Goal: Complete application form

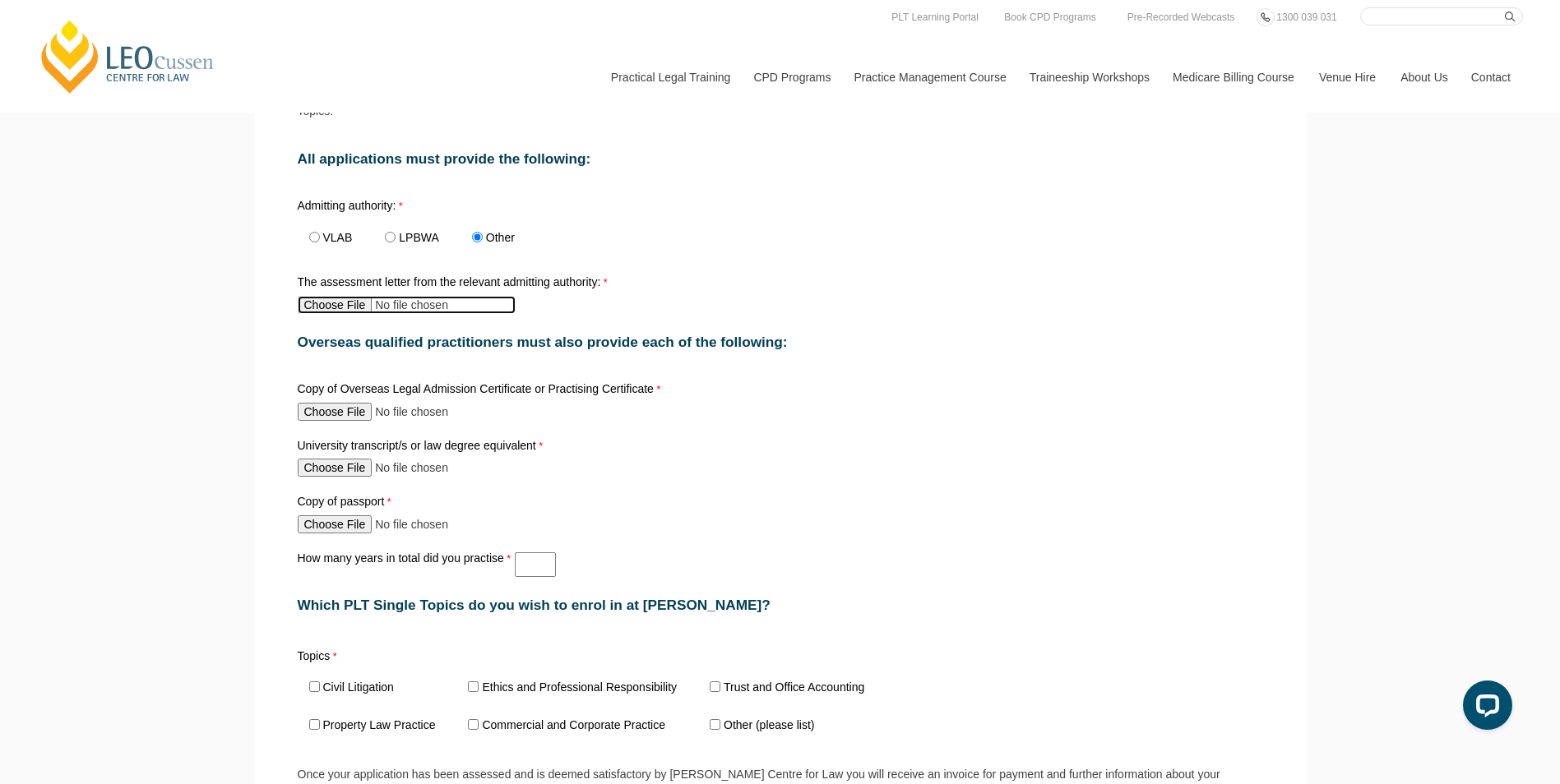
click at [326, 311] on input "The assessment letter from the relevant admitting authority:" at bounding box center [407, 305] width 218 height 18
click at [330, 307] on input "The assessment letter from the relevant admitting authority:" at bounding box center [407, 305] width 218 height 18
type input "C:\fakepath\[PERSON_NAME] LPAB's PLT Assessment.pdf"
click at [357, 420] on input "Copy of Overseas Legal Admission Certificate or Practising Certificate" at bounding box center [407, 411] width 218 height 18
type input "C:\fakepath\Practising Certificate 2023 [PERSON_NAME], [PERSON_NAME] (1).pdf"
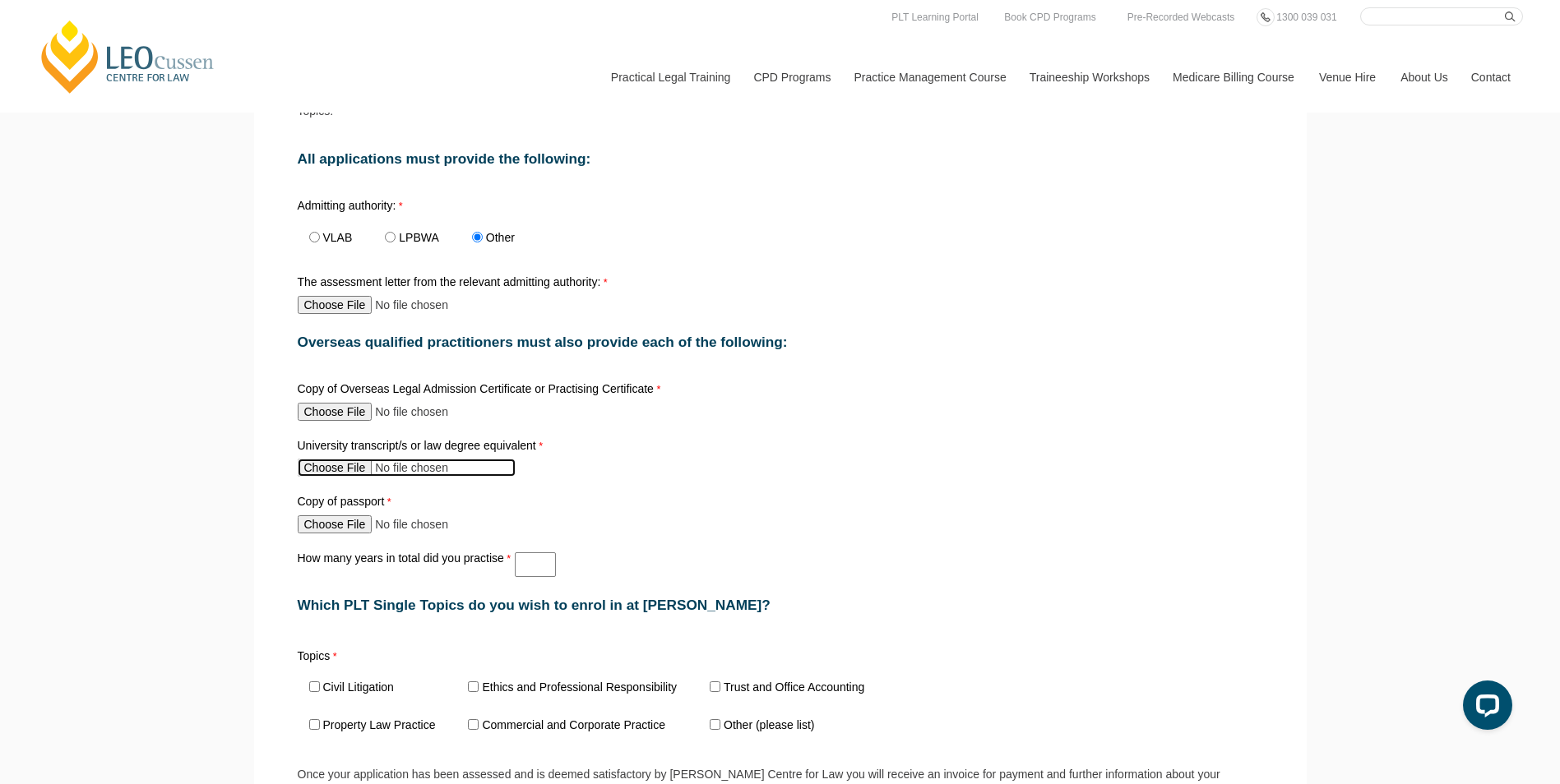
click at [357, 472] on input "University transcript/s or law degree equivalent" at bounding box center [407, 468] width 218 height 18
click at [355, 473] on input "University transcript/s or law degree equivalent" at bounding box center [407, 468] width 218 height 18
type input "C:\fakepath\SMU Juris Doctor Certificate (1).pdf"
click at [349, 531] on input "Copy of passport" at bounding box center [407, 524] width 218 height 18
click at [525, 560] on input "How many years in total did you practise" at bounding box center [535, 565] width 41 height 24
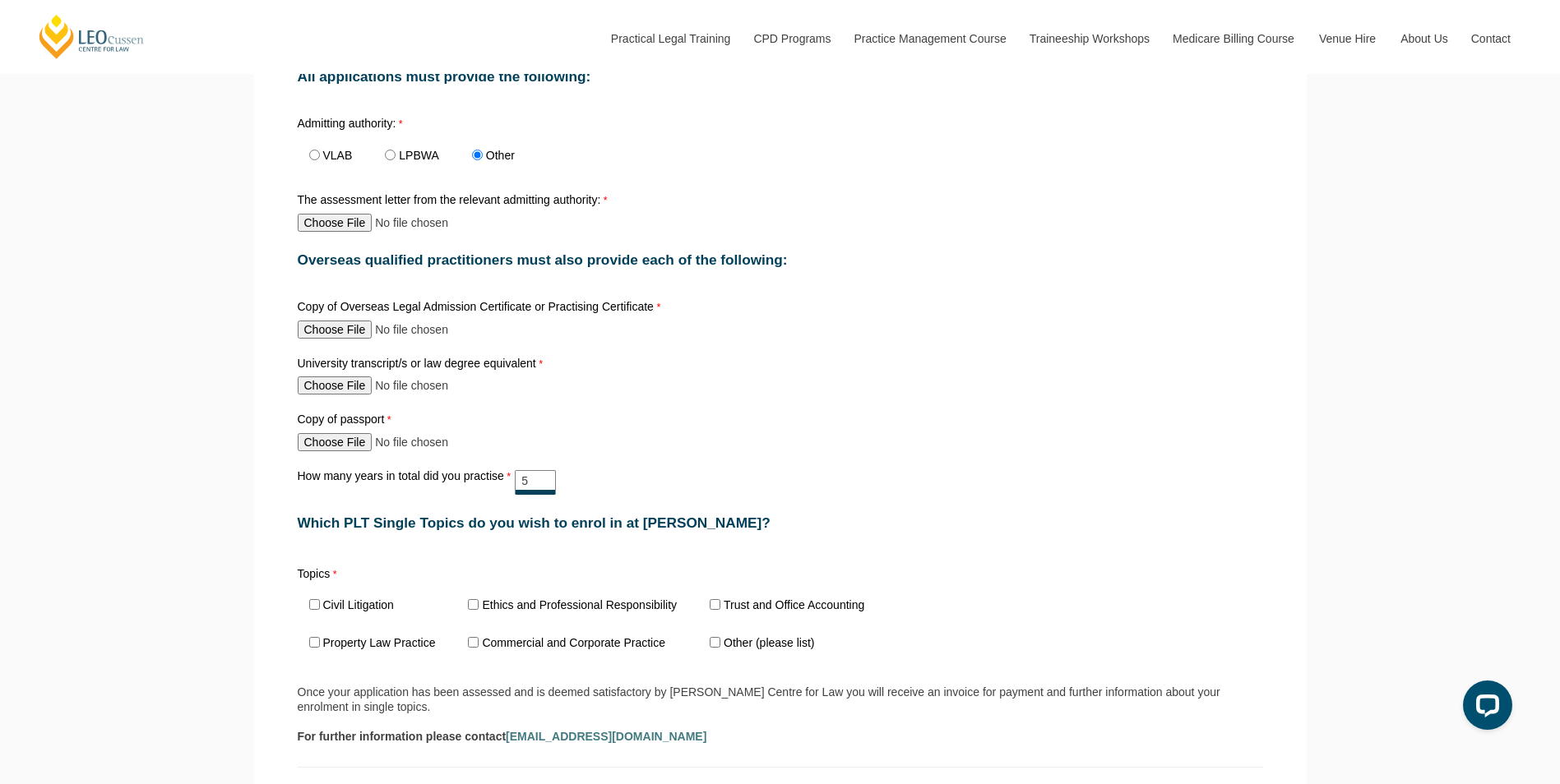
scroll to position [987, 0]
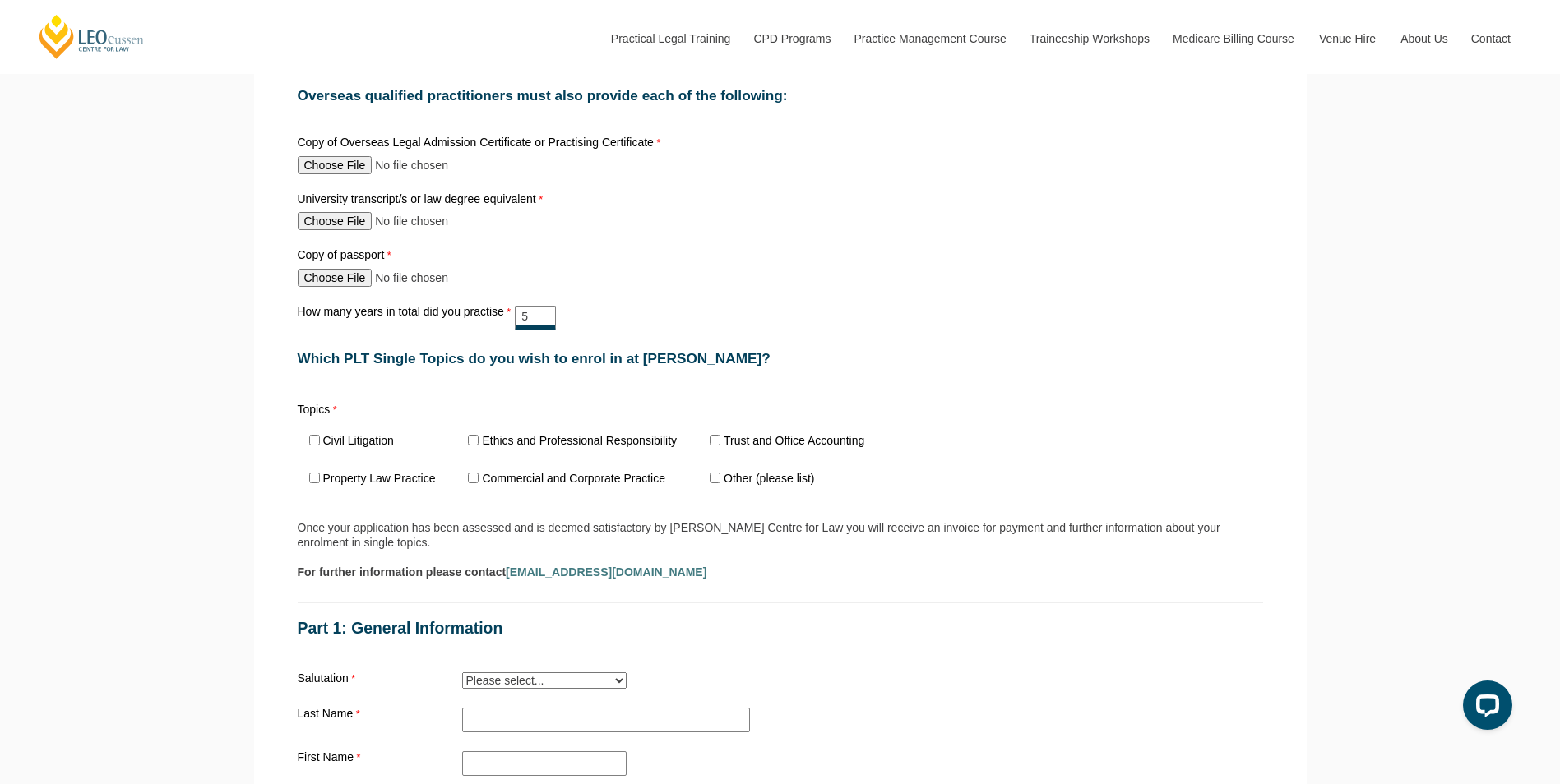
type input "5"
click at [468, 444] on input "Ethics and Professional Responsibility" at bounding box center [473, 440] width 11 height 11
checkbox input "true"
click at [718, 446] on input "Trust and Office Accounting" at bounding box center [715, 440] width 11 height 11
checkbox input "true"
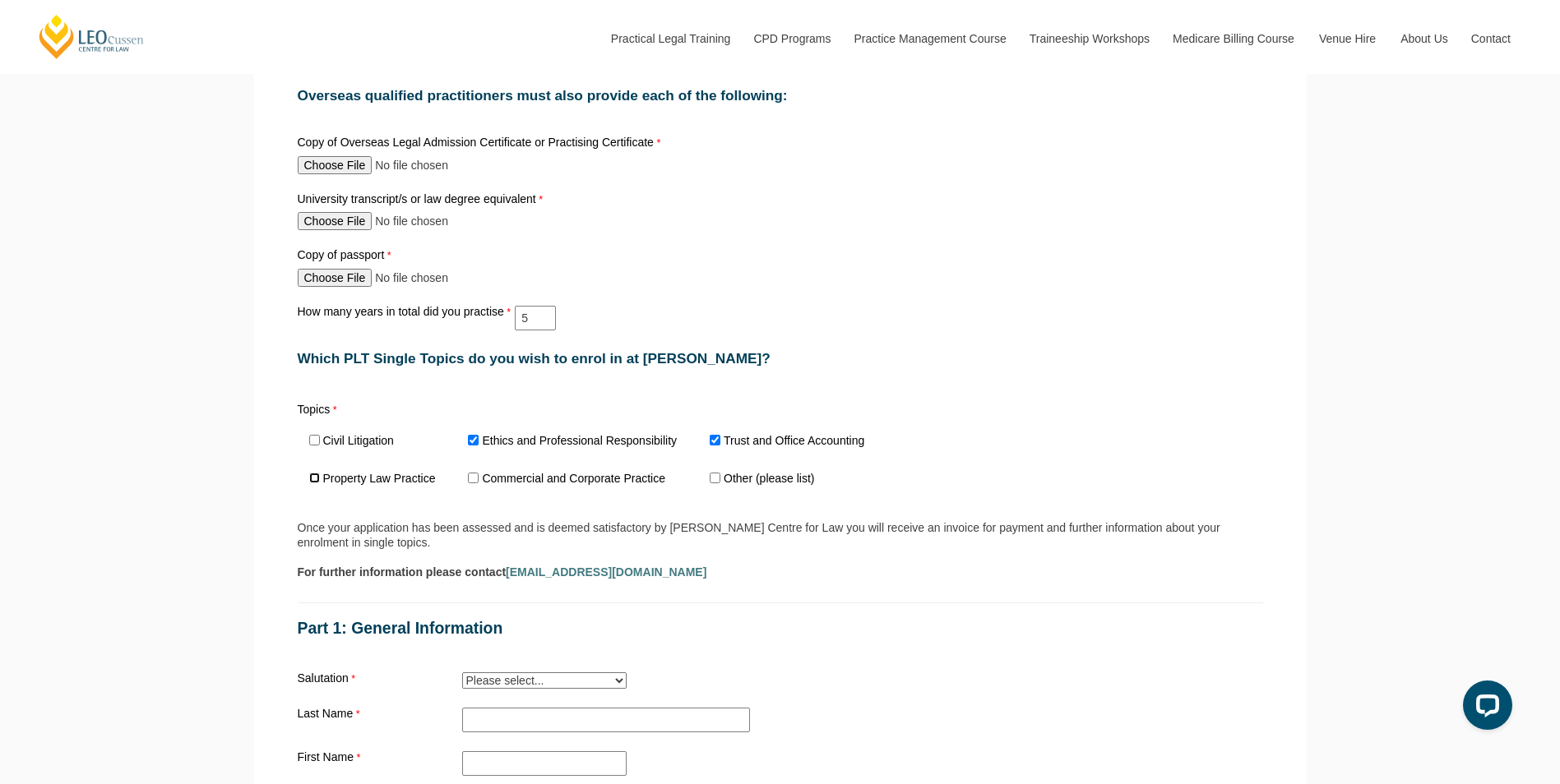
click at [313, 483] on input "Property Law Practice" at bounding box center [314, 478] width 11 height 11
click at [303, 478] on span "Property Law Practice" at bounding box center [377, 479] width 160 height 38
click at [316, 484] on input "Property Law Practice" at bounding box center [314, 478] width 11 height 11
checkbox input "true"
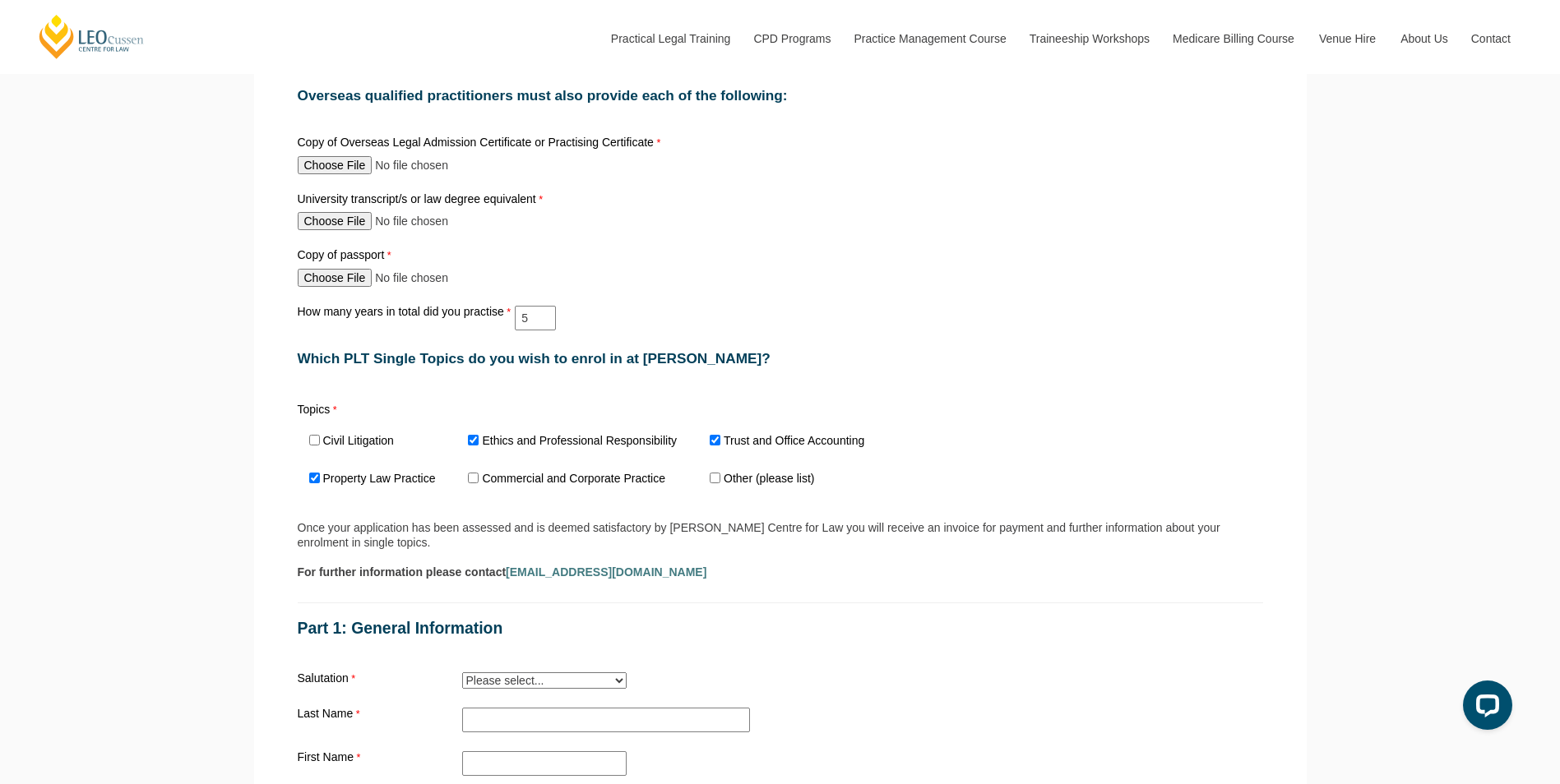
click at [317, 439] on span "Civil Litigation" at bounding box center [356, 441] width 117 height 38
click at [320, 446] on span "Civil Litigation" at bounding box center [356, 441] width 117 height 38
click at [317, 445] on input "Civil Litigation" at bounding box center [314, 440] width 11 height 11
checkbox input "true"
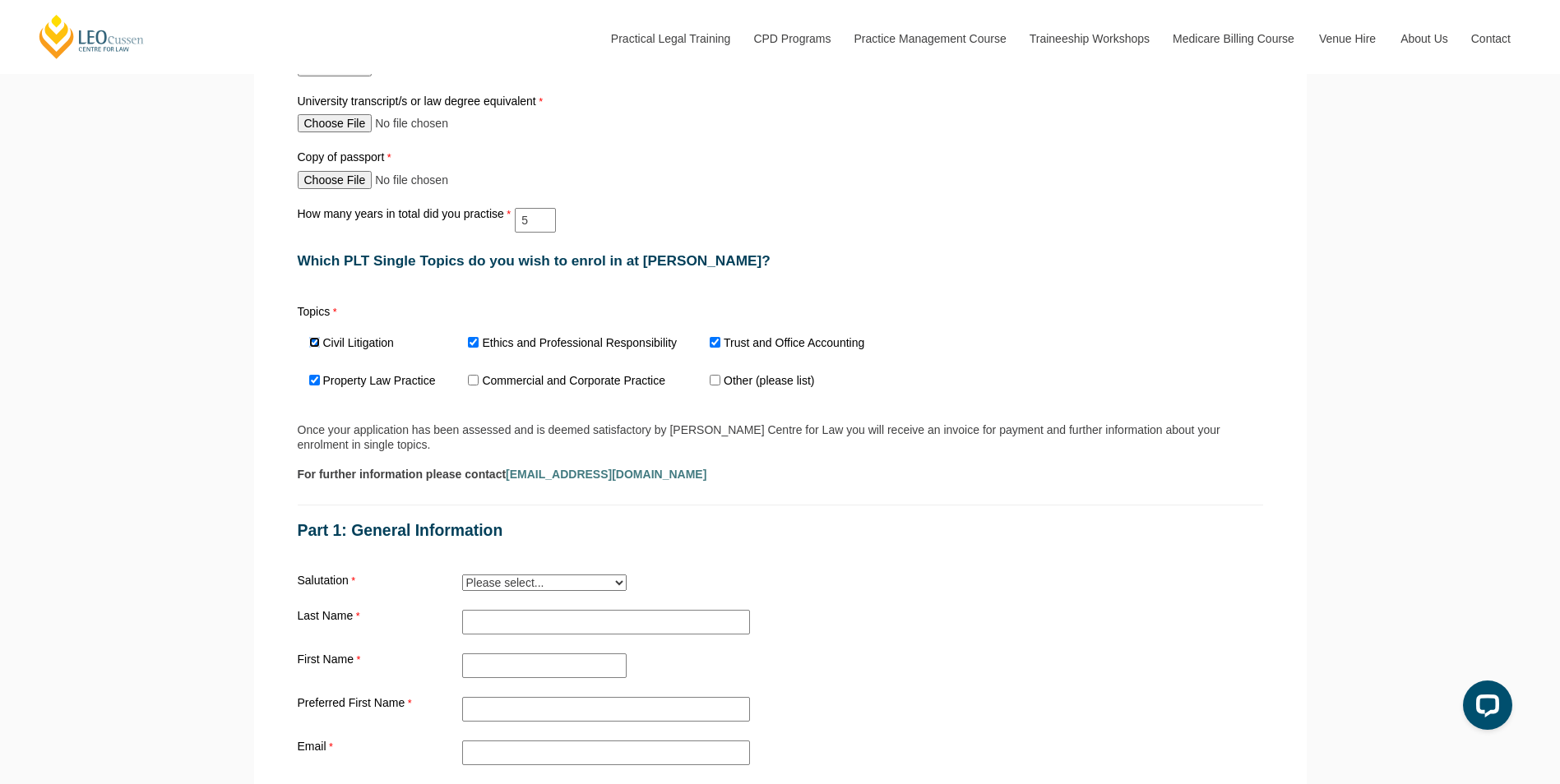
scroll to position [1233, 0]
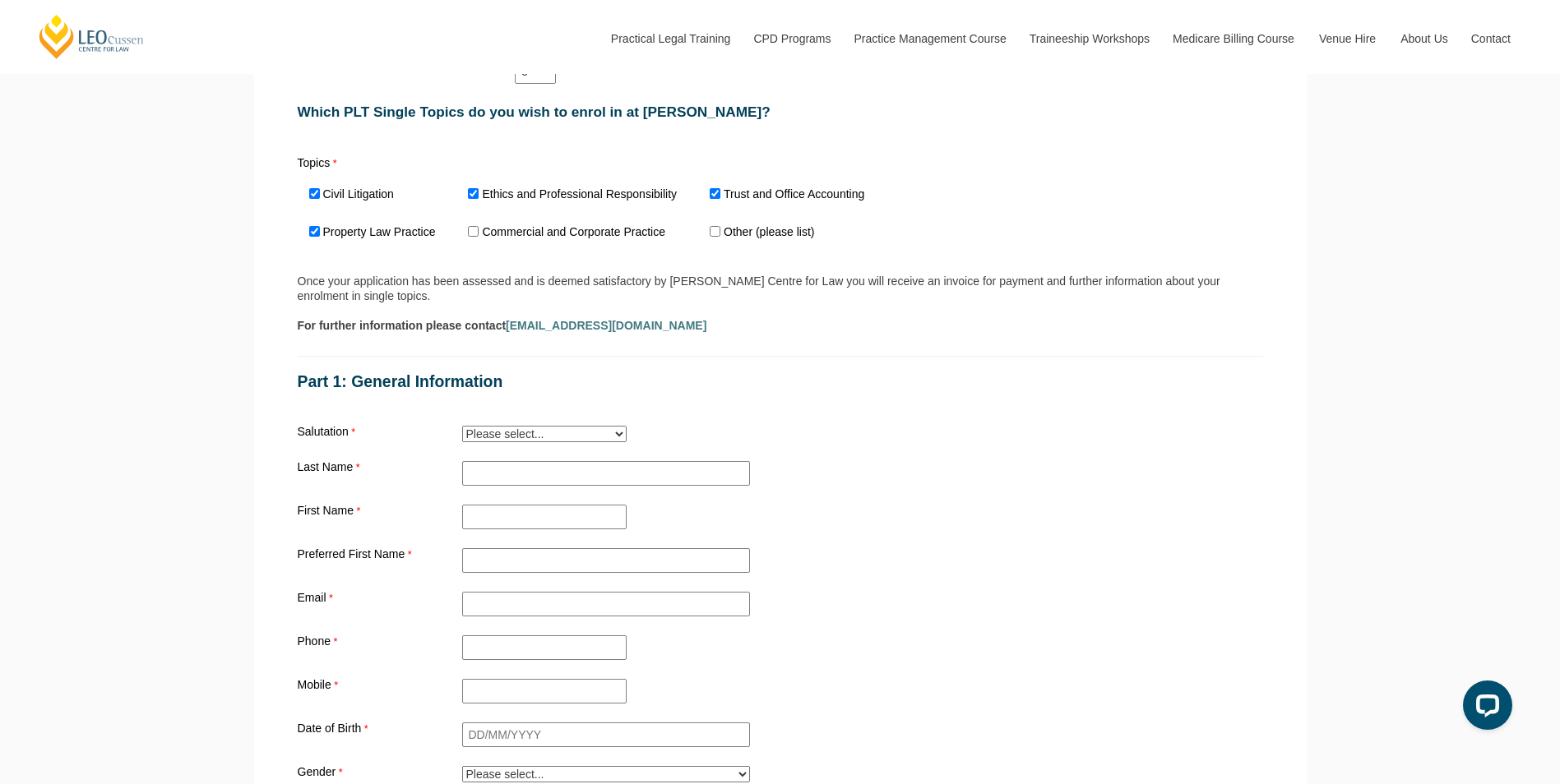
click at [549, 438] on select "Please select... Mr. Mrs. Ms. Dr. Prof. Miss Judge Chief Judge" at bounding box center [544, 434] width 165 height 16
select select "tfa_10"
click at [462, 430] on select "Please select... Mr. Mrs. Ms. Dr. Prof. Miss Judge Chief Judge" at bounding box center [544, 434] width 165 height 16
click at [311, 197] on input "Civil Litigation" at bounding box center [314, 193] width 11 height 11
checkbox input "false"
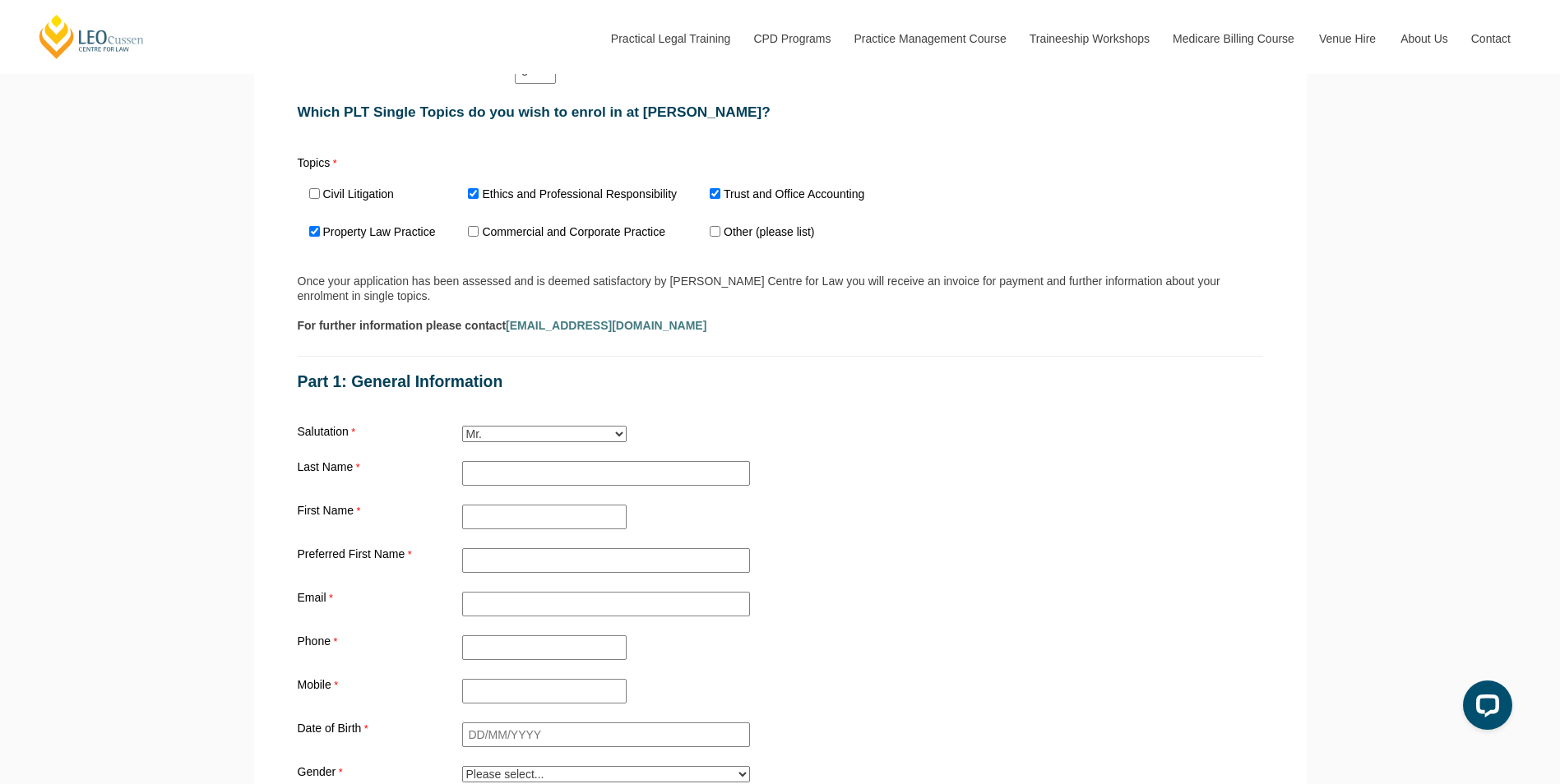
click at [320, 226] on span "Property Law Practice" at bounding box center [377, 232] width 160 height 38
click at [307, 230] on span "Property Law Practice" at bounding box center [377, 232] width 160 height 38
click at [314, 230] on input "Property Law Practice" at bounding box center [314, 231] width 11 height 11
checkbox input "false"
click at [717, 235] on input "Other (please list)" at bounding box center [715, 231] width 11 height 11
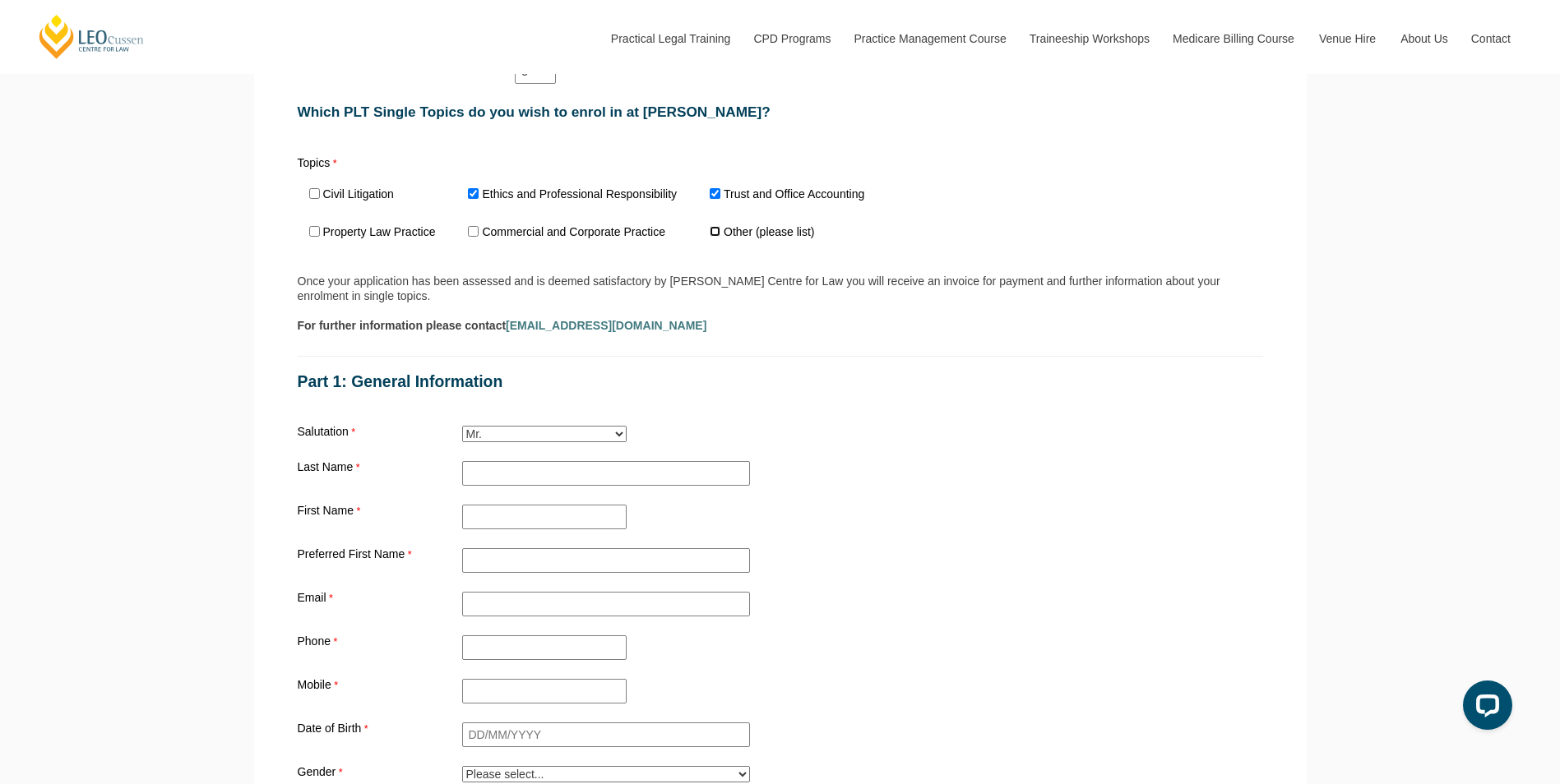
checkbox input "true"
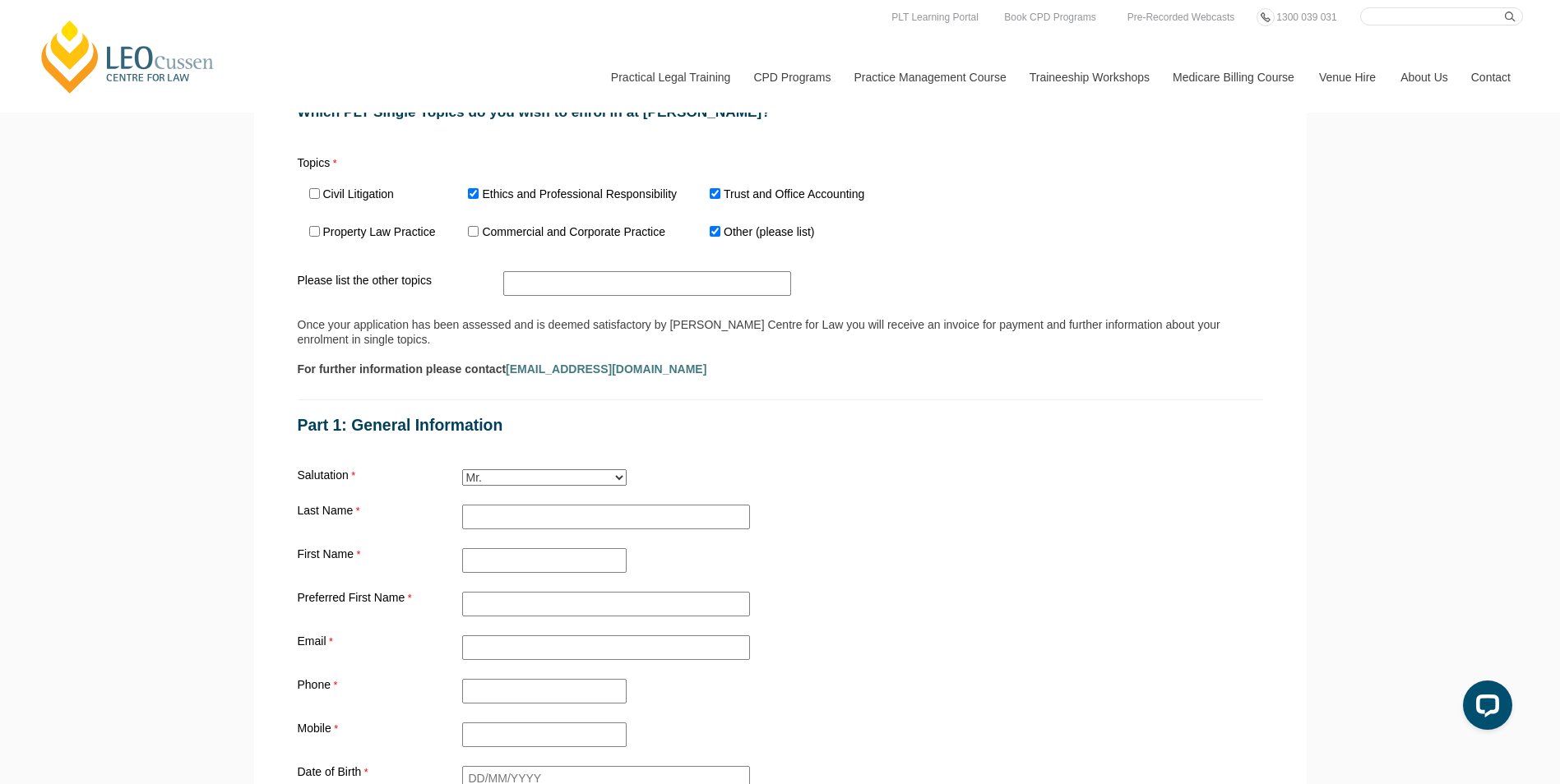
click at [334, 198] on label "Civil Litigation" at bounding box center [359, 194] width 71 height 12
click at [320, 198] on input "Civil Litigation" at bounding box center [314, 193] width 11 height 11
checkbox input "true"
drag, startPoint x: 336, startPoint y: 220, endPoint x: 343, endPoint y: 239, distance: 20.2
click at [336, 221] on span "Property Law Practice" at bounding box center [377, 232] width 160 height 38
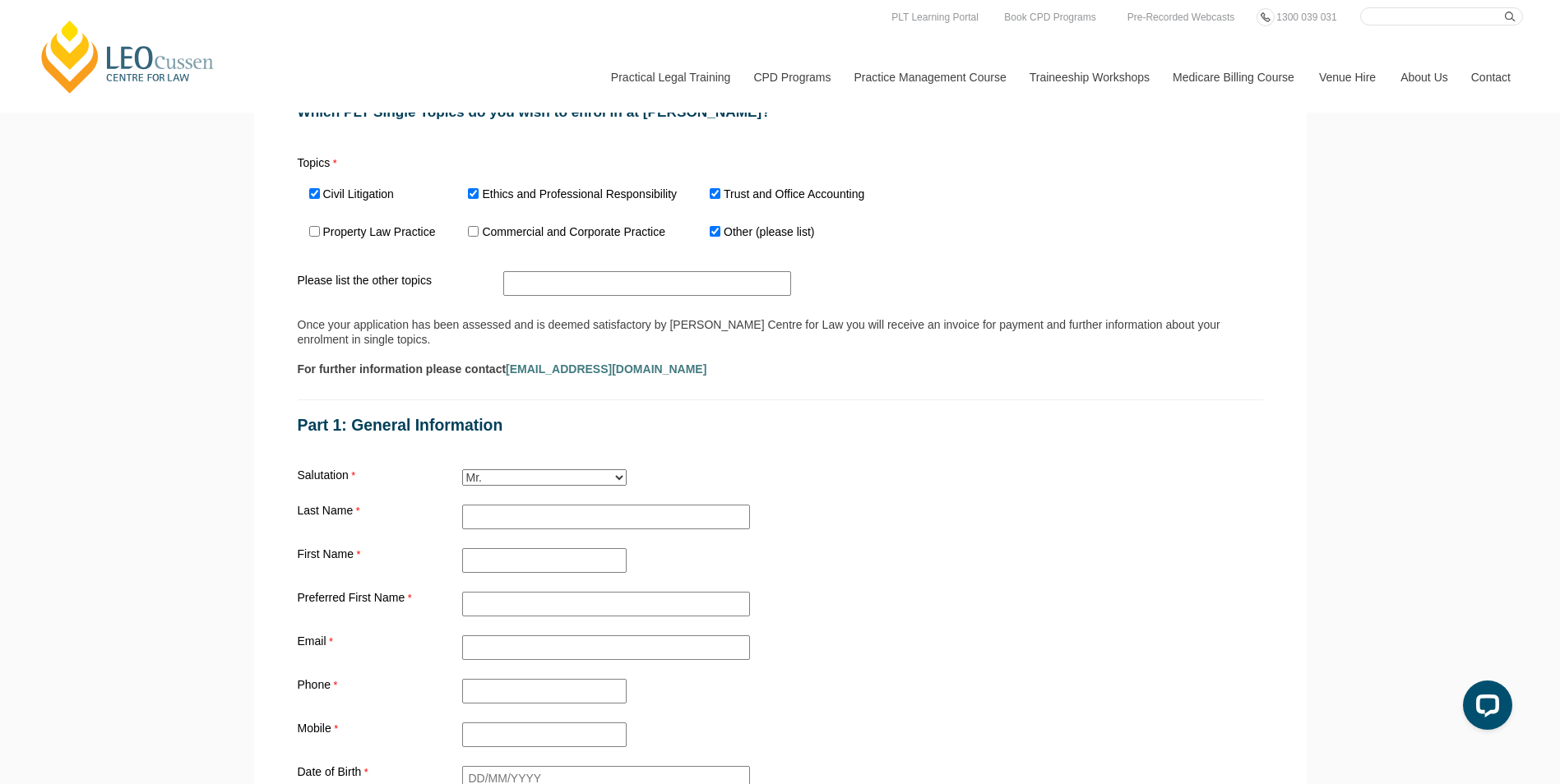
click at [343, 238] on label "Property Law Practice" at bounding box center [379, 232] width 112 height 12
click at [320, 237] on input "Property Law Practice" at bounding box center [314, 231] width 11 height 11
checkbox input "true"
click at [765, 246] on span "Other (please list)" at bounding box center [766, 232] width 138 height 38
click at [761, 238] on label "Other (please list)" at bounding box center [768, 232] width 90 height 12
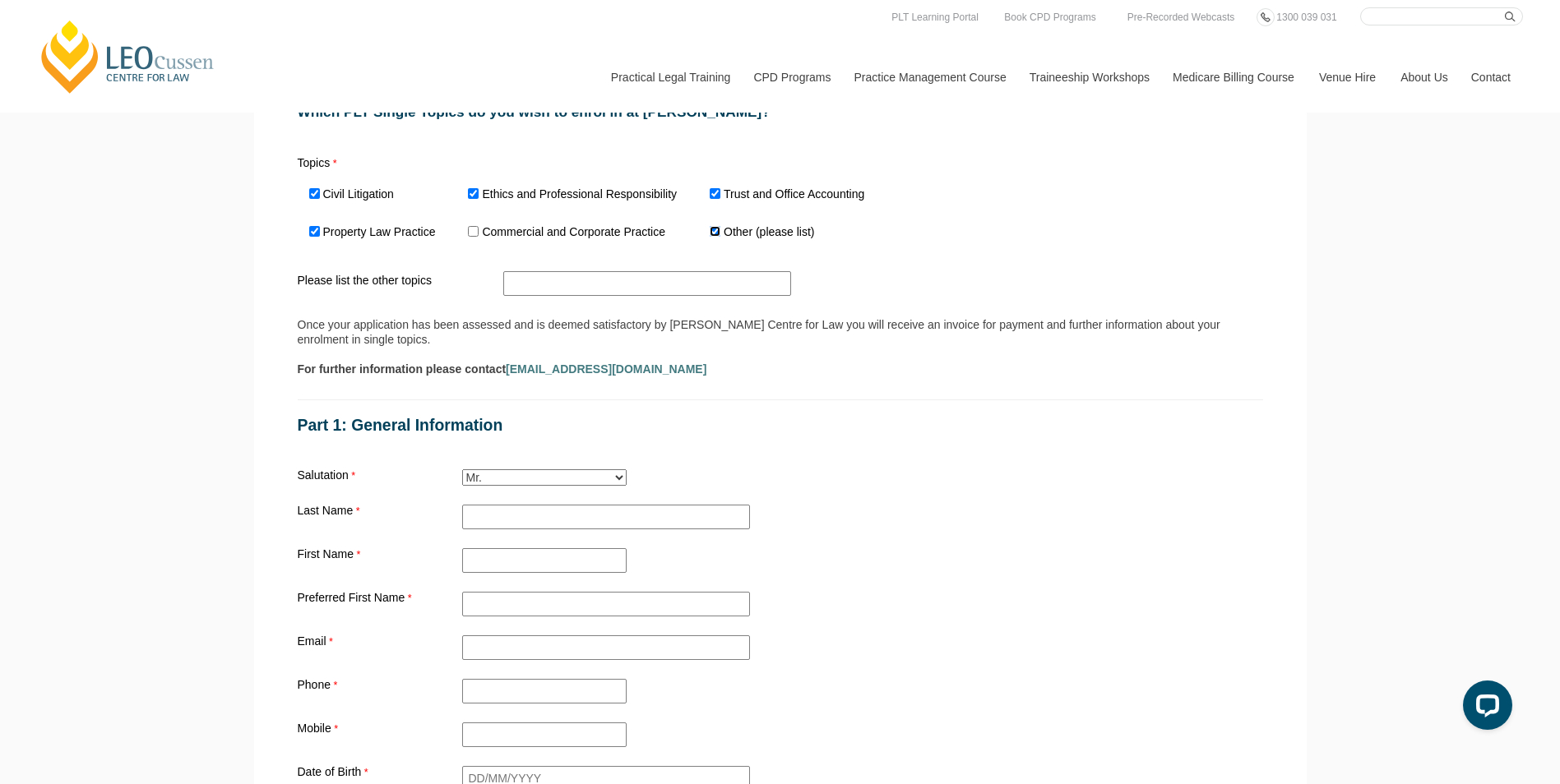
click at [720, 237] on input "Other (please list)" at bounding box center [715, 231] width 11 height 11
checkbox input "false"
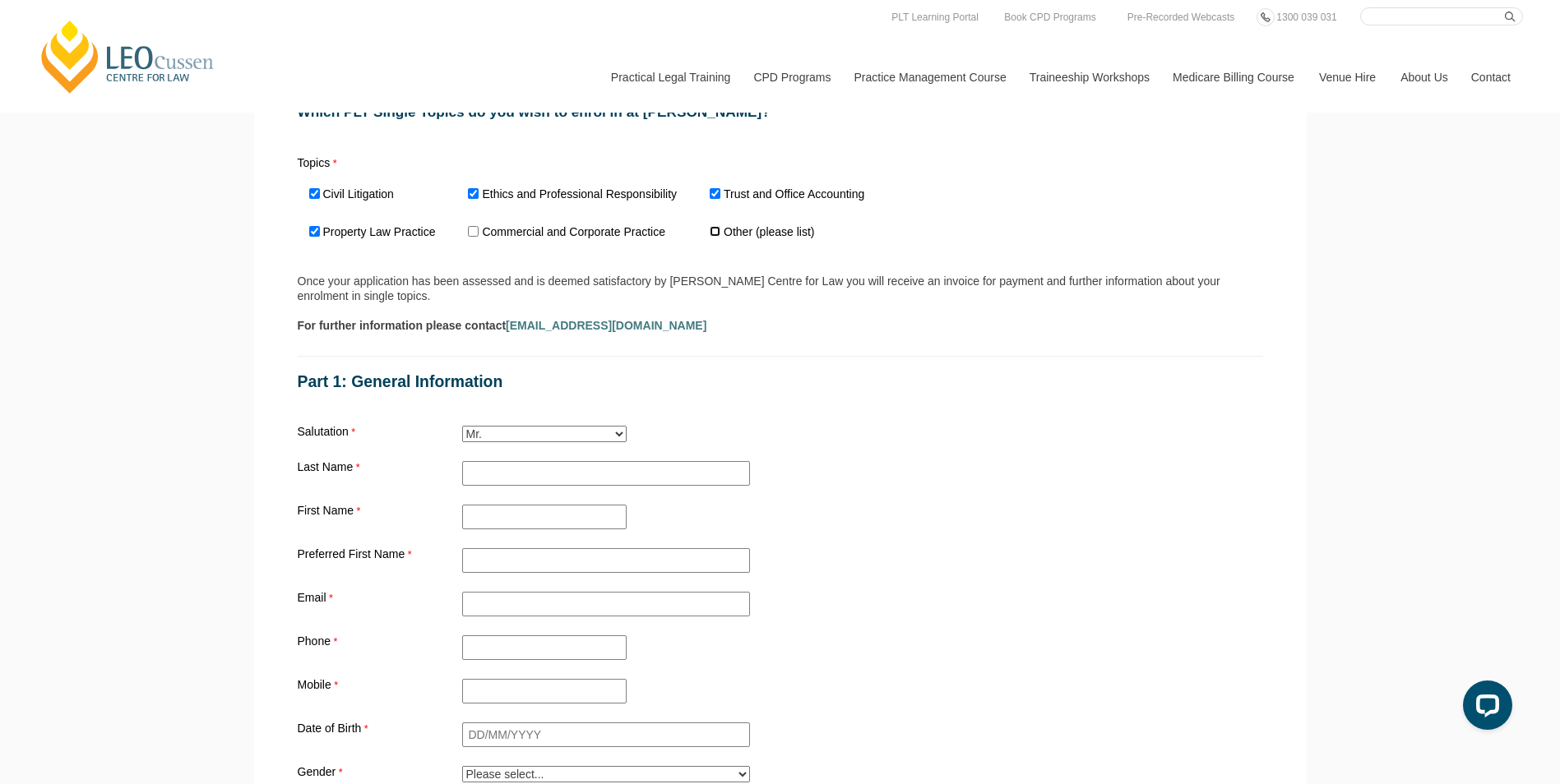
scroll to position [1151, 0]
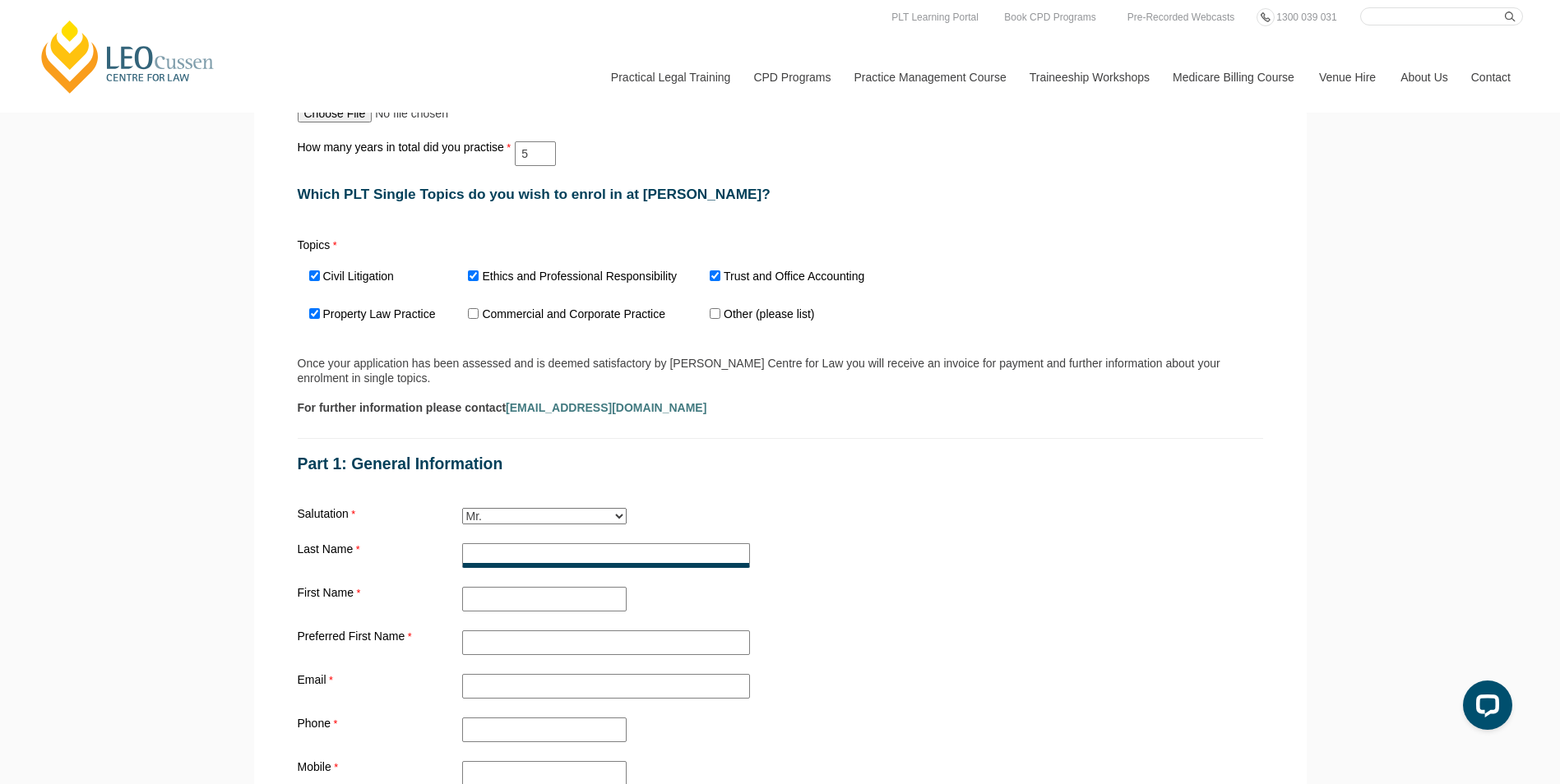
click at [570, 558] on input "Practical Legal Training - [GEOGRAPHIC_DATA]" at bounding box center [605, 555] width 288 height 24
type input "Huo"
type input "[PERSON_NAME]"
type input "[EMAIL_ADDRESS][DOMAIN_NAME]"
type input "85004999"
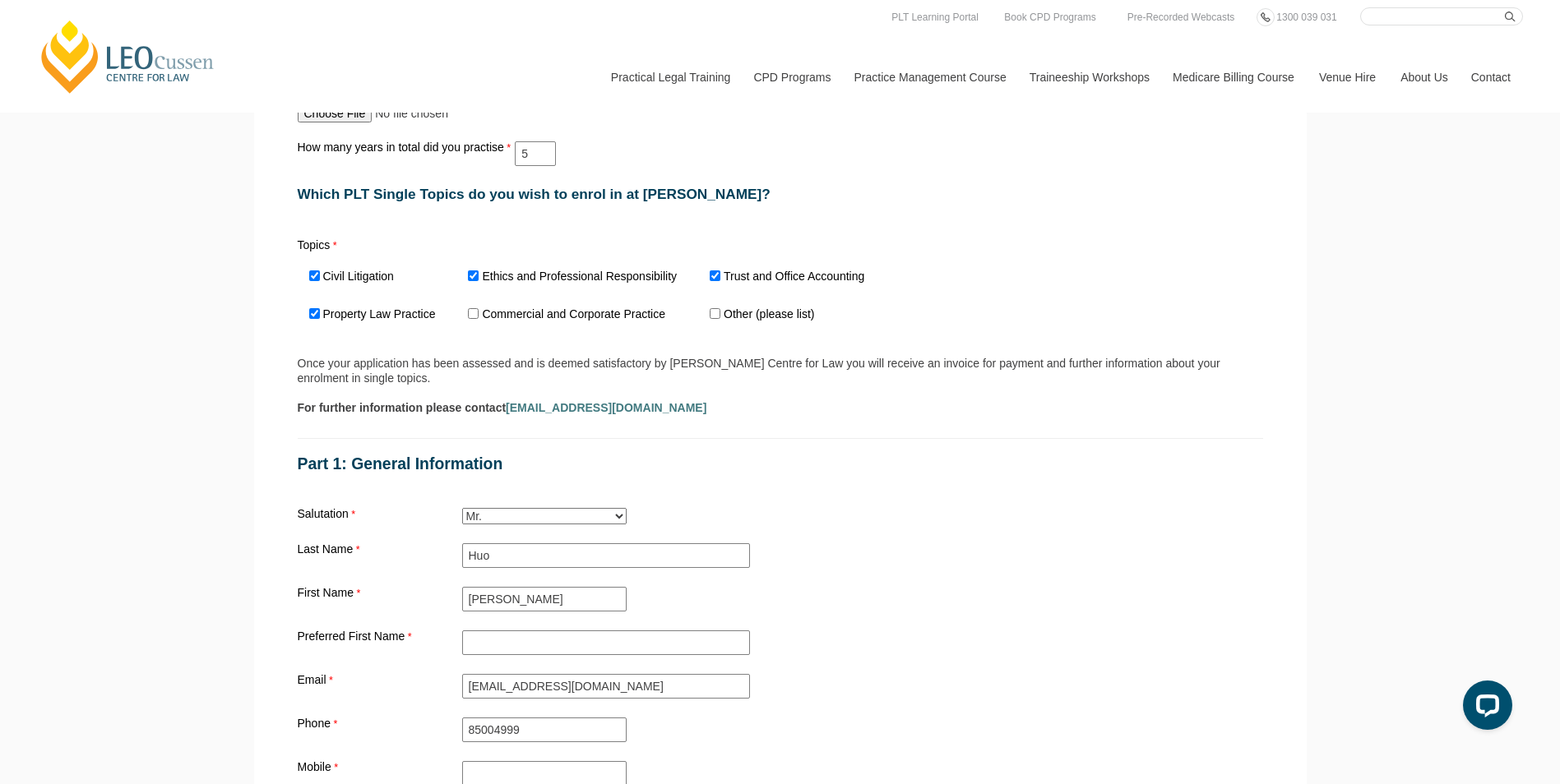
type input "[DATE]"
type input "BLK [STREET_ADDRESS]"
type input "558961"
type input "[GEOGRAPHIC_DATA]"
click at [845, 595] on div "First Name [PERSON_NAME]" at bounding box center [780, 599] width 978 height 31
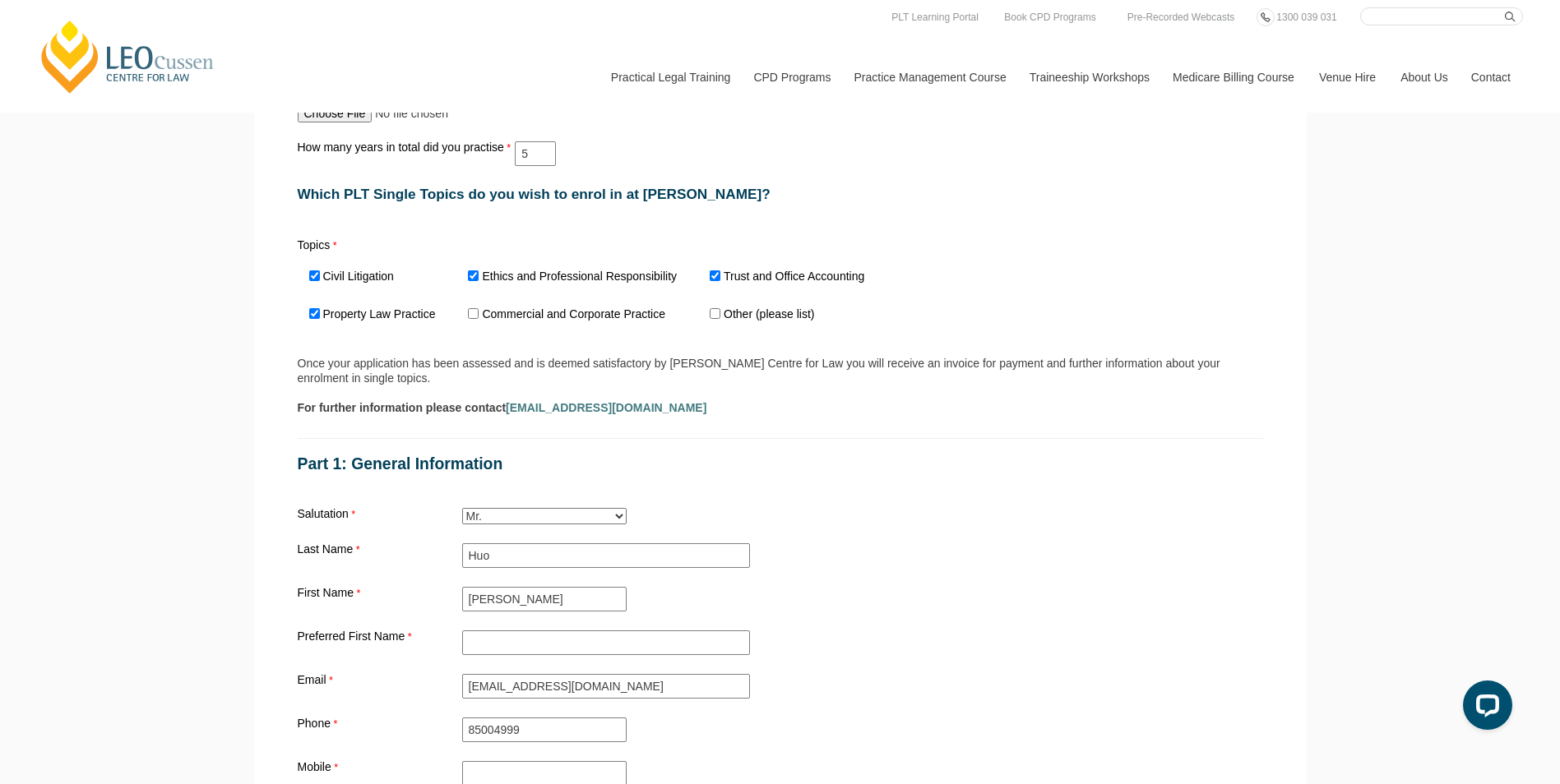
scroll to position [1233, 0]
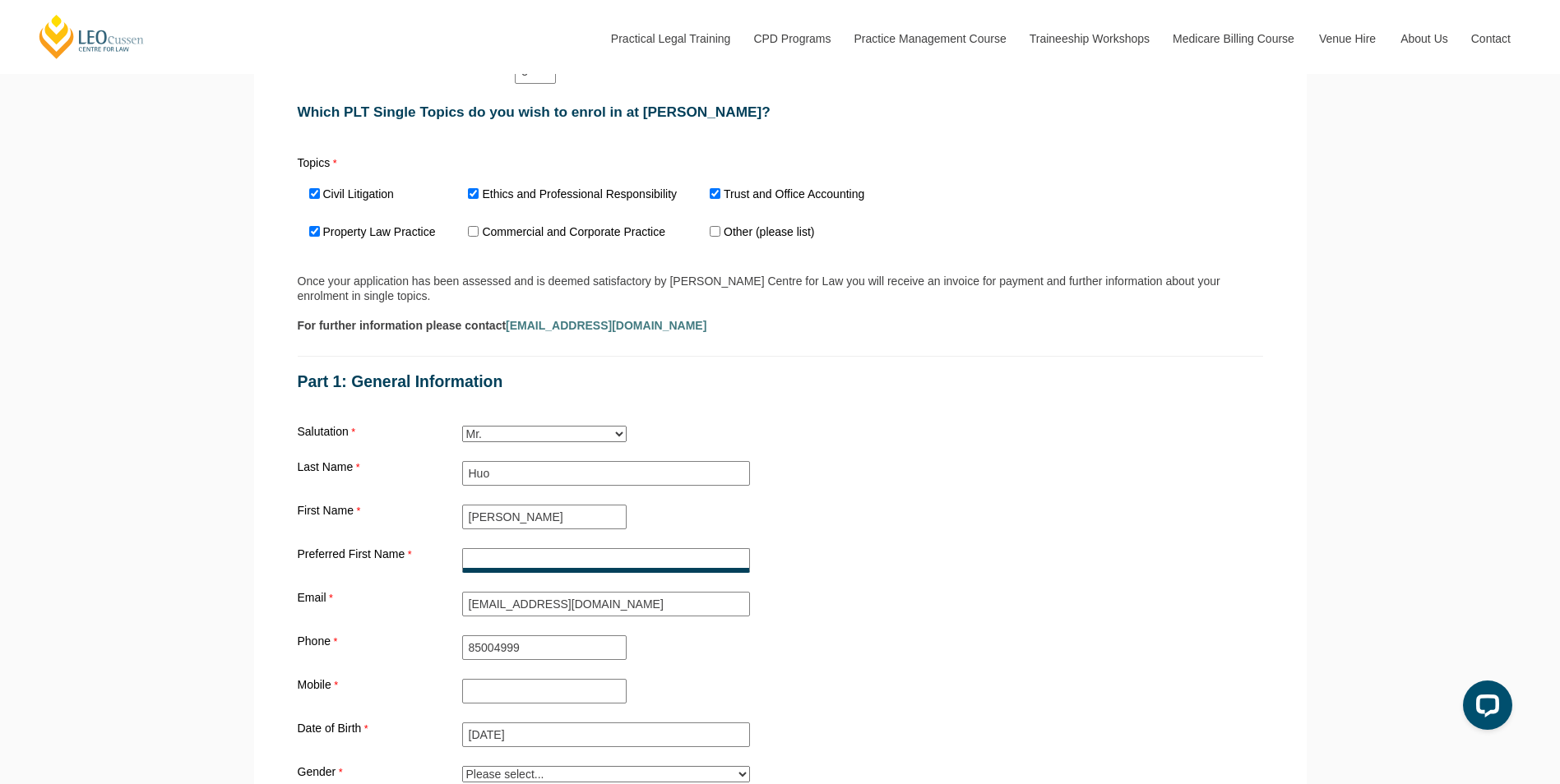
click at [577, 571] on input "Preferred First Name" at bounding box center [605, 560] width 288 height 24
type input "[PERSON_NAME]"
click at [936, 543] on div "Who can apply? Only overseas qualified lawyers or requalifying lawyers required…" at bounding box center [780, 297] width 978 height 1512
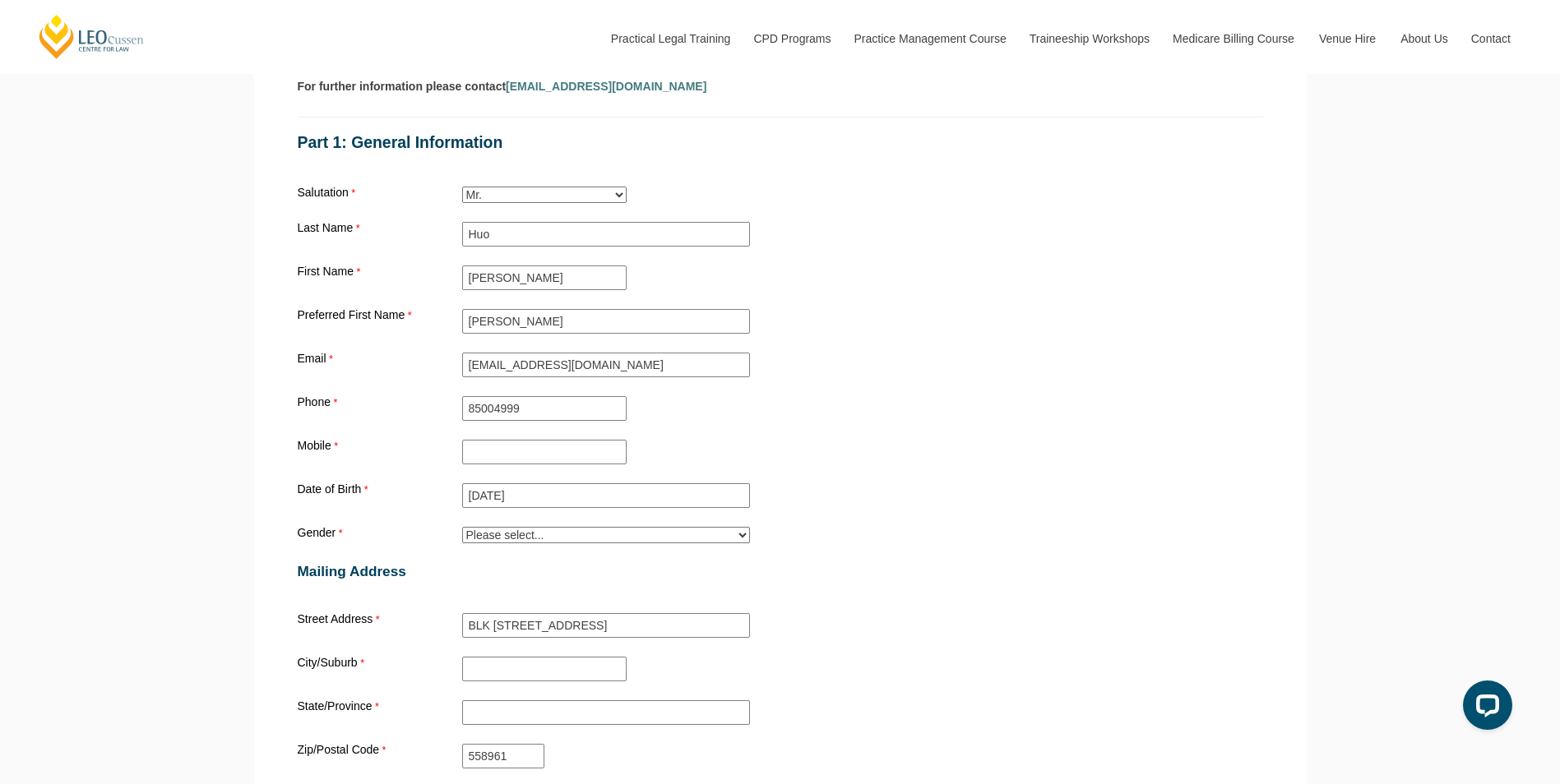
scroll to position [1479, 0]
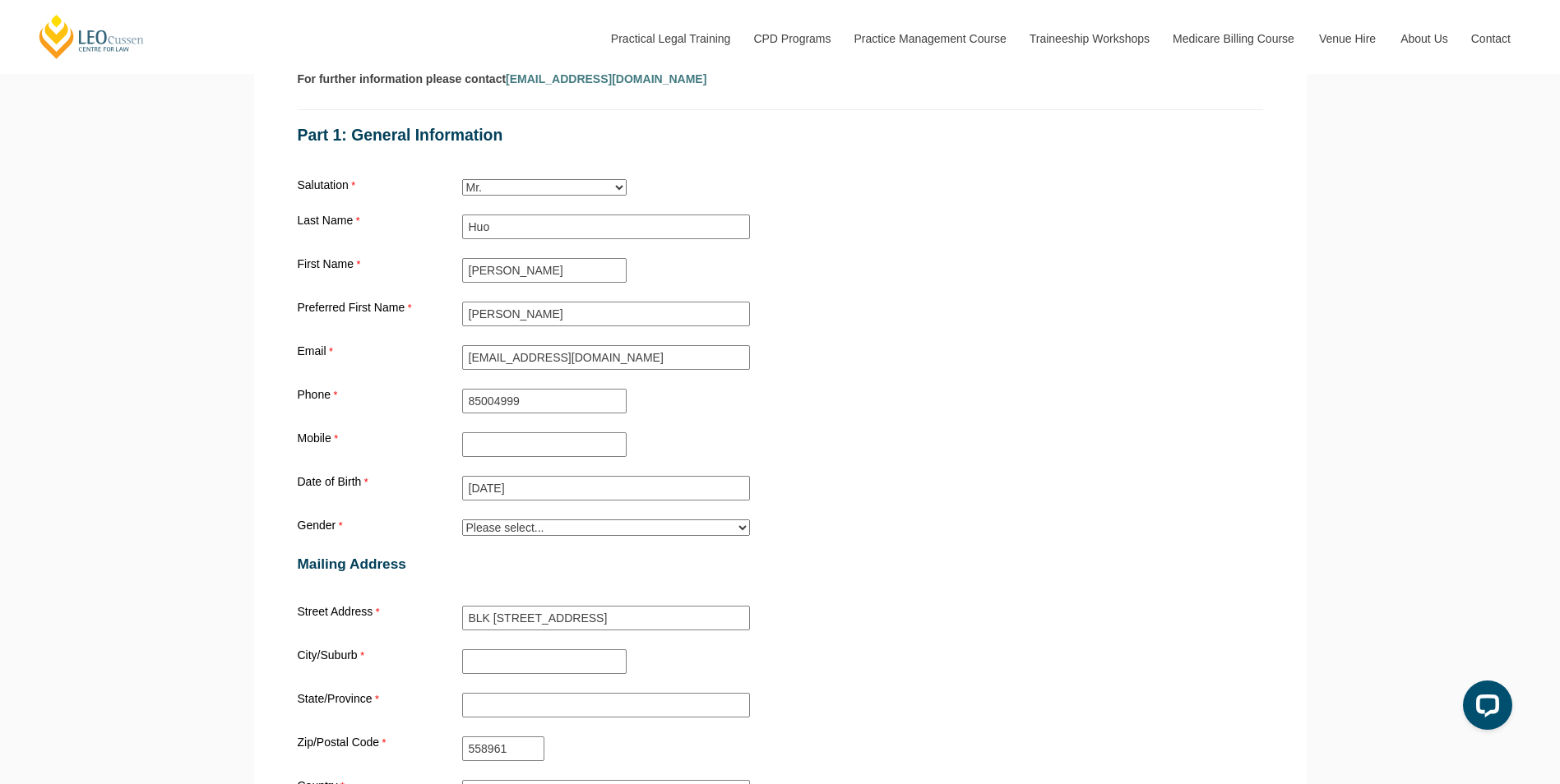
click at [577, 534] on select "Please select... [DEMOGRAPHIC_DATA] [DEMOGRAPHIC_DATA] Trans [DEMOGRAPHIC_DATA]…" at bounding box center [605, 527] width 288 height 16
select select "tfa_26"
click at [462, 523] on select "Please select... [DEMOGRAPHIC_DATA] [DEMOGRAPHIC_DATA] Trans [DEMOGRAPHIC_DATA]…" at bounding box center [605, 527] width 288 height 16
click at [567, 520] on div "Gender Please select... [DEMOGRAPHIC_DATA] [DEMOGRAPHIC_DATA] Trans [DEMOGRAPHI…" at bounding box center [780, 527] width 978 height 23
click at [571, 528] on select "Please select... [DEMOGRAPHIC_DATA] [DEMOGRAPHIC_DATA] Trans [DEMOGRAPHIC_DATA]…" at bounding box center [605, 527] width 288 height 16
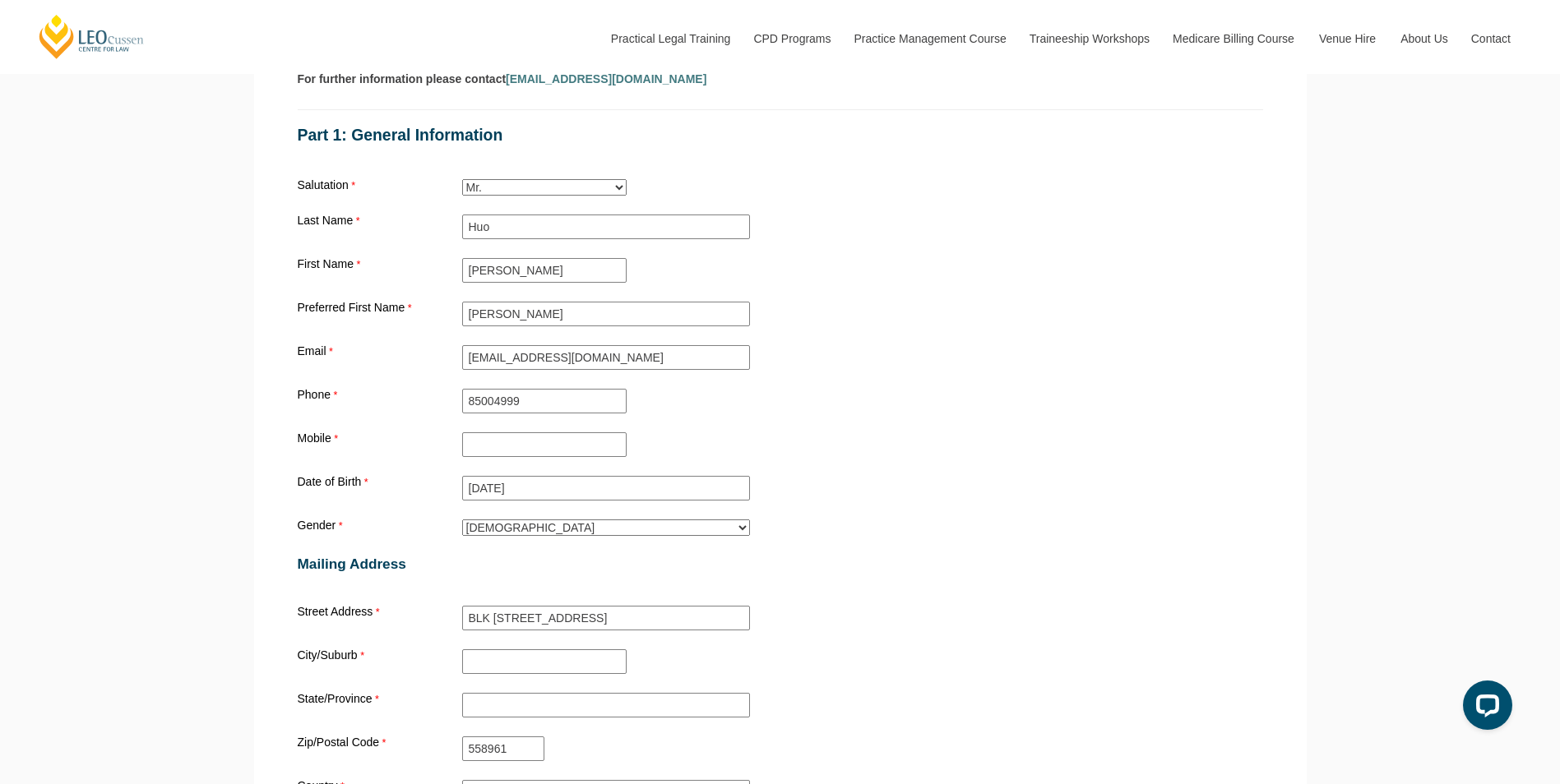
click at [881, 538] on div "Gender Please select... [DEMOGRAPHIC_DATA] [DEMOGRAPHIC_DATA] Trans [DEMOGRAPHI…" at bounding box center [780, 527] width 978 height 23
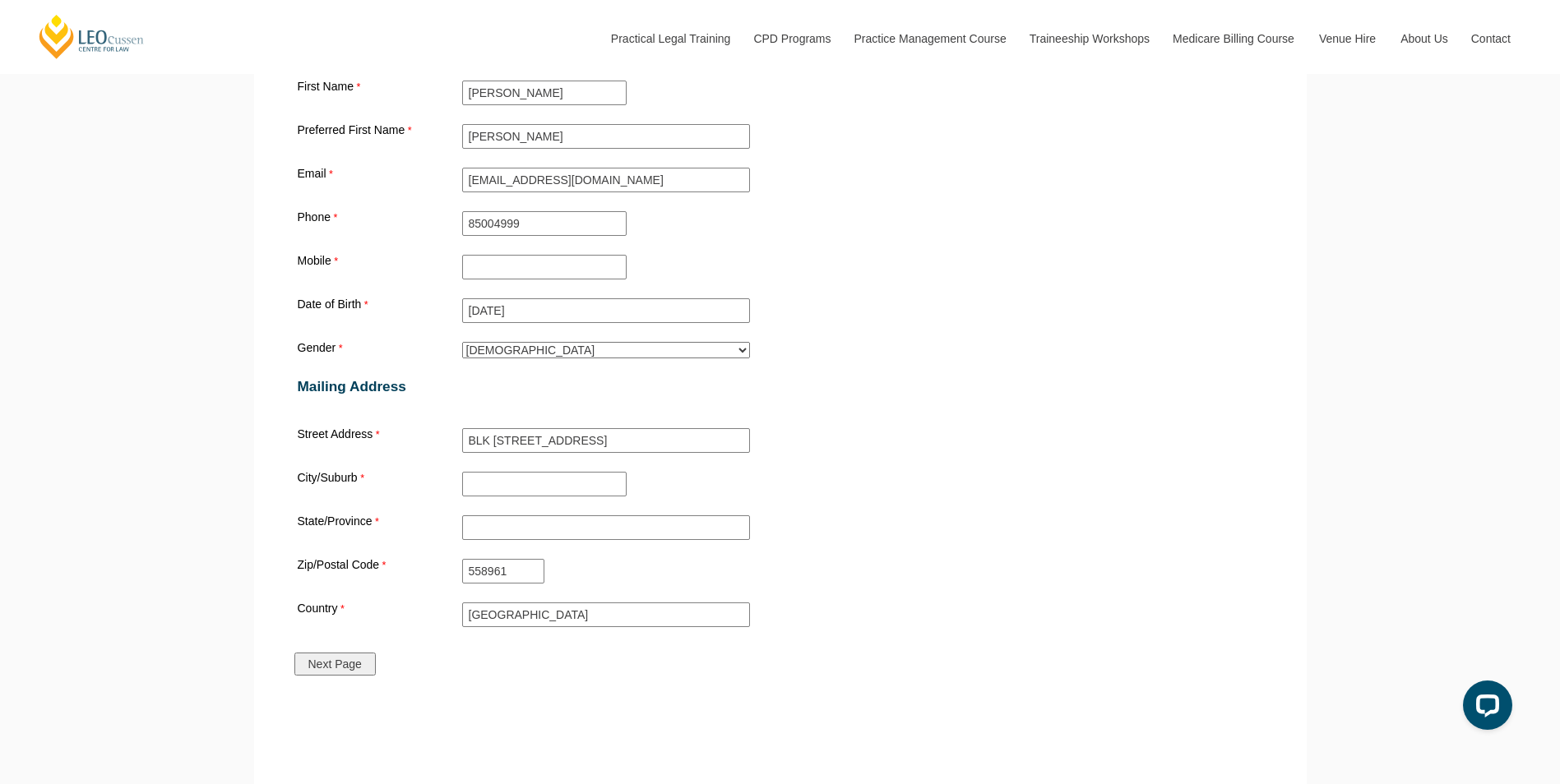
scroll to position [1727, 0]
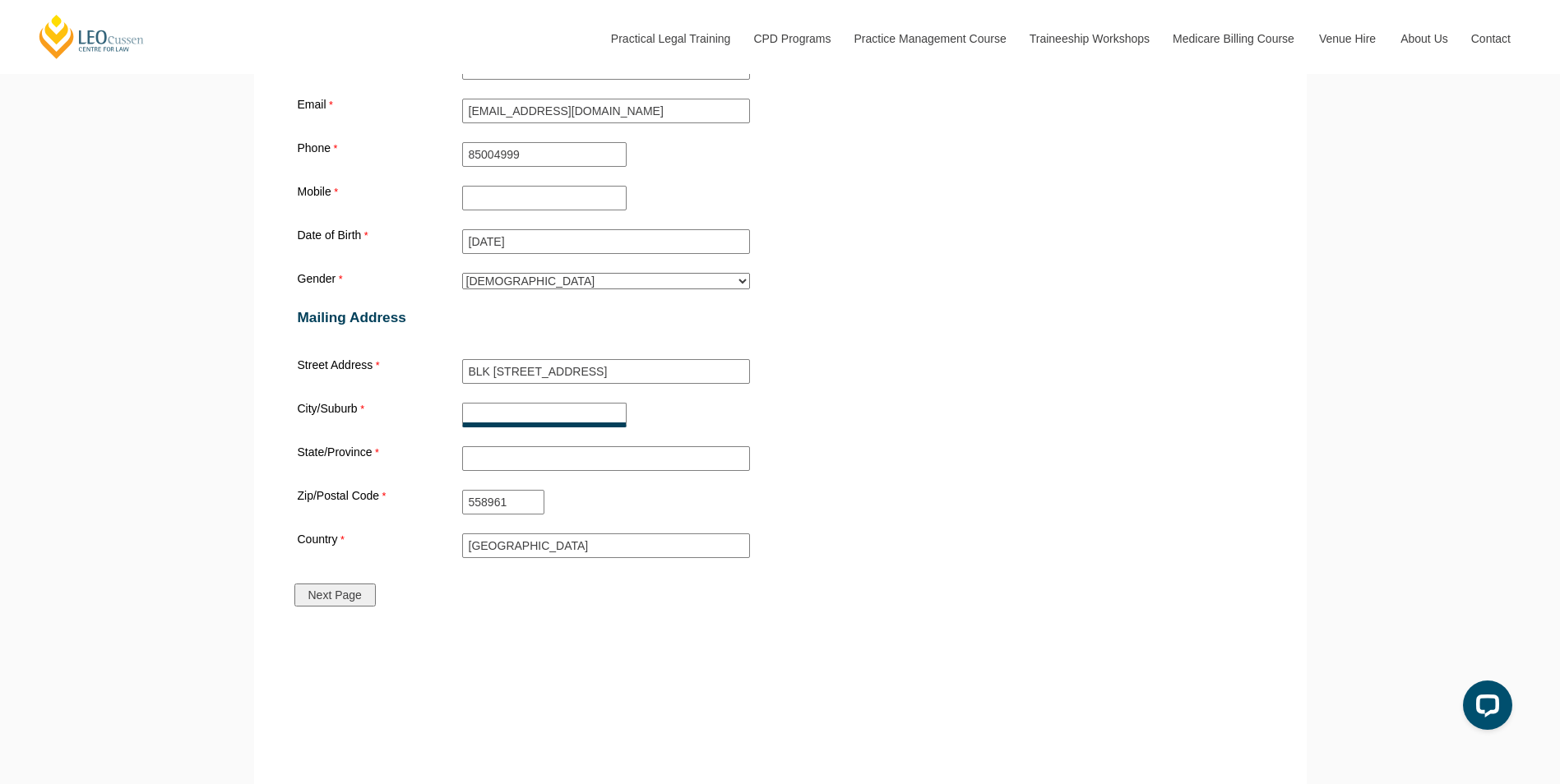
click at [520, 414] on input "City/Suburb" at bounding box center [544, 414] width 165 height 24
type input "[GEOGRAPHIC_DATA]"
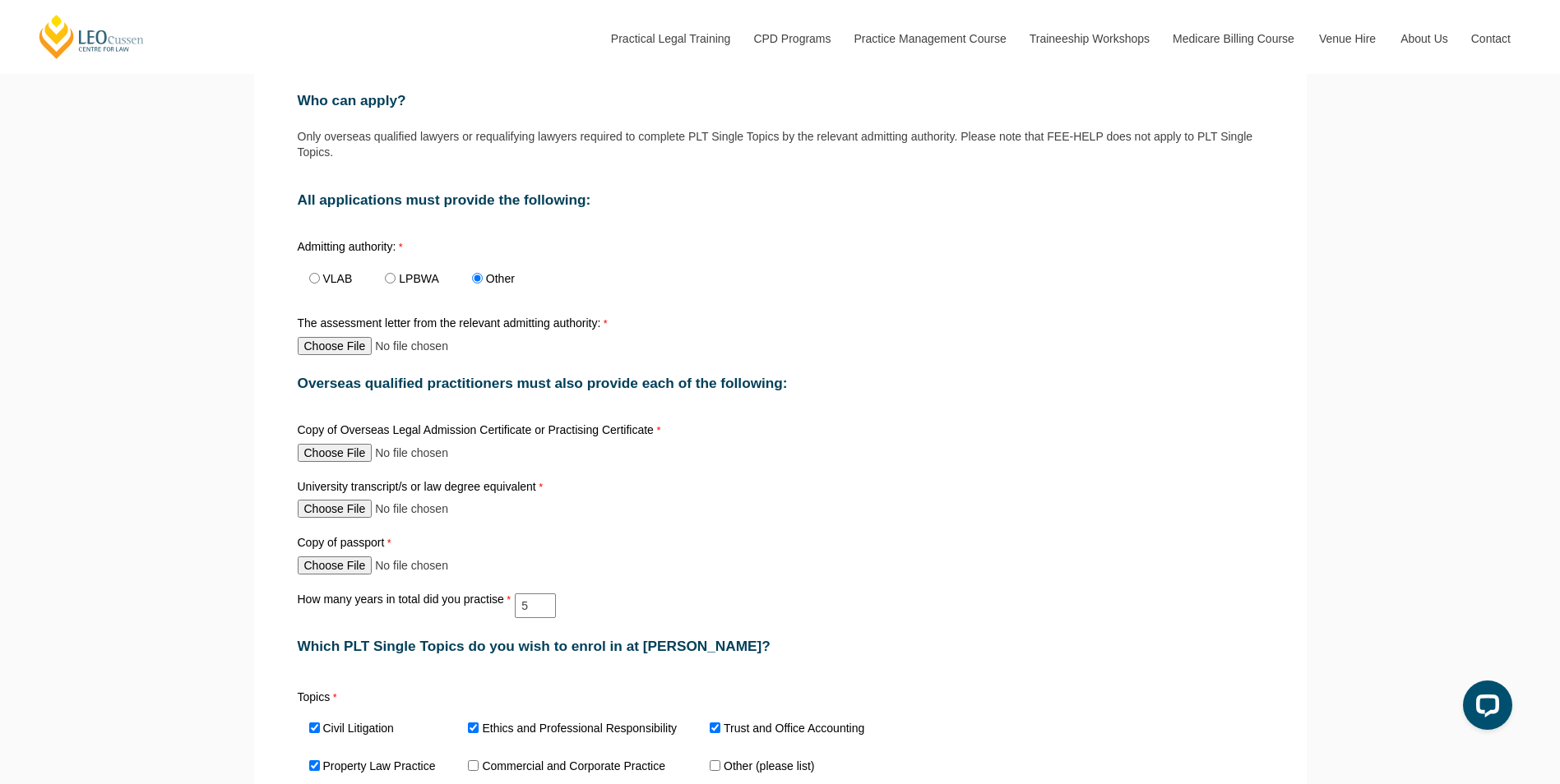
scroll to position [822, 0]
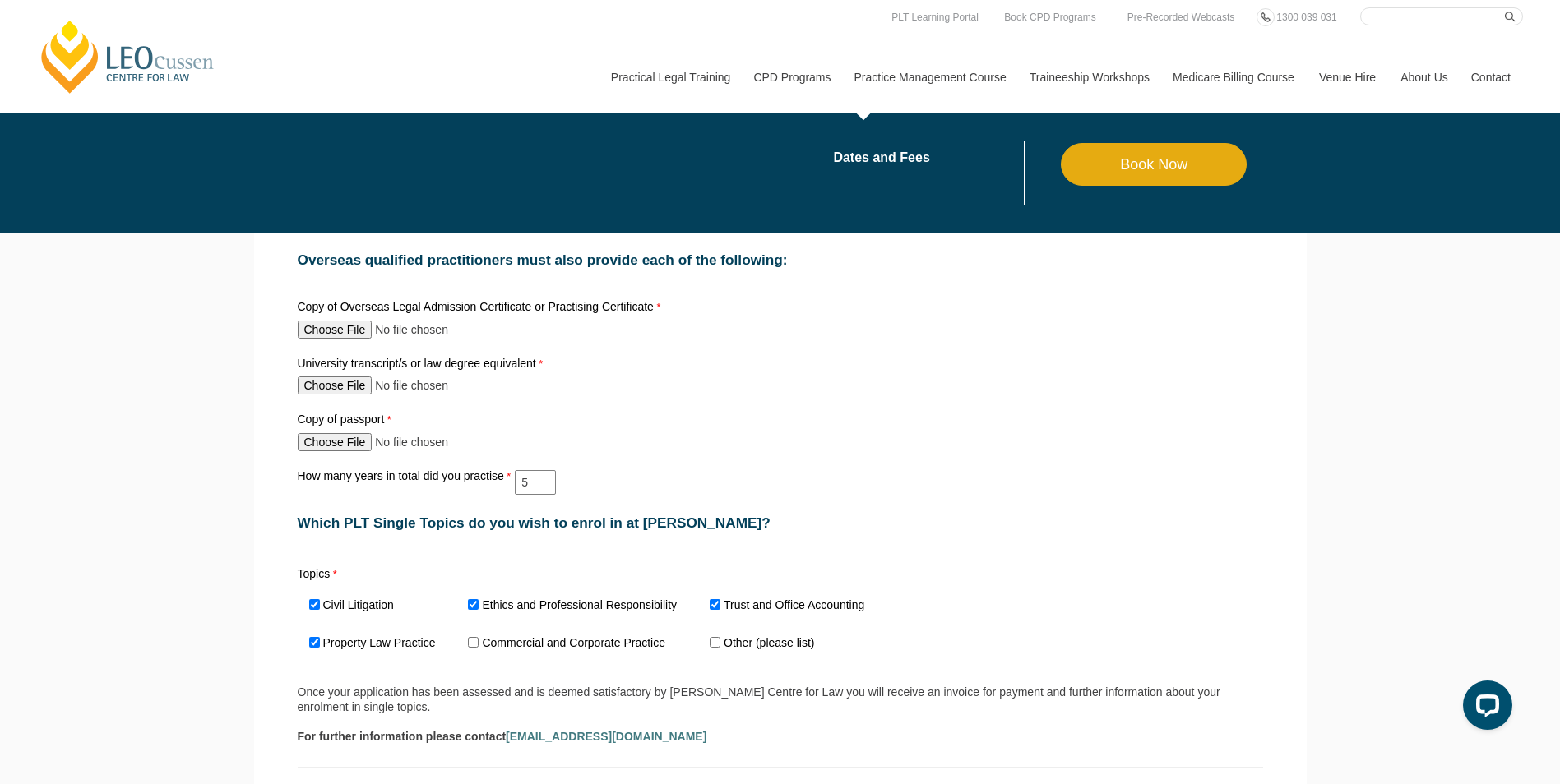
type input "[GEOGRAPHIC_DATA]"
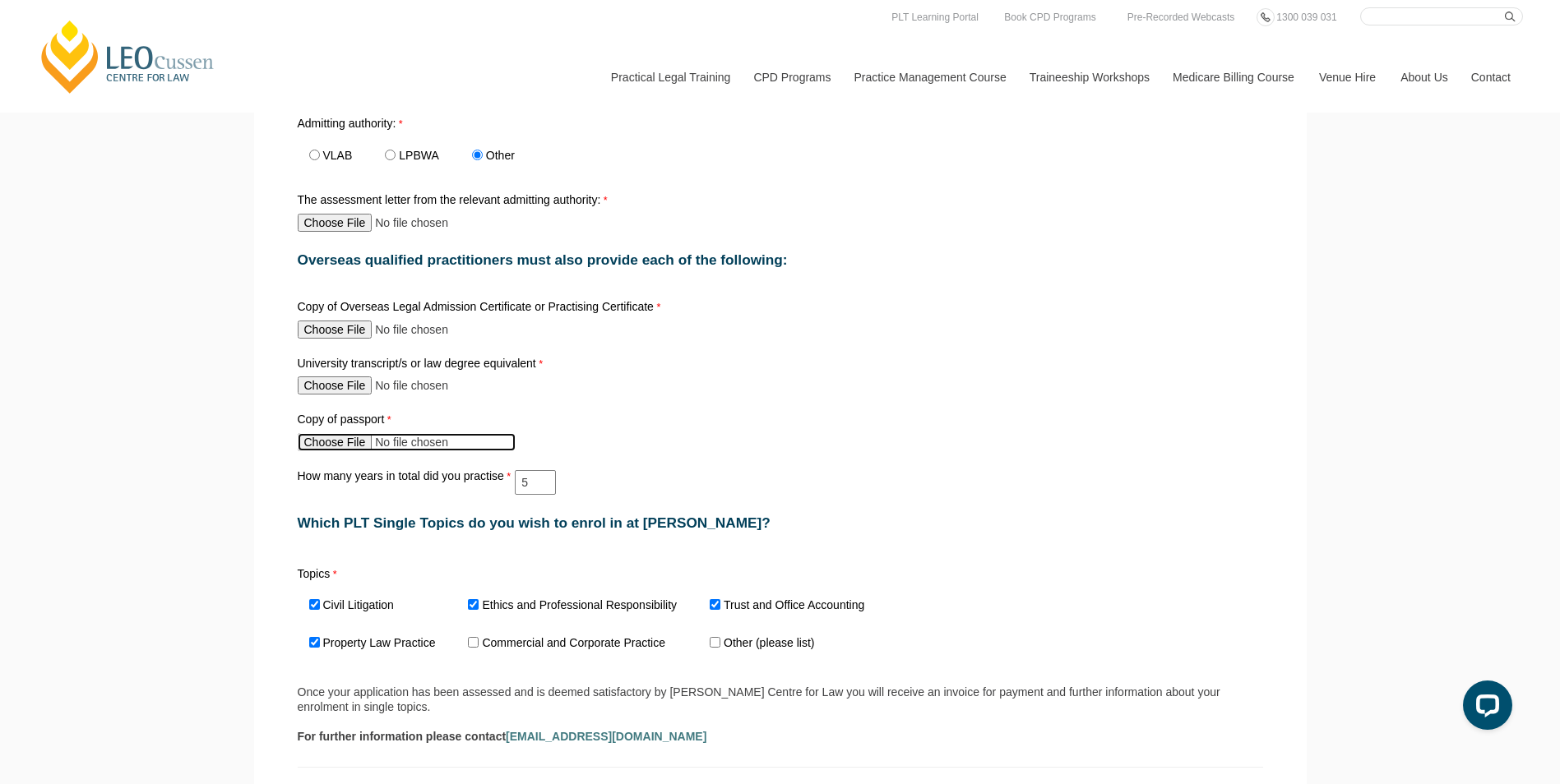
click at [354, 450] on input "Copy of passport" at bounding box center [407, 441] width 218 height 18
type input "C:\fakepath\Passport([PERSON_NAME]).heic"
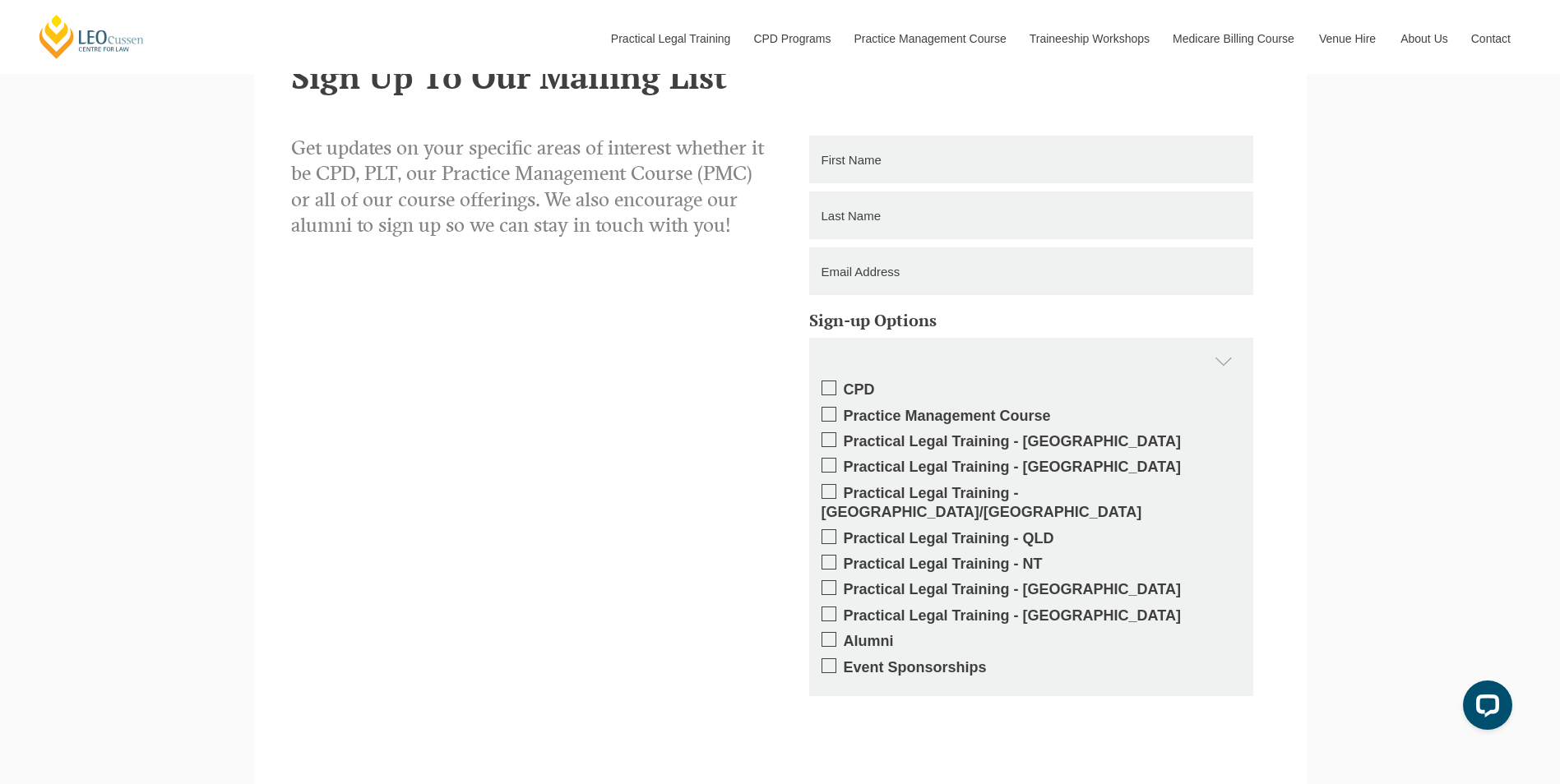
scroll to position [2138, 0]
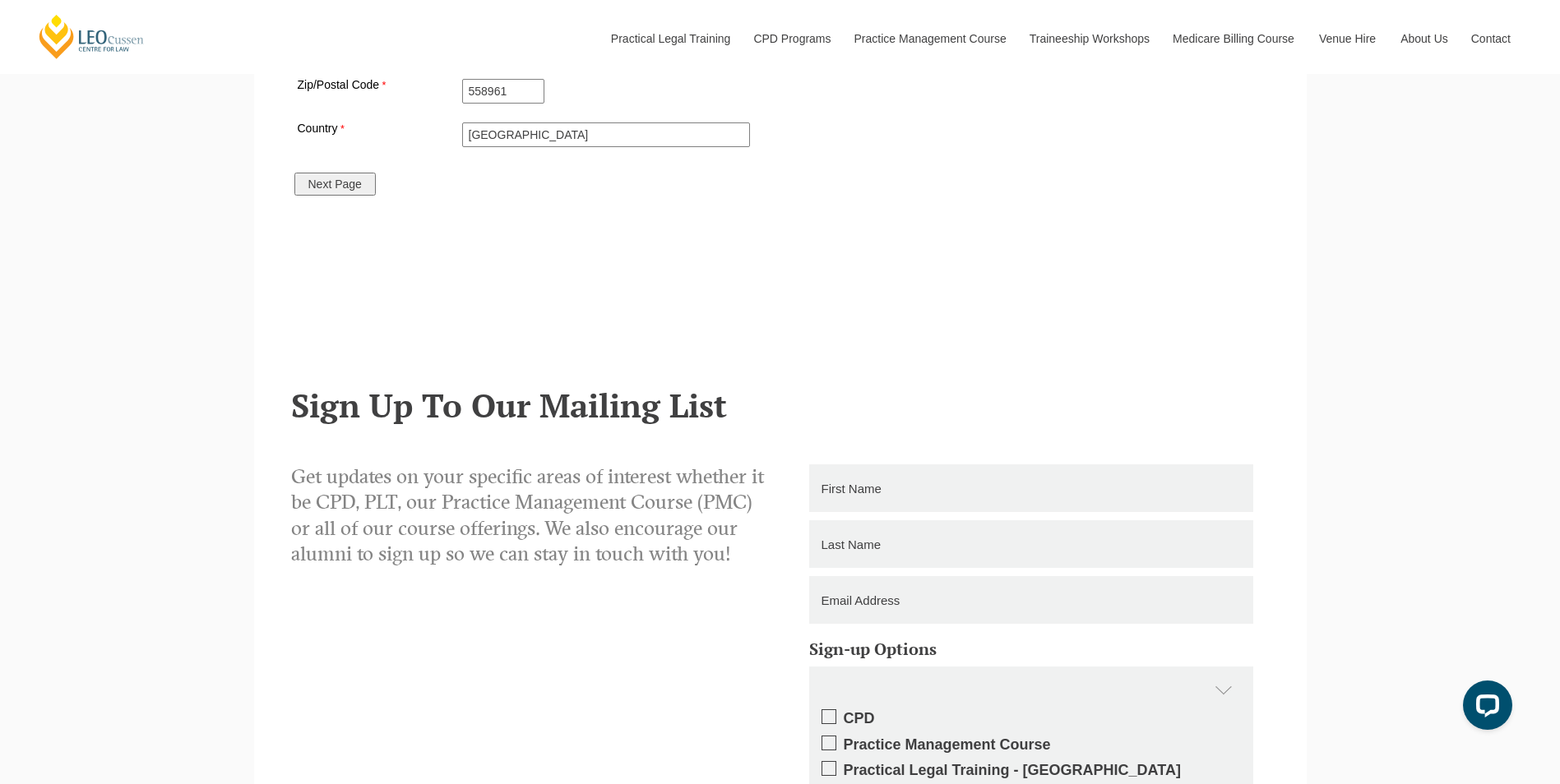
click at [355, 196] on input "Next Page" at bounding box center [335, 184] width 81 height 23
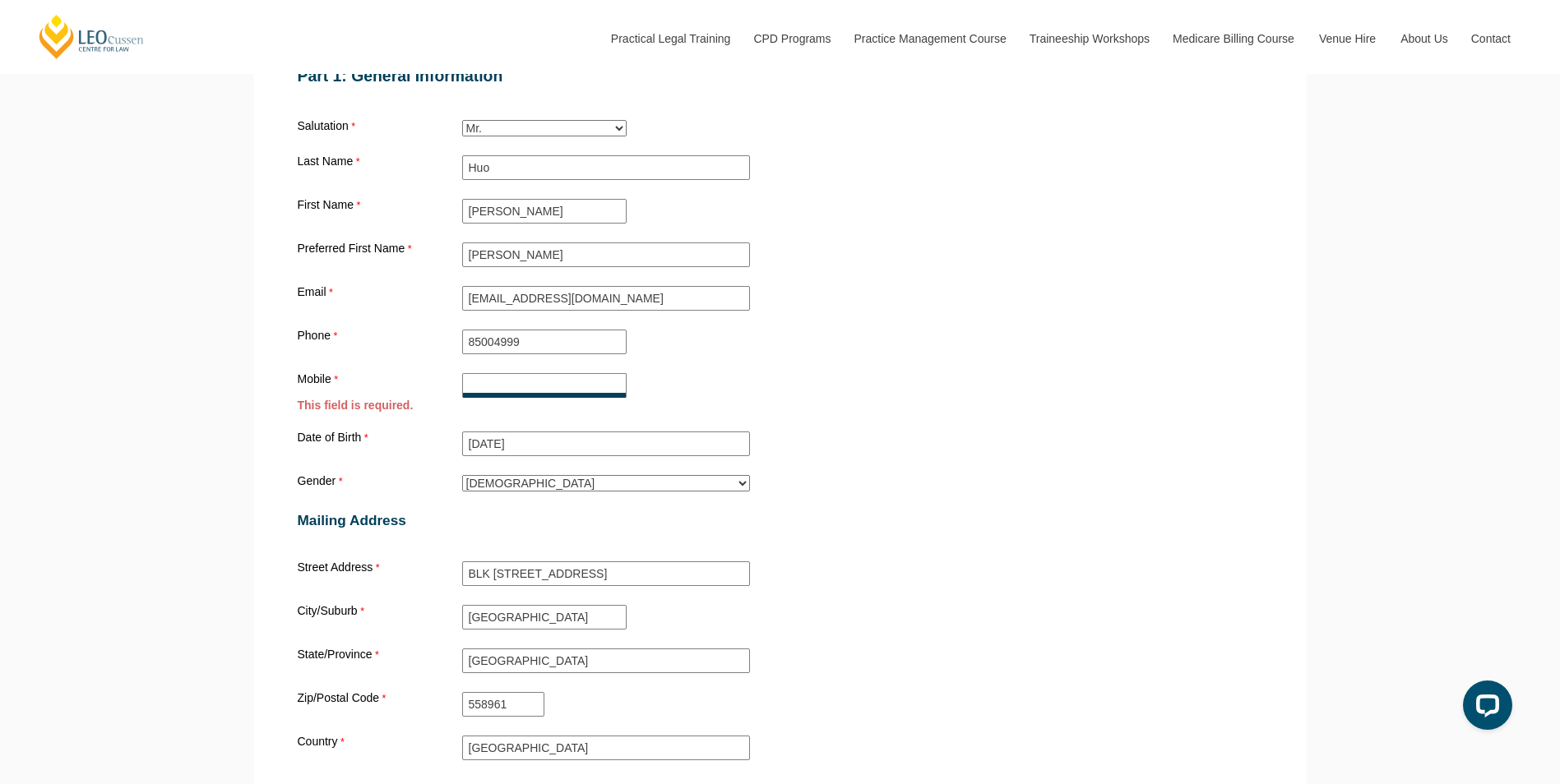
scroll to position [1537, 0]
click at [534, 396] on input "Mobile" at bounding box center [544, 387] width 165 height 24
drag, startPoint x: 543, startPoint y: 352, endPoint x: 430, endPoint y: 346, distance: 113.2
click at [430, 346] on div "Phone [PHONE_NUMBER]" at bounding box center [780, 344] width 978 height 31
click at [479, 392] on input "Mobile" at bounding box center [544, 387] width 165 height 24
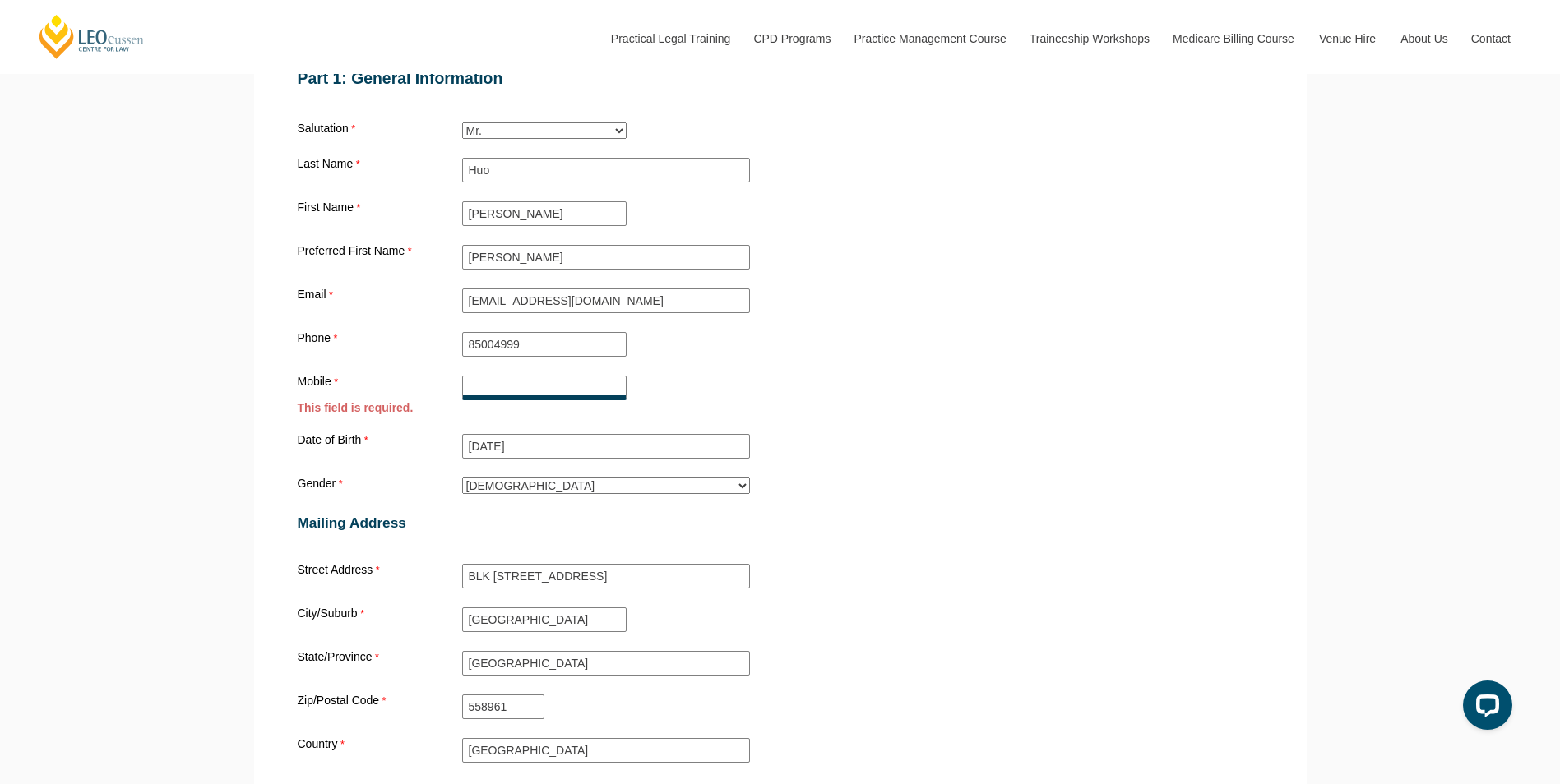
paste input "85004999"
type input "85004999"
click at [983, 394] on div "Mobile [PHONE_NUMBER] This field is required." at bounding box center [780, 395] width 978 height 46
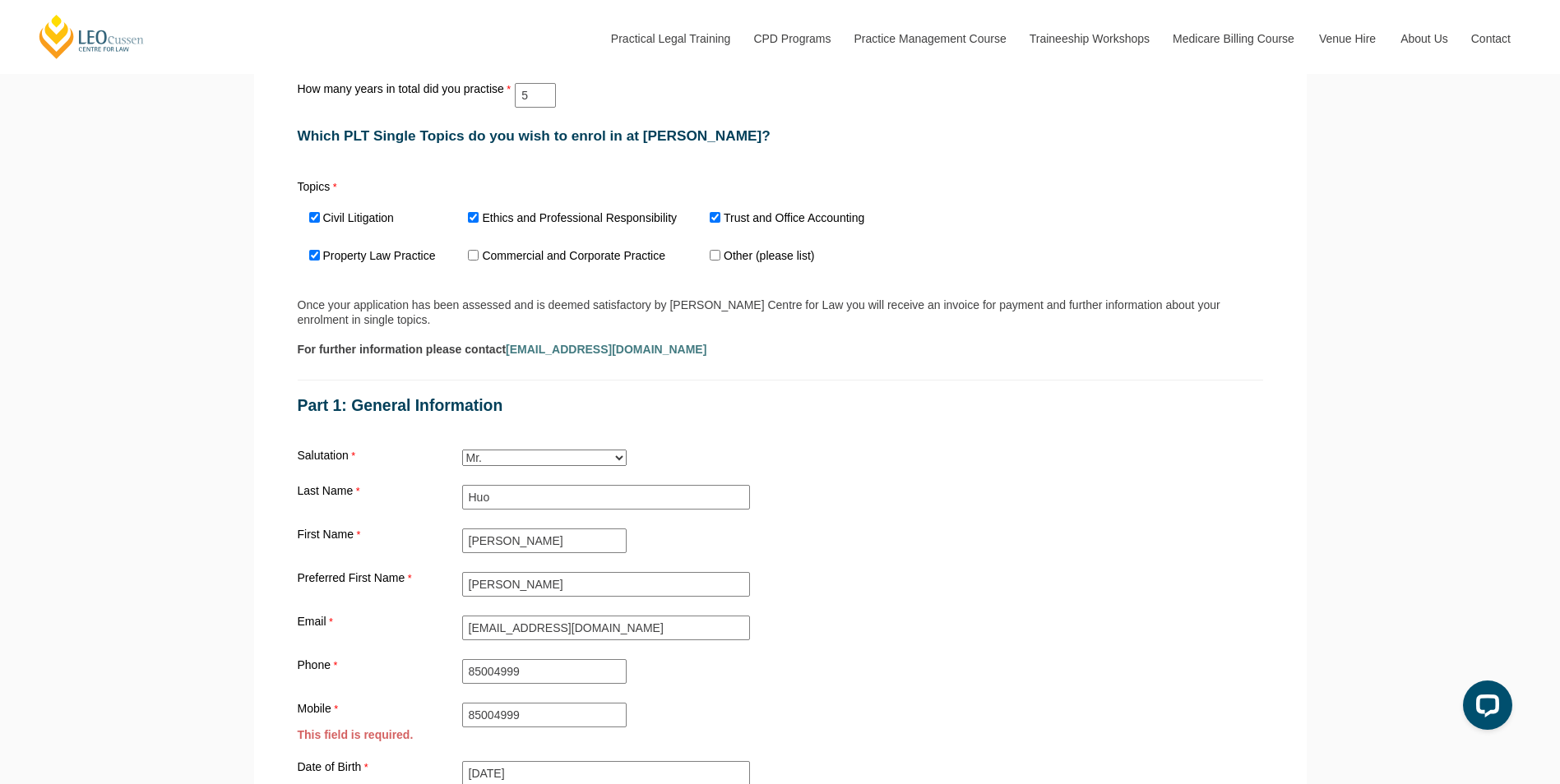
scroll to position [1208, 0]
click at [317, 220] on input "Civil Litigation" at bounding box center [314, 219] width 11 height 11
checkbox input "false"
click at [311, 262] on input "Property Law Practice" at bounding box center [314, 257] width 11 height 11
checkbox input "false"
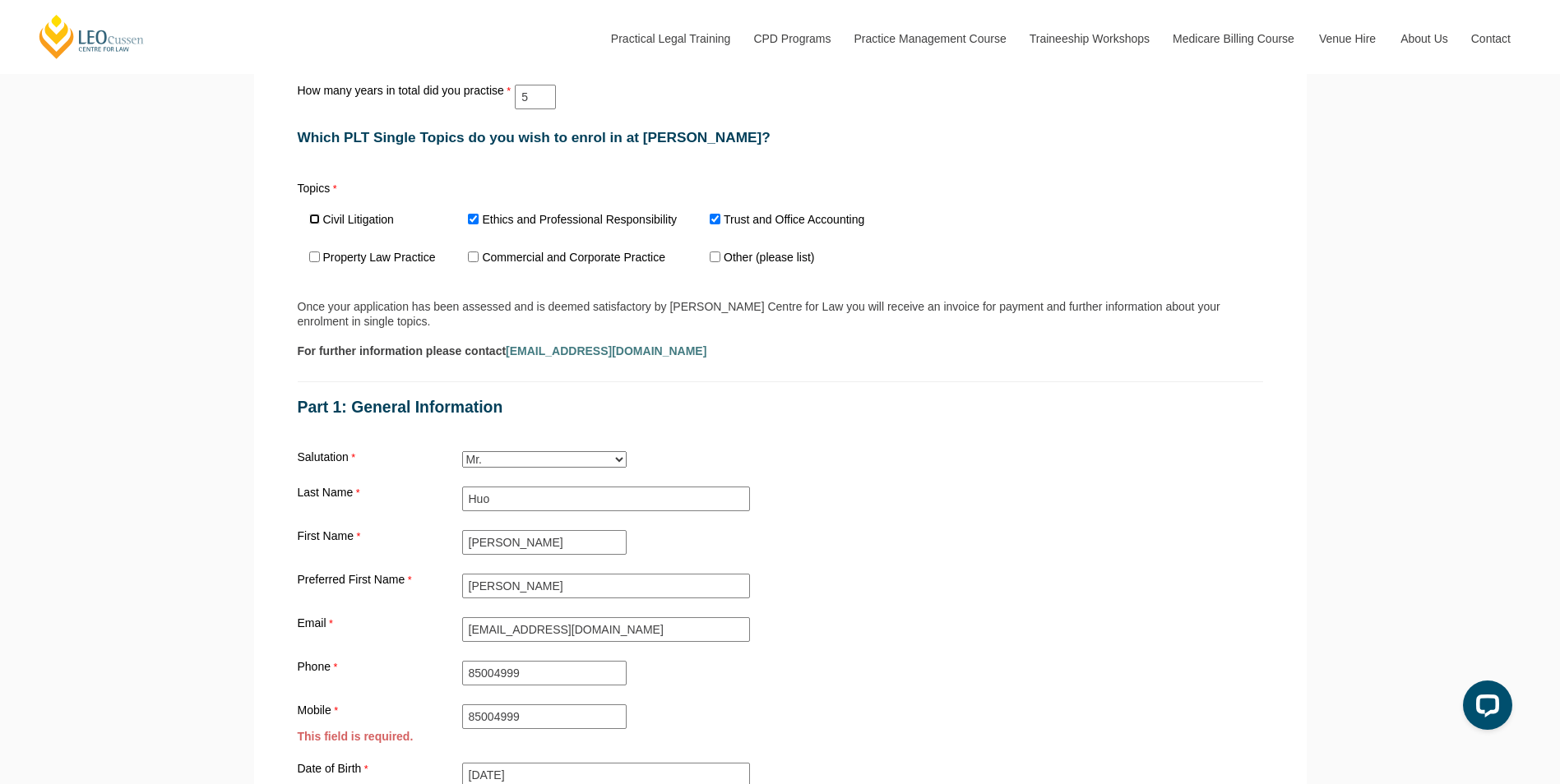
click at [317, 224] on input "Civil Litigation" at bounding box center [314, 219] width 11 height 11
checkbox input "true"
click at [315, 262] on input "Property Law Practice" at bounding box center [314, 257] width 11 height 11
checkbox input "true"
click at [801, 314] on div "Once your application has been assessed and is deemed satisfactory by [PERSON_N…" at bounding box center [781, 314] width 966 height 30
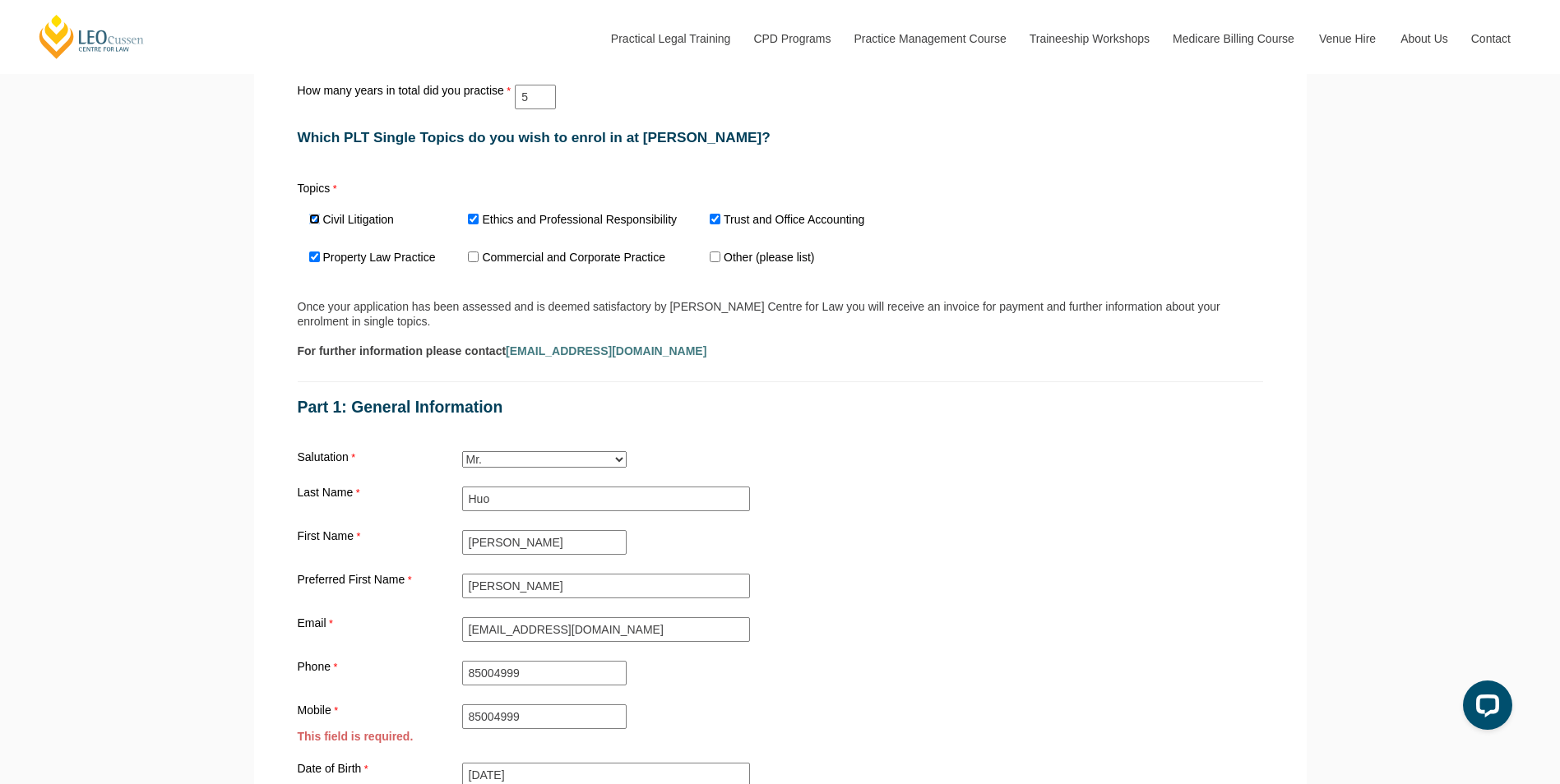
click at [310, 223] on input "Civil Litigation" at bounding box center [314, 219] width 11 height 11
checkbox input "false"
click at [312, 262] on input "Property Law Practice" at bounding box center [314, 257] width 11 height 11
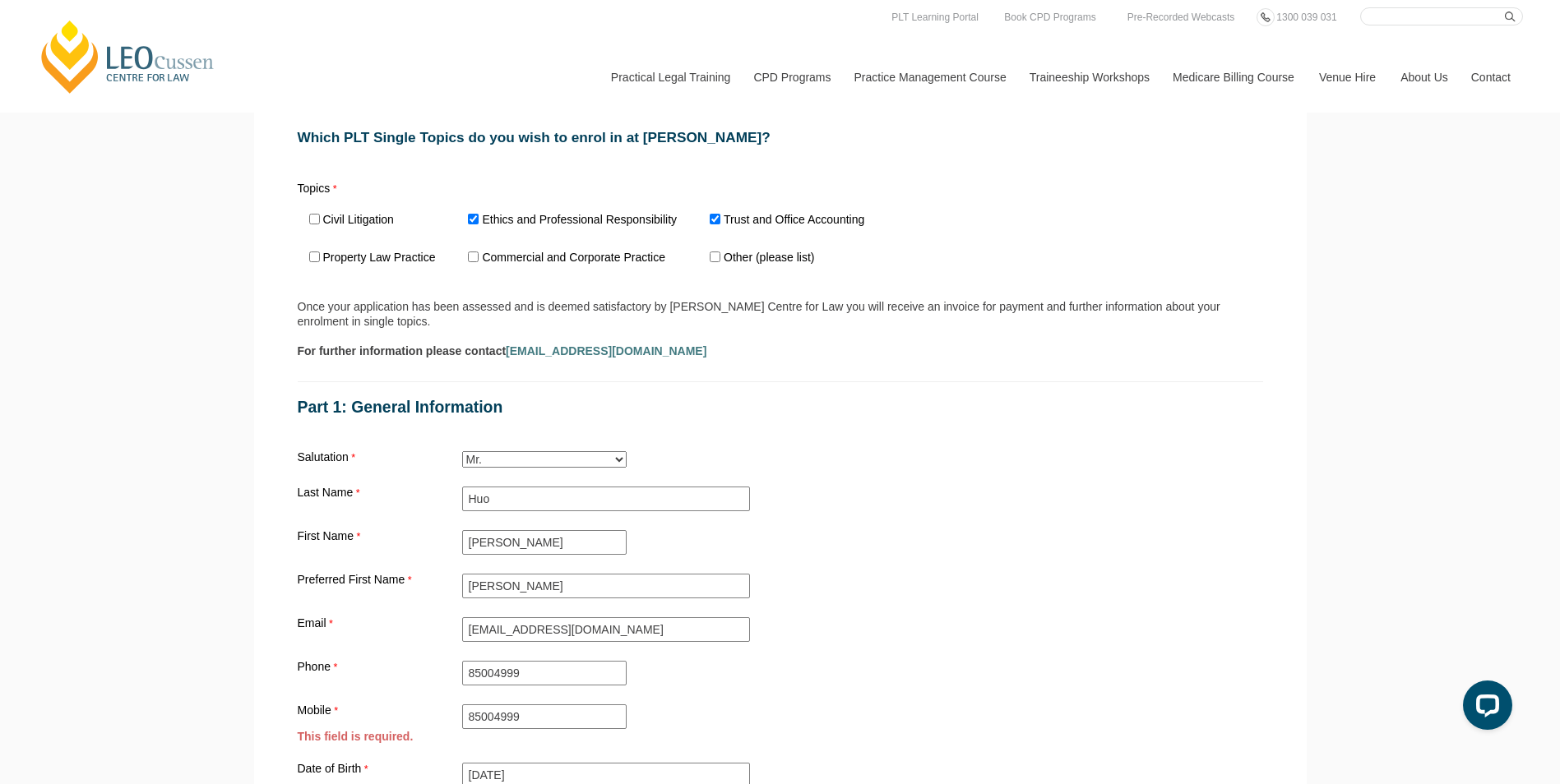
click at [1150, 534] on div "First Name [PERSON_NAME]" at bounding box center [780, 542] width 978 height 31
click at [312, 262] on input "Property Law Practice" at bounding box center [314, 257] width 11 height 11
checkbox input "true"
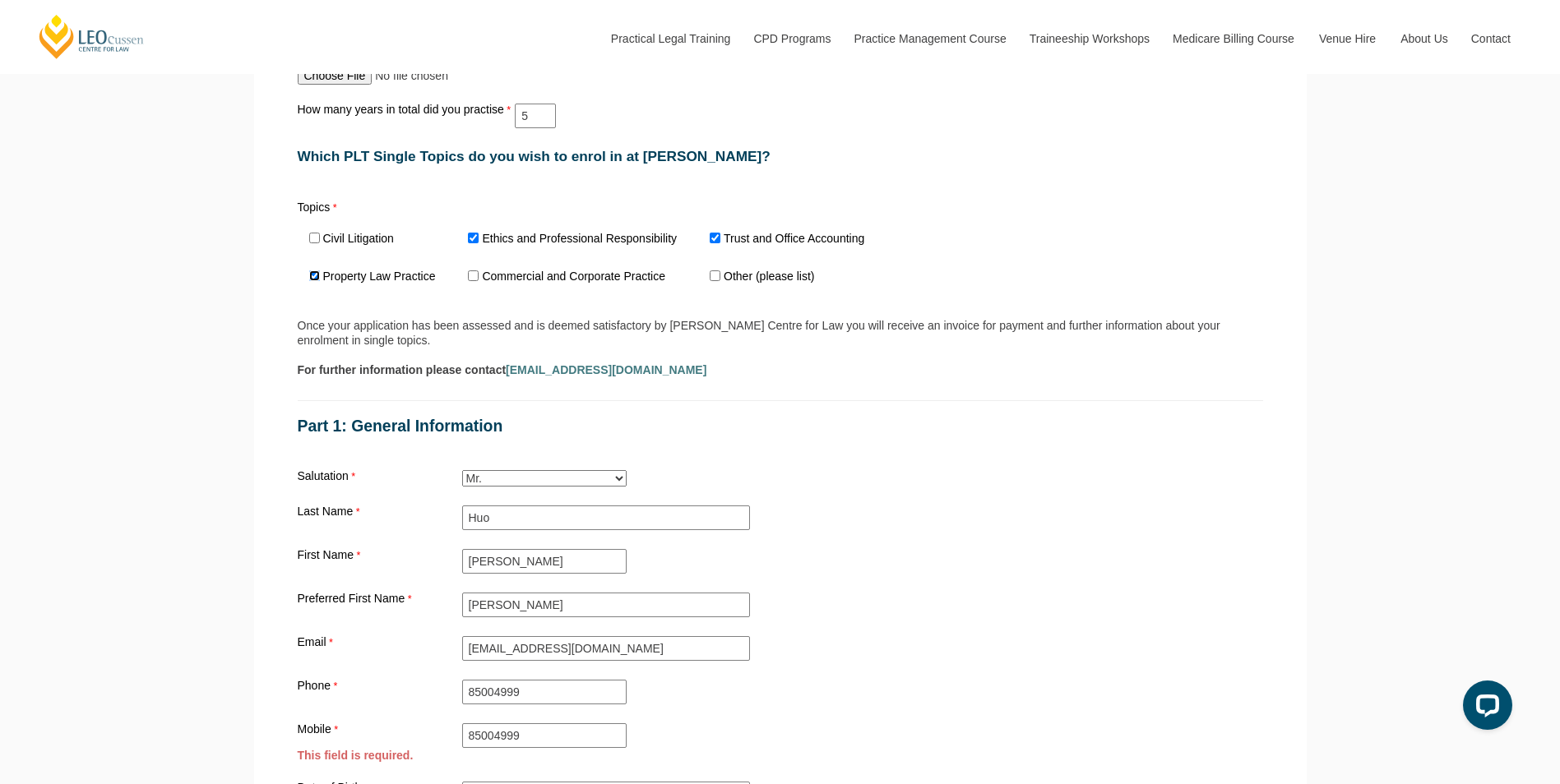
scroll to position [1043, 0]
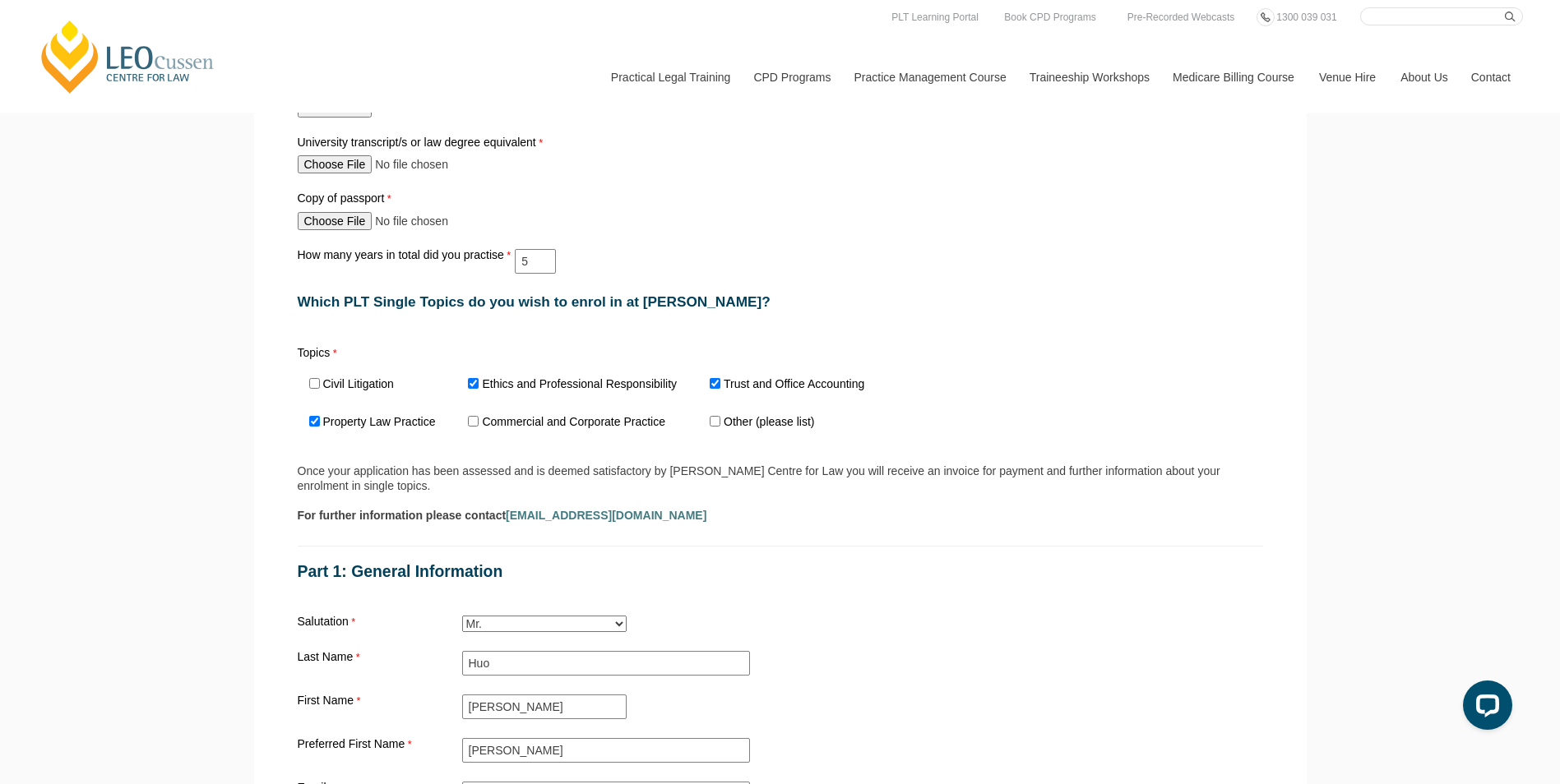
click at [866, 295] on div "Which PLT Single Topics do you wish to enrol in at [PERSON_NAME]?" at bounding box center [780, 301] width 978 height 50
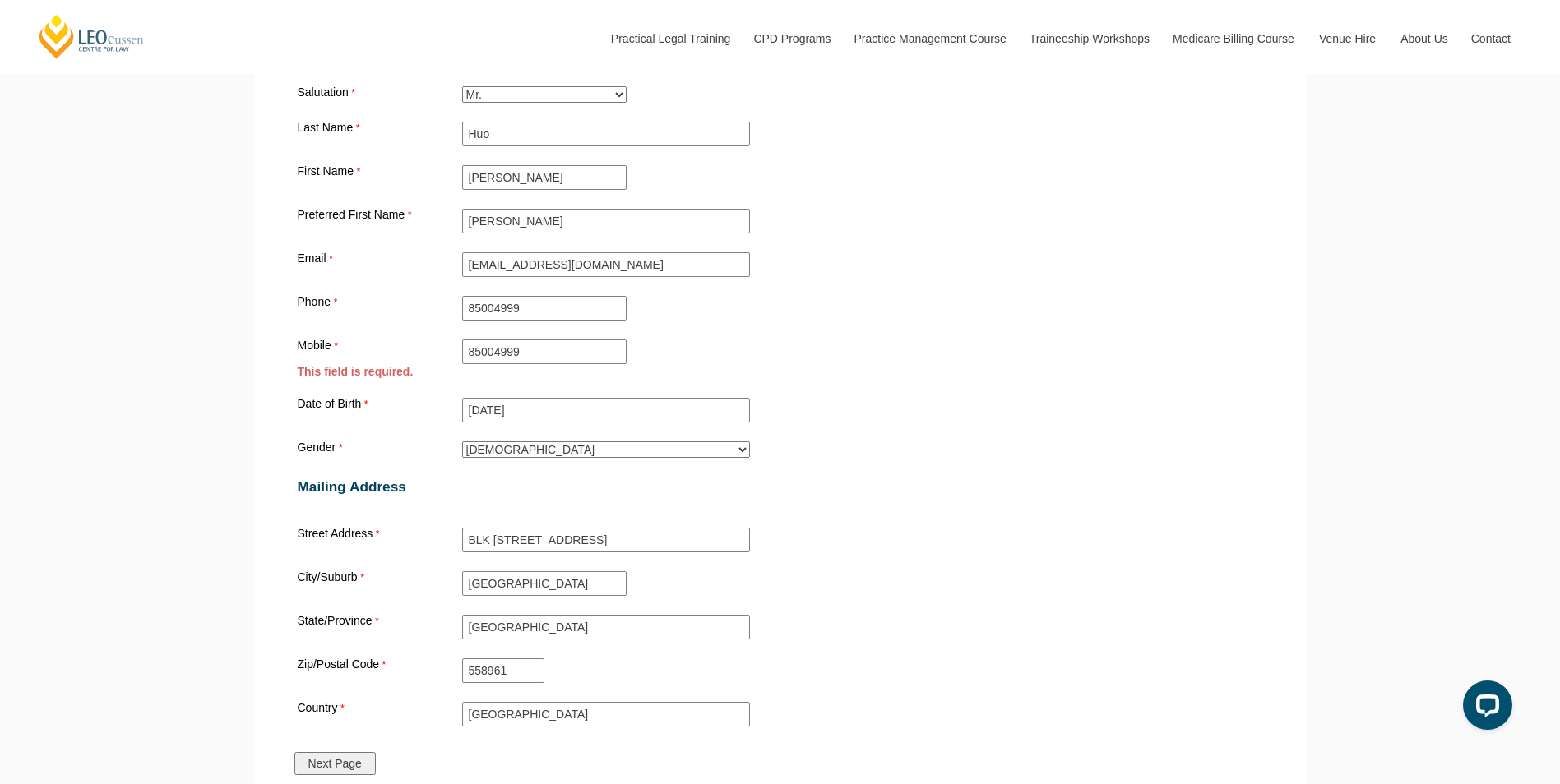
scroll to position [1528, 0]
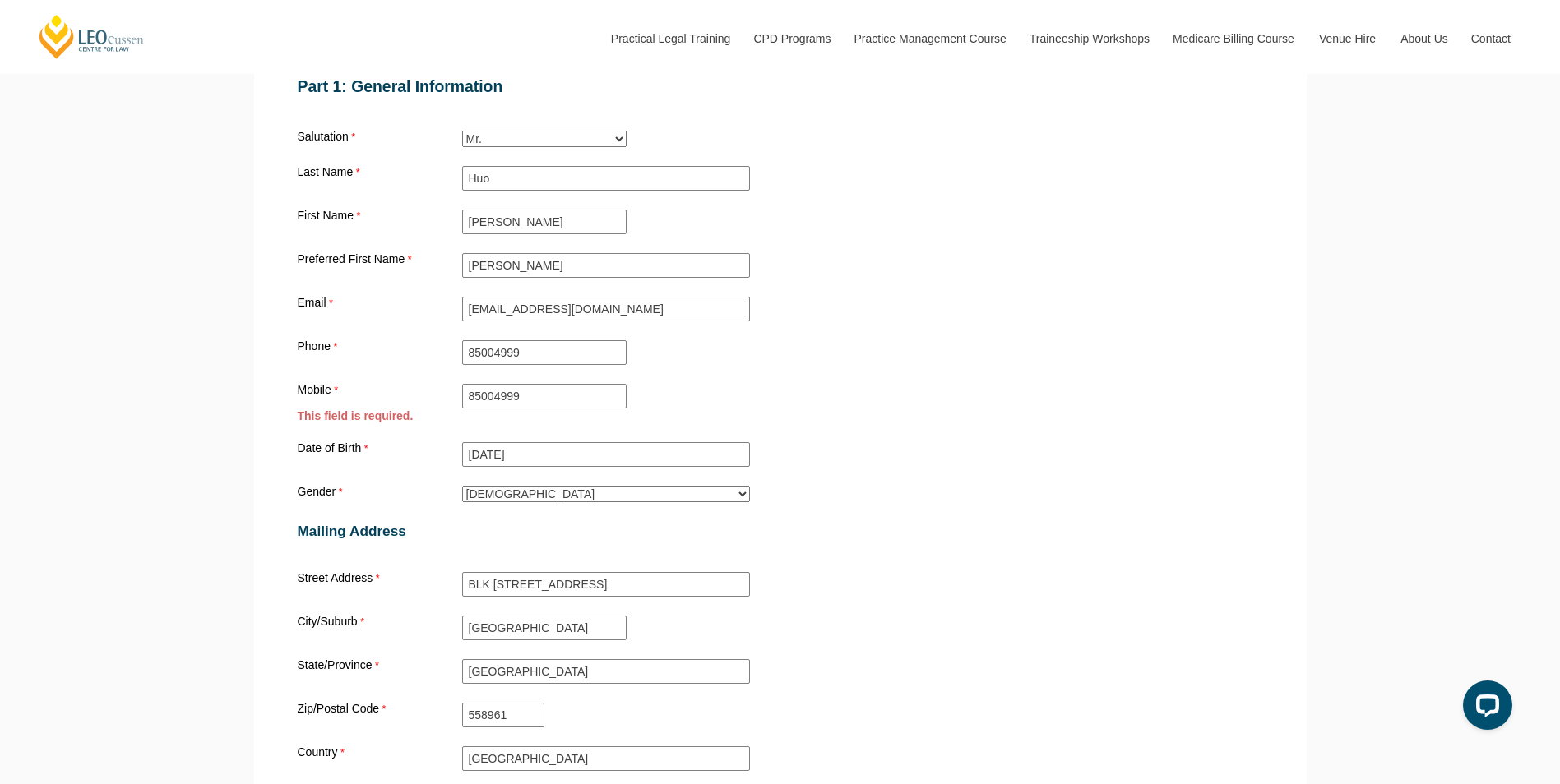
click at [1161, 430] on div "Who can apply? Only overseas qualified lawyers or requalifying lawyers required…" at bounding box center [780, 10] width 978 height 1528
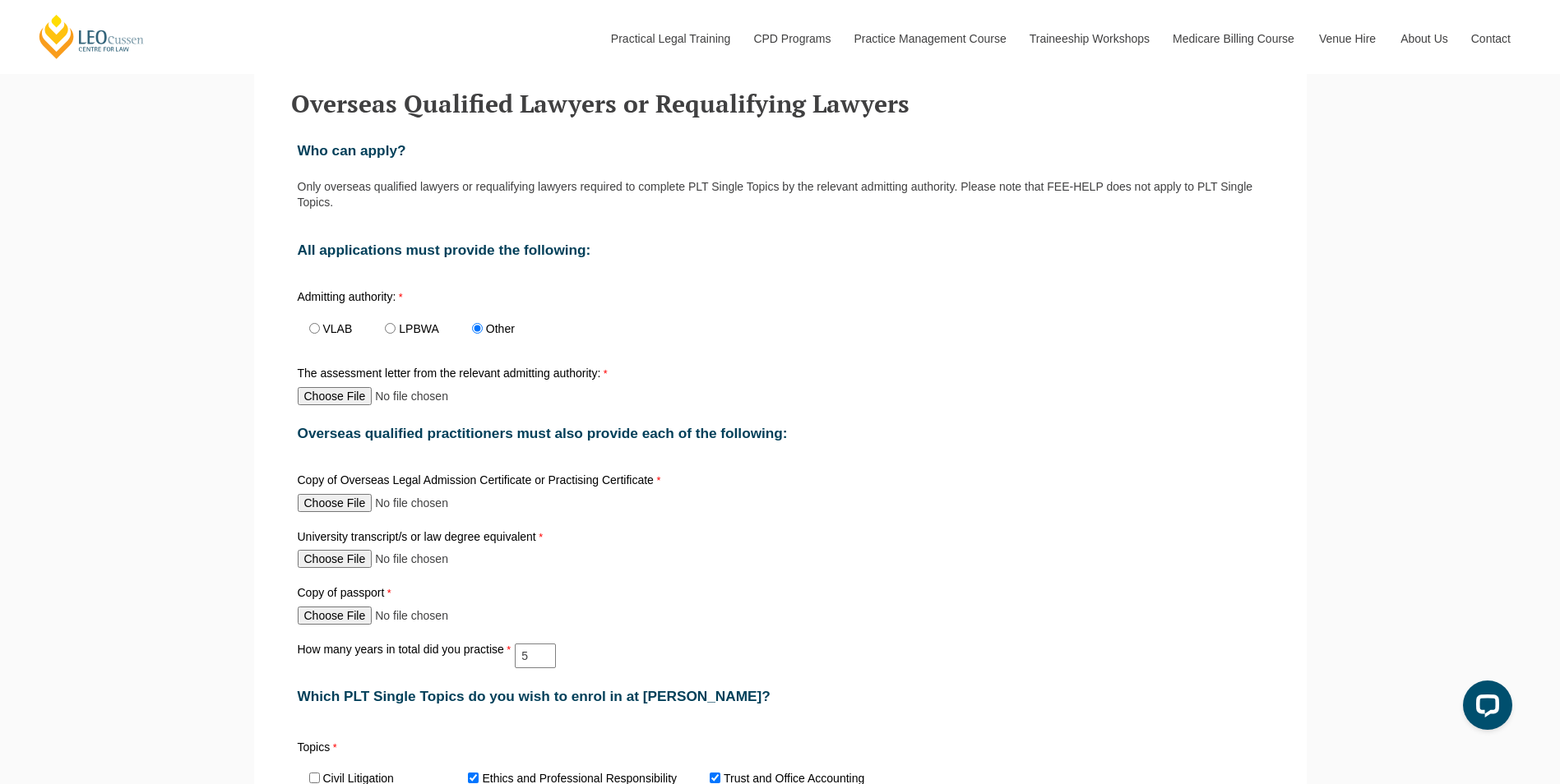
scroll to position [740, 0]
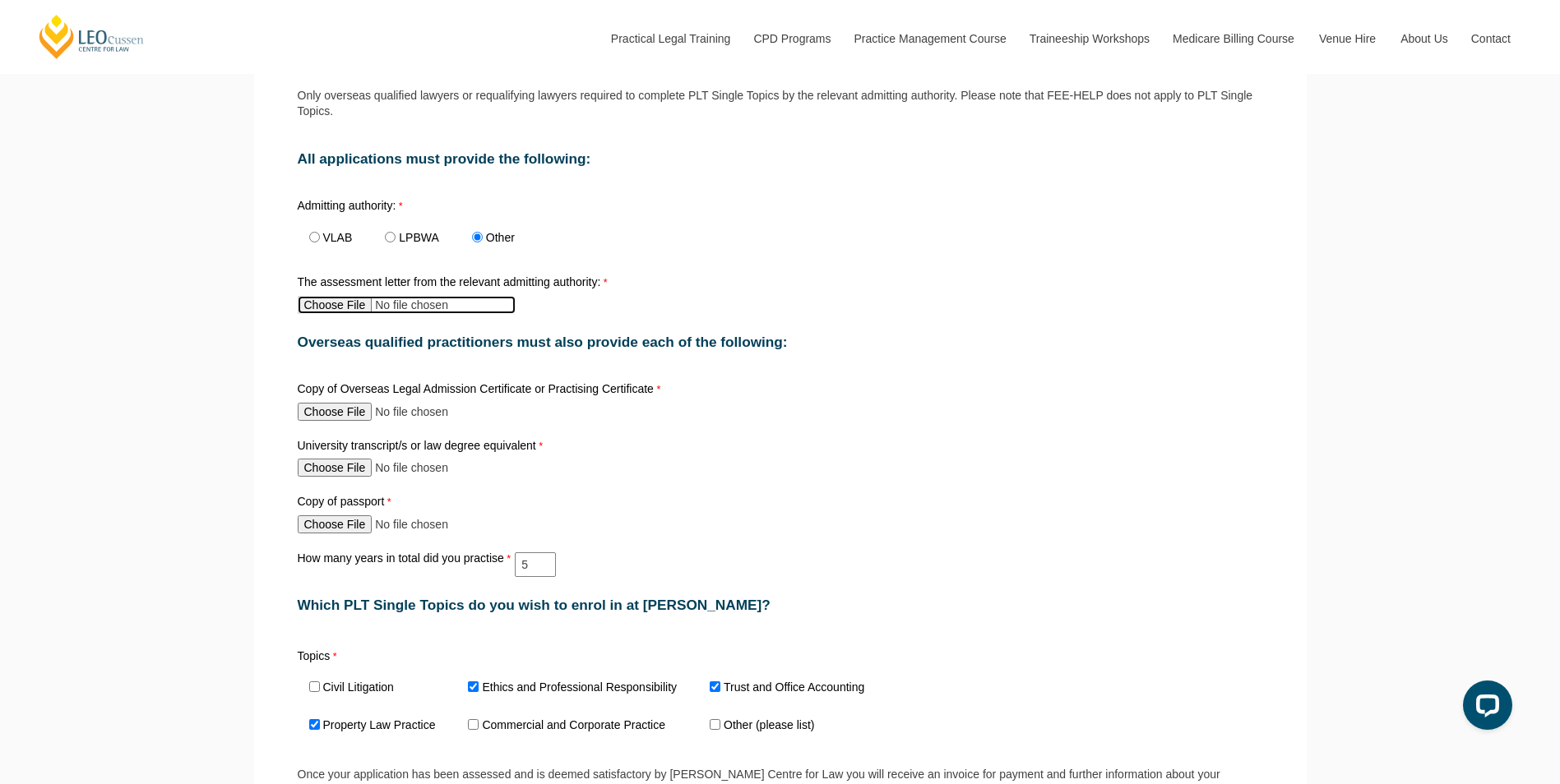
click at [359, 311] on input "The assessment letter from the relevant admitting authority:" at bounding box center [407, 305] width 218 height 18
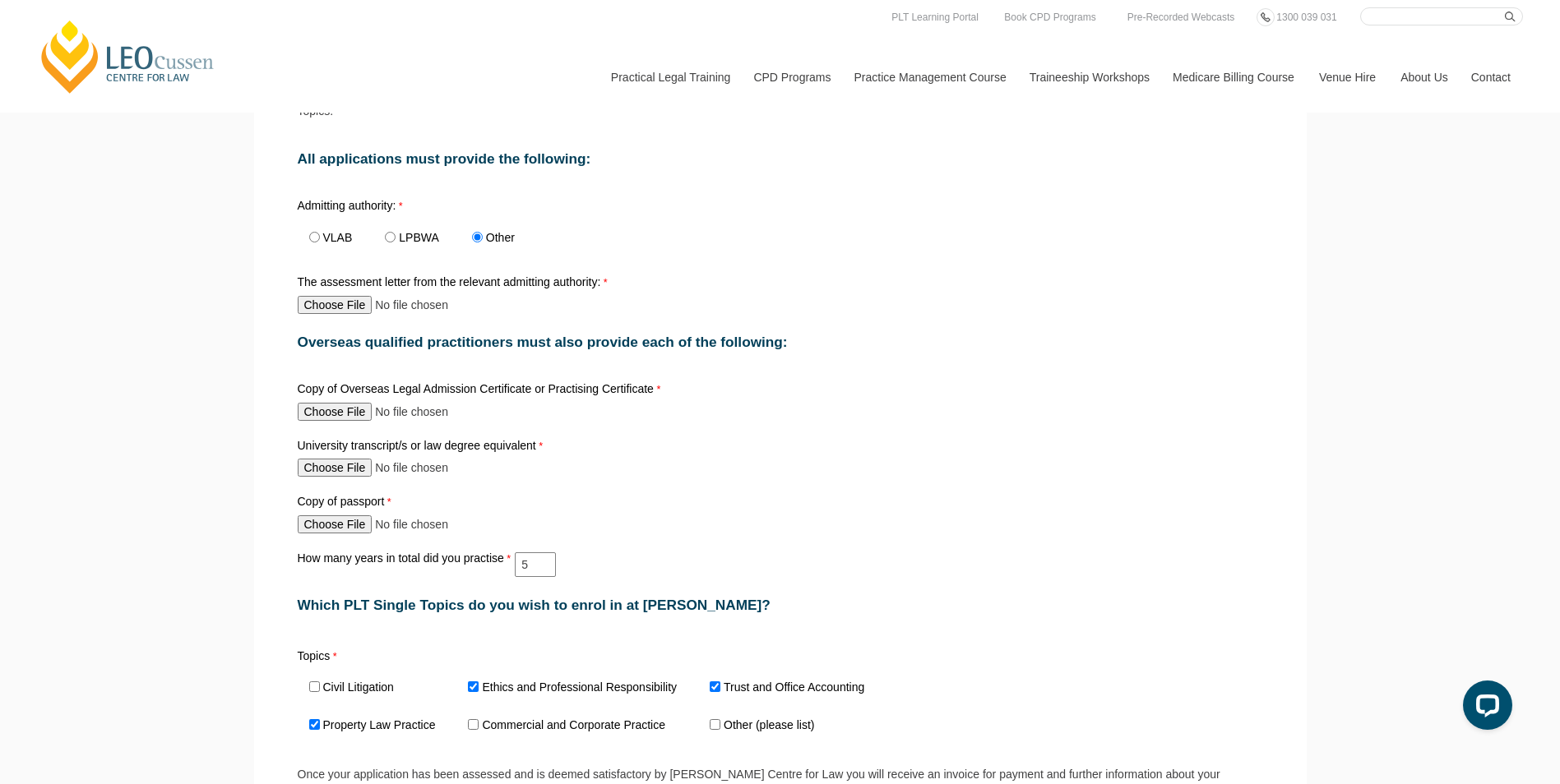
click at [320, 689] on span "Civil Litigation" at bounding box center [356, 688] width 117 height 38
click at [315, 689] on input "Civil Litigation" at bounding box center [314, 687] width 11 height 11
checkbox input "true"
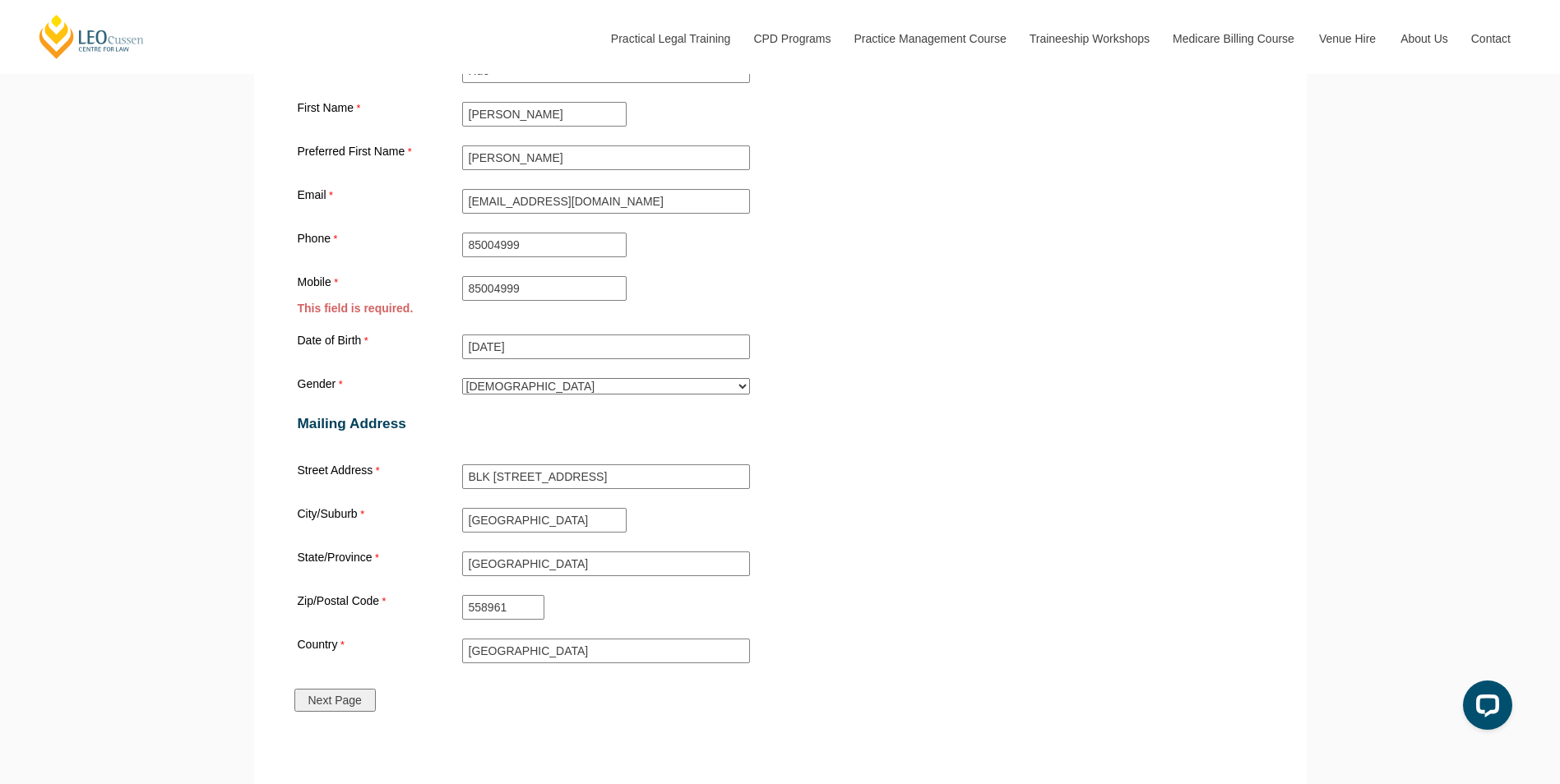
scroll to position [1809, 0]
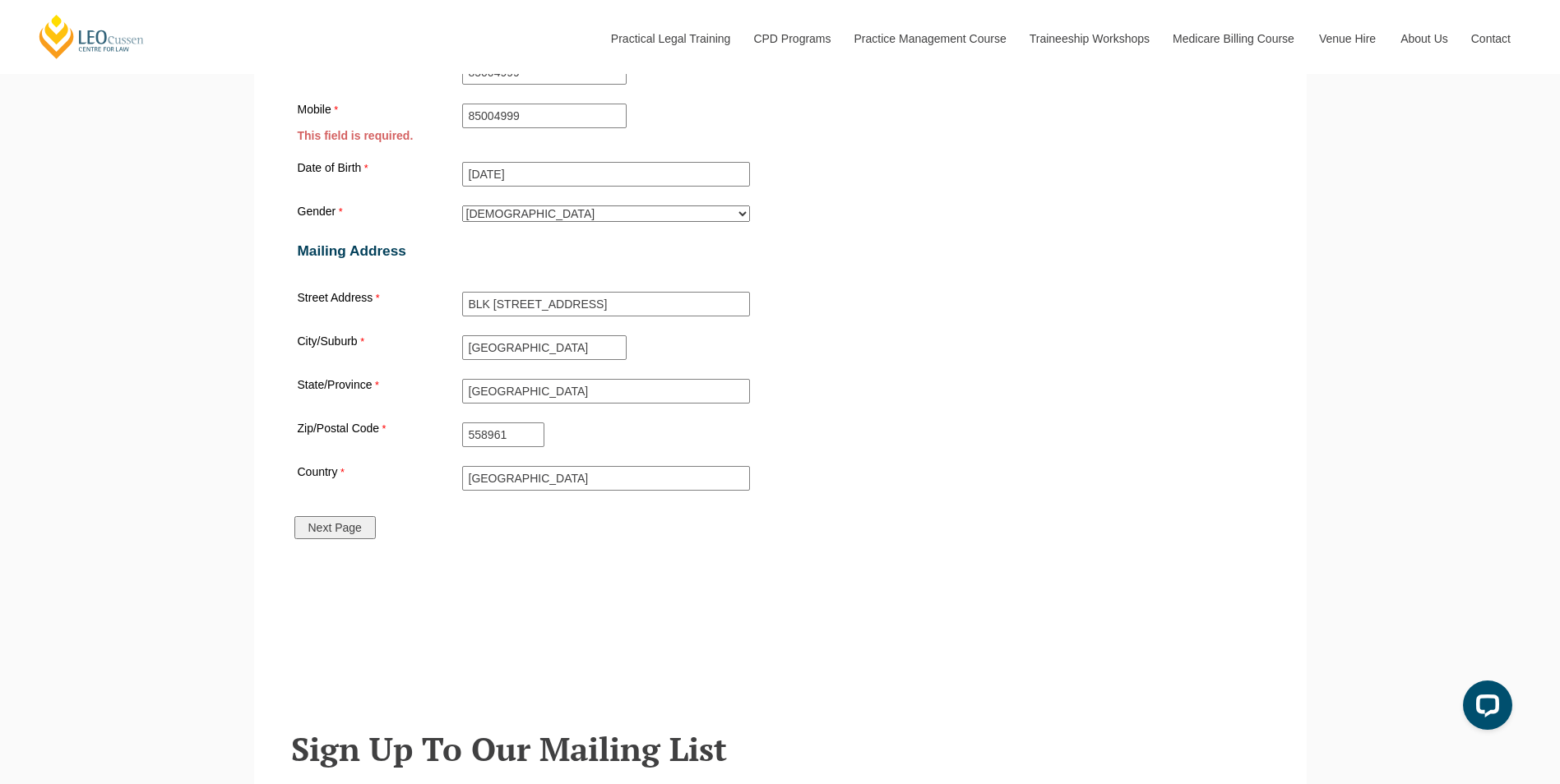
click at [344, 544] on div "Next Page" at bounding box center [341, 527] width 100 height 43
click at [344, 539] on input "Next Page" at bounding box center [335, 527] width 81 height 23
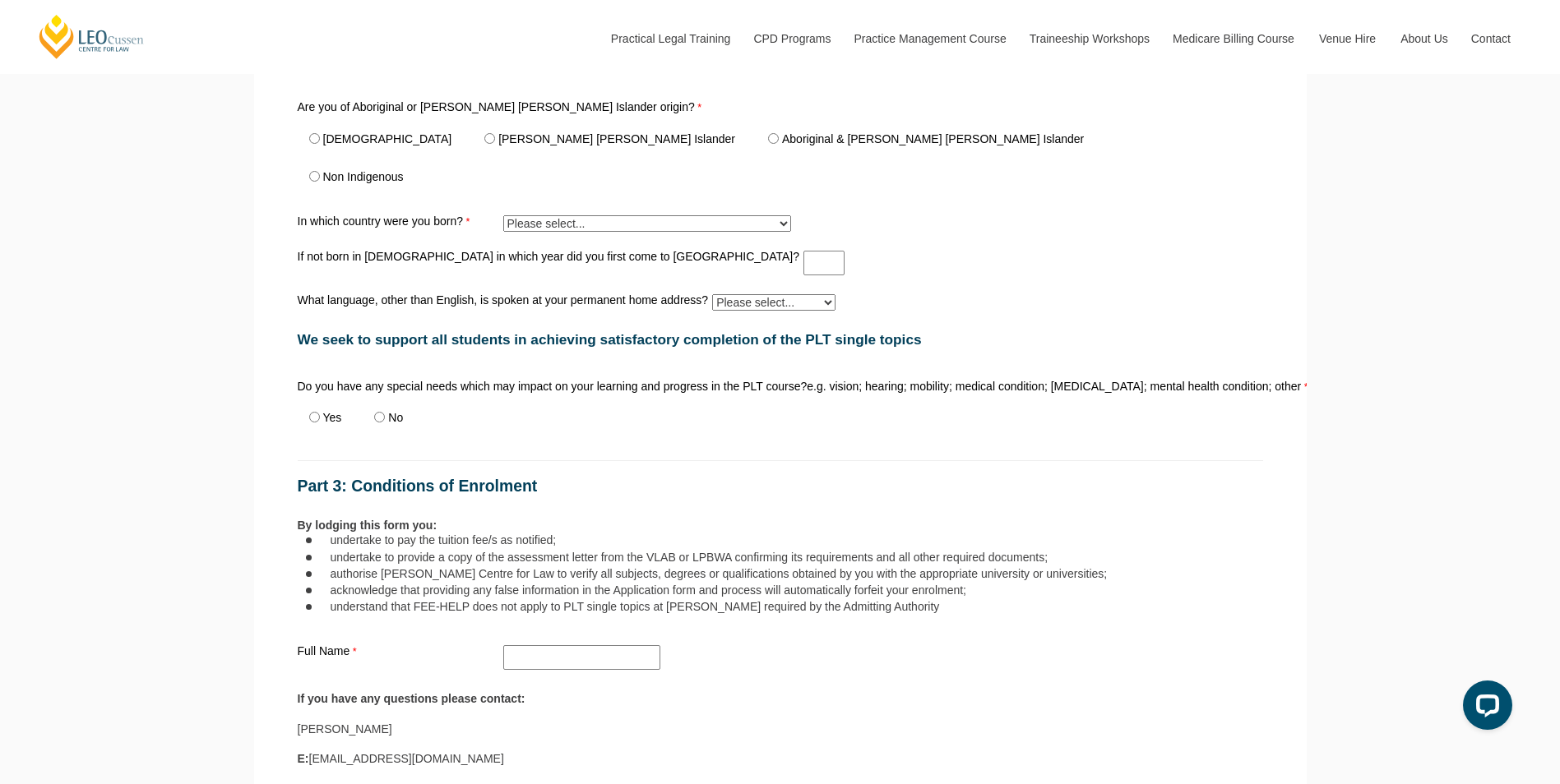
scroll to position [779, 0]
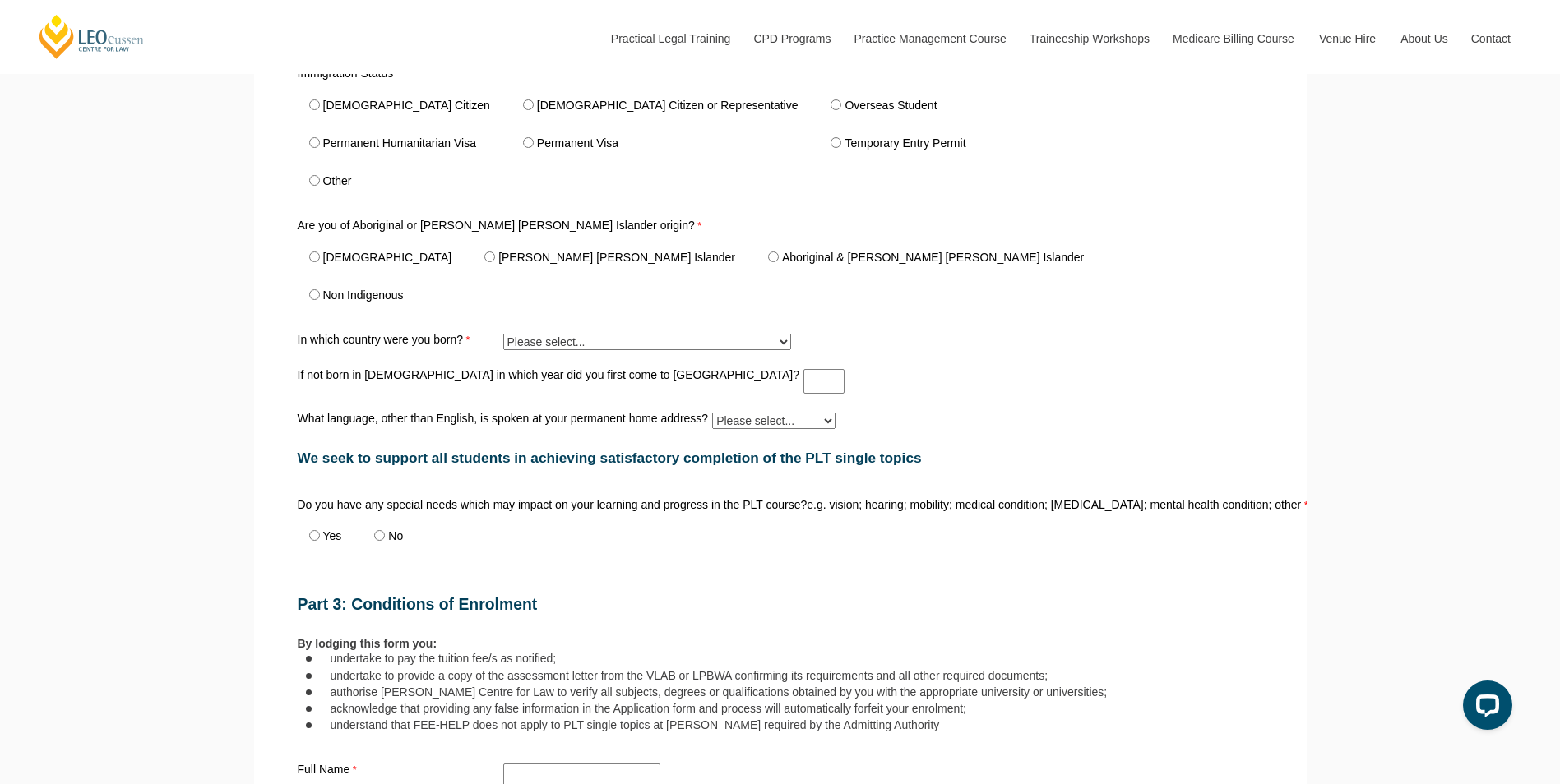
click at [549, 346] on select "Please select... [GEOGRAPHIC_DATA] ([GEOGRAPHIC_DATA]) [GEOGRAPHIC_DATA] 8402 […" at bounding box center [647, 342] width 288 height 16
select select "tfa_455"
click at [503, 337] on select "Please select... [GEOGRAPHIC_DATA] ([GEOGRAPHIC_DATA]) [GEOGRAPHIC_DATA] 8402 […" at bounding box center [647, 342] width 288 height 16
click at [1004, 538] on div "Do you have any special needs which may impact on your learning and progress in…" at bounding box center [780, 527] width 978 height 64
click at [384, 541] on input "No" at bounding box center [379, 535] width 11 height 11
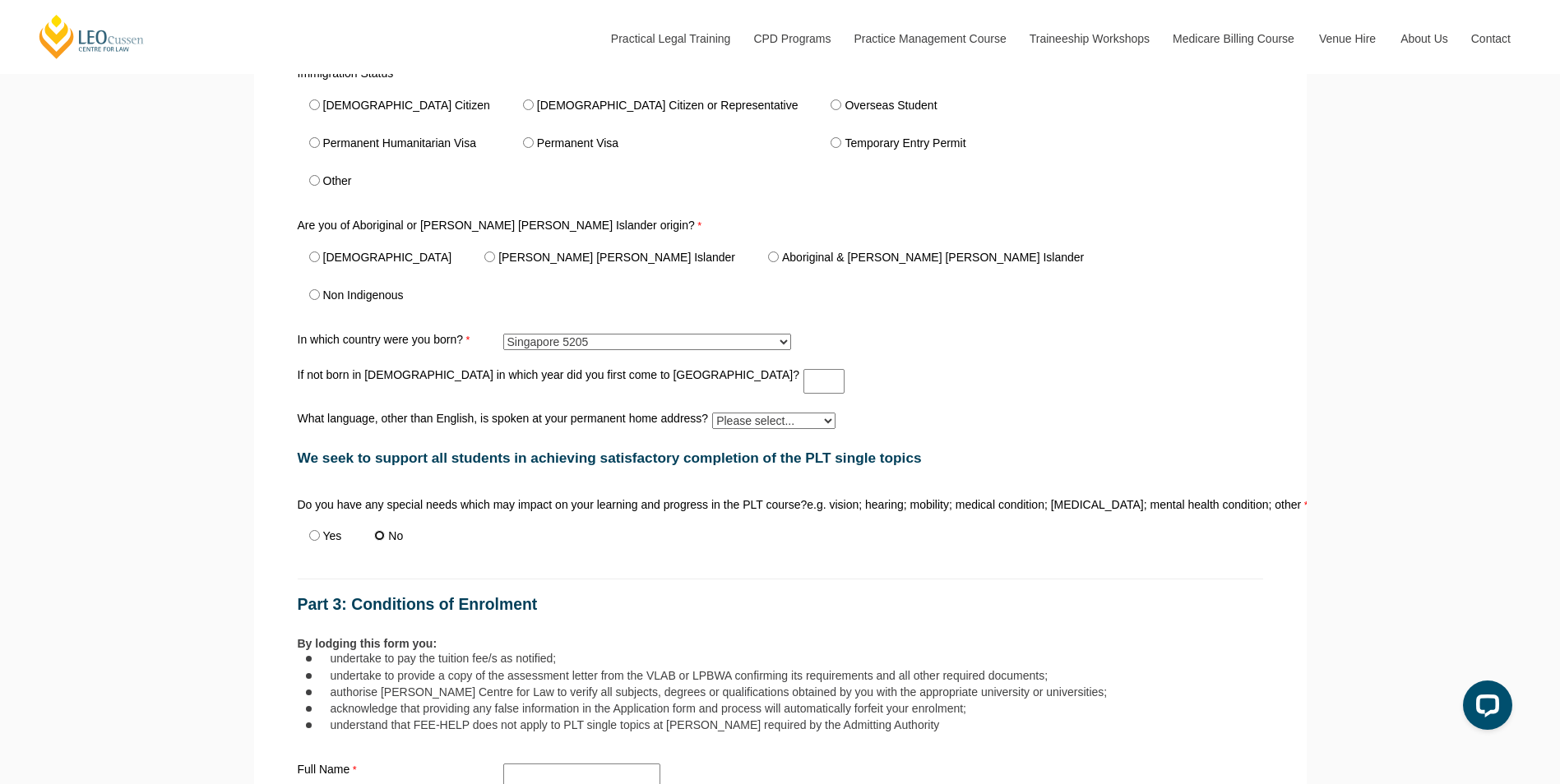
radio input "true"
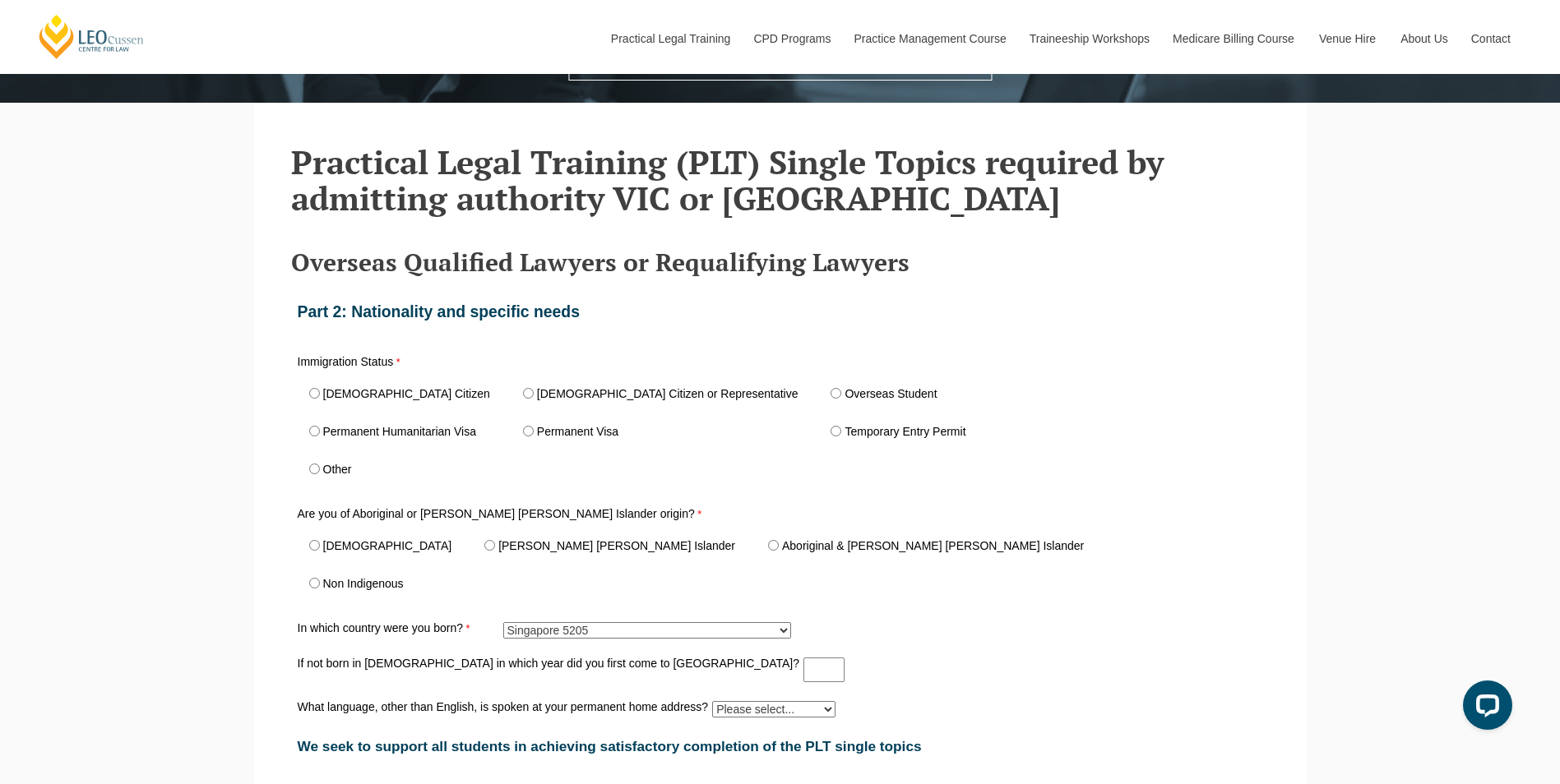
scroll to position [614, 0]
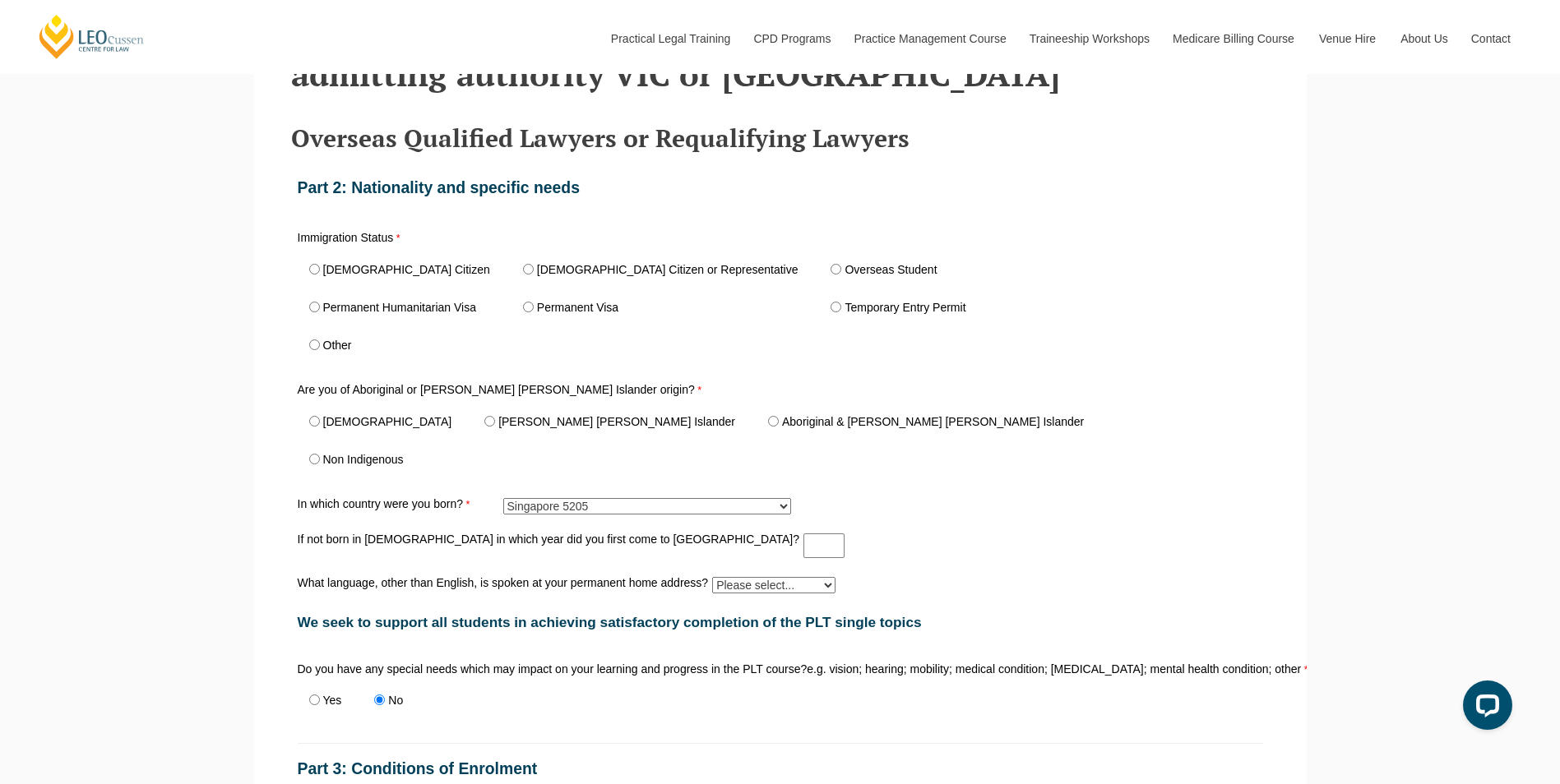
click at [346, 363] on span "Other" at bounding box center [336, 346] width 76 height 38
click at [819, 262] on span "Overseas Student" at bounding box center [888, 270] width 139 height 38
click at [844, 272] on label "Overseas Student" at bounding box center [890, 270] width 92 height 12
click at [831, 272] on input "Overseas Student" at bounding box center [836, 269] width 11 height 11
radio input "true"
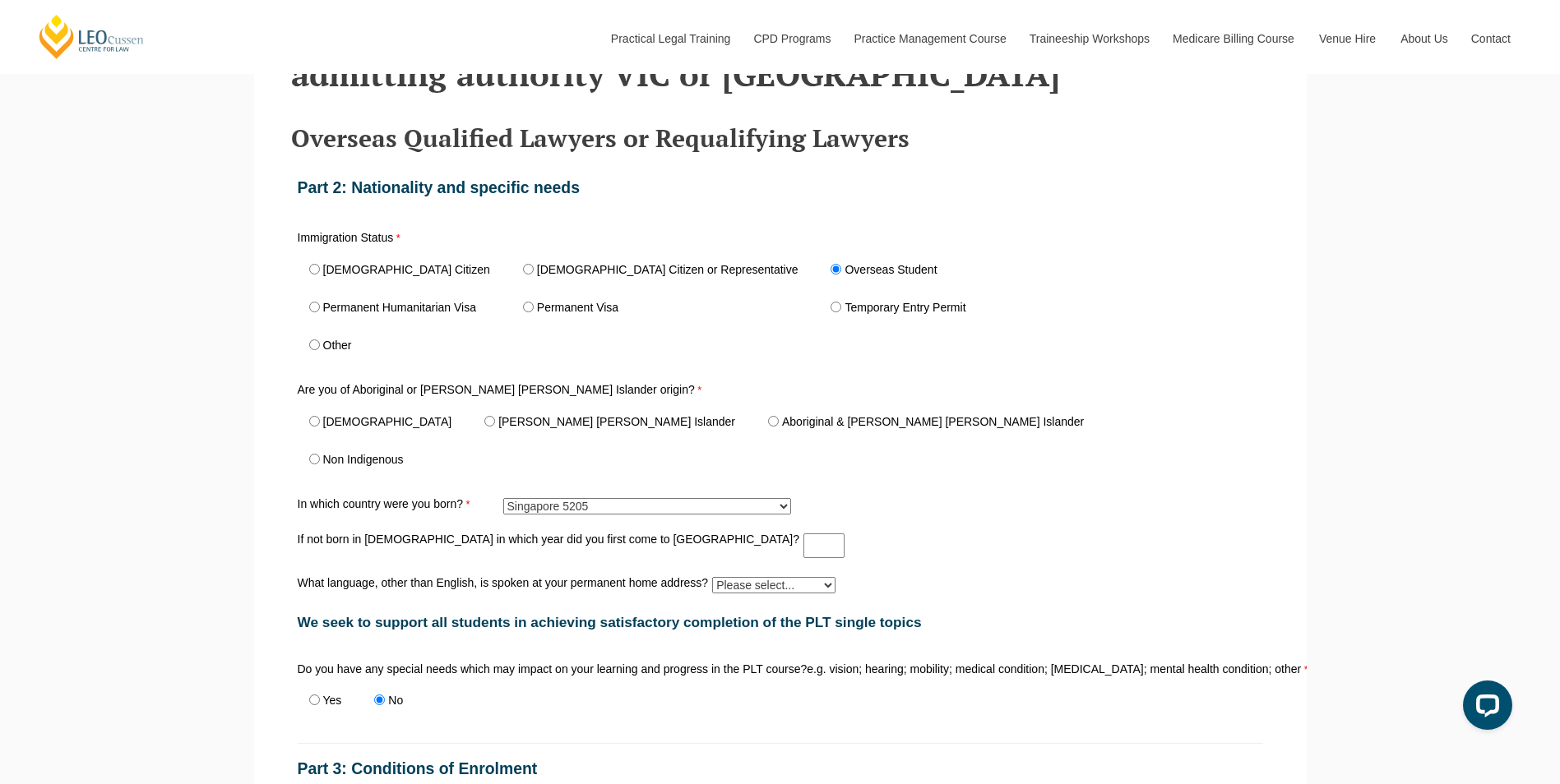
click at [379, 465] on label "Non Indigenous" at bounding box center [363, 460] width 80 height 12
click at [320, 464] on input "Non Indigenous" at bounding box center [314, 459] width 11 height 11
radio input "true"
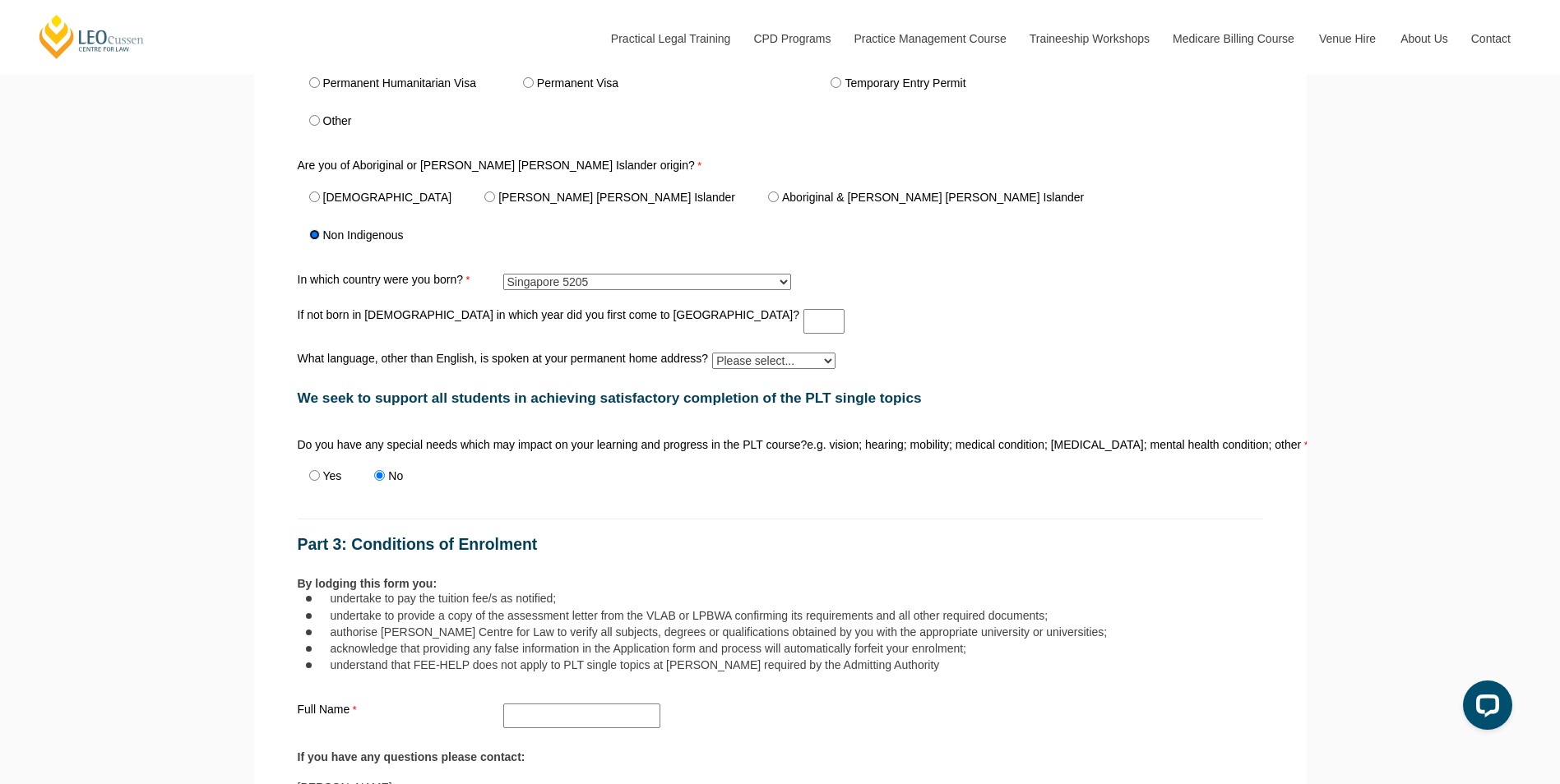
scroll to position [943, 0]
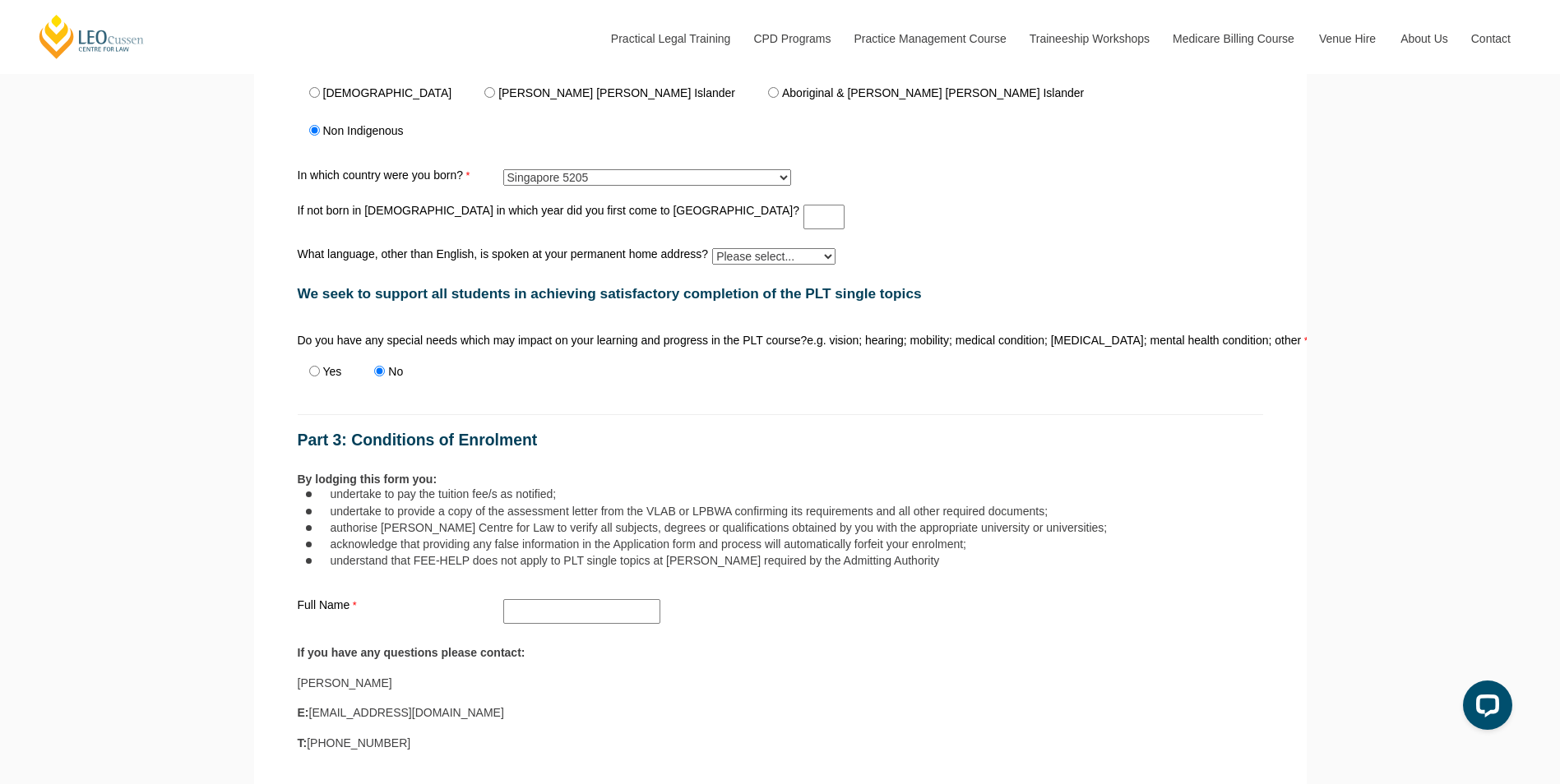
click at [750, 257] on select "Please select... Albanian Ambonese Arabic Assyrian Bengali Bosnian Cantonese Ch…" at bounding box center [774, 256] width 123 height 16
select select "tfa_521"
click at [712, 251] on select "Please select... Albanian Ambonese Arabic Assyrian Bengali Bosnian Cantonese Ch…" at bounding box center [774, 256] width 123 height 16
click at [640, 372] on div "Do you have any special needs which may impact on your learning and progress in…" at bounding box center [780, 364] width 978 height 64
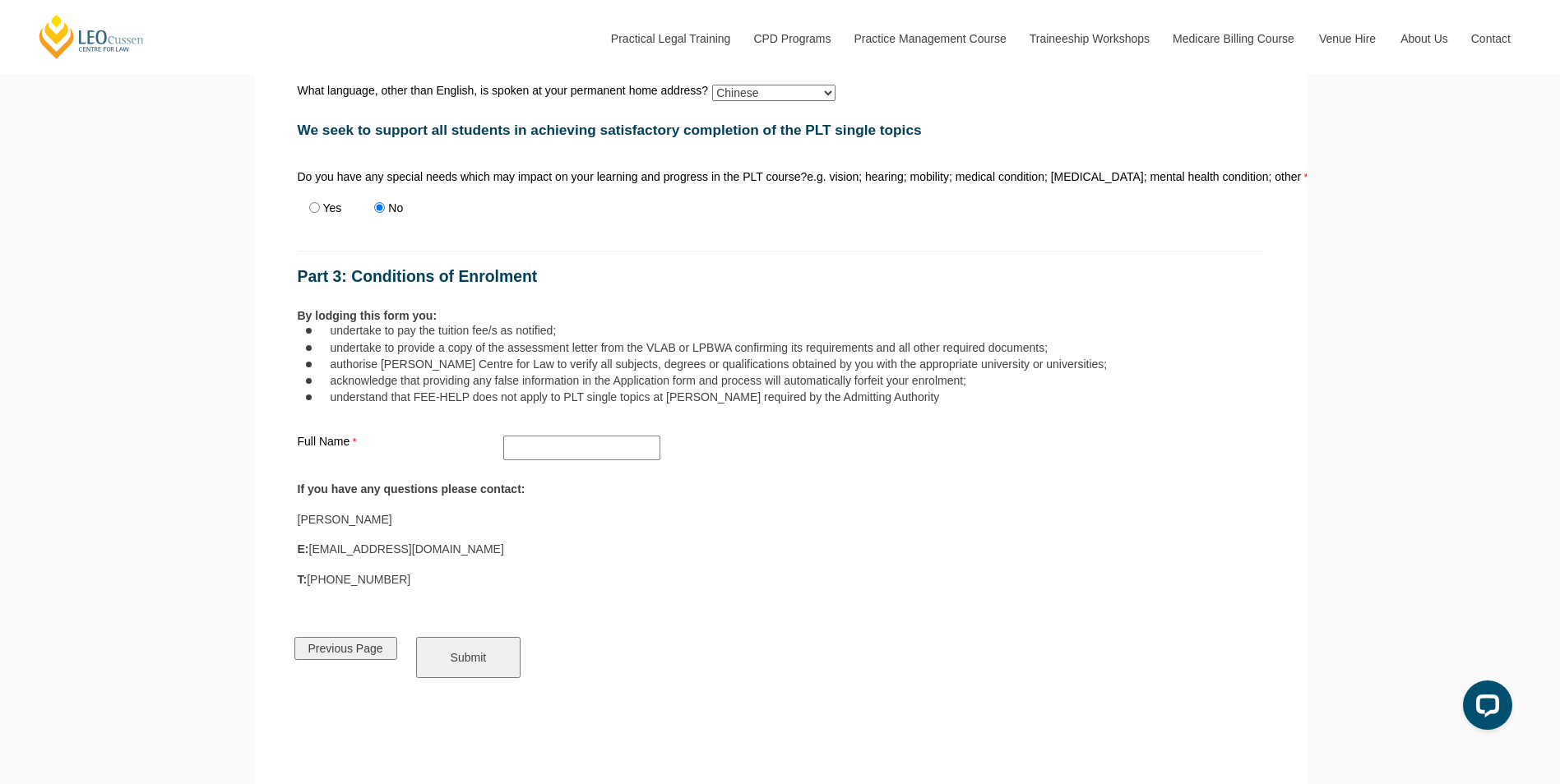
scroll to position [1107, 0]
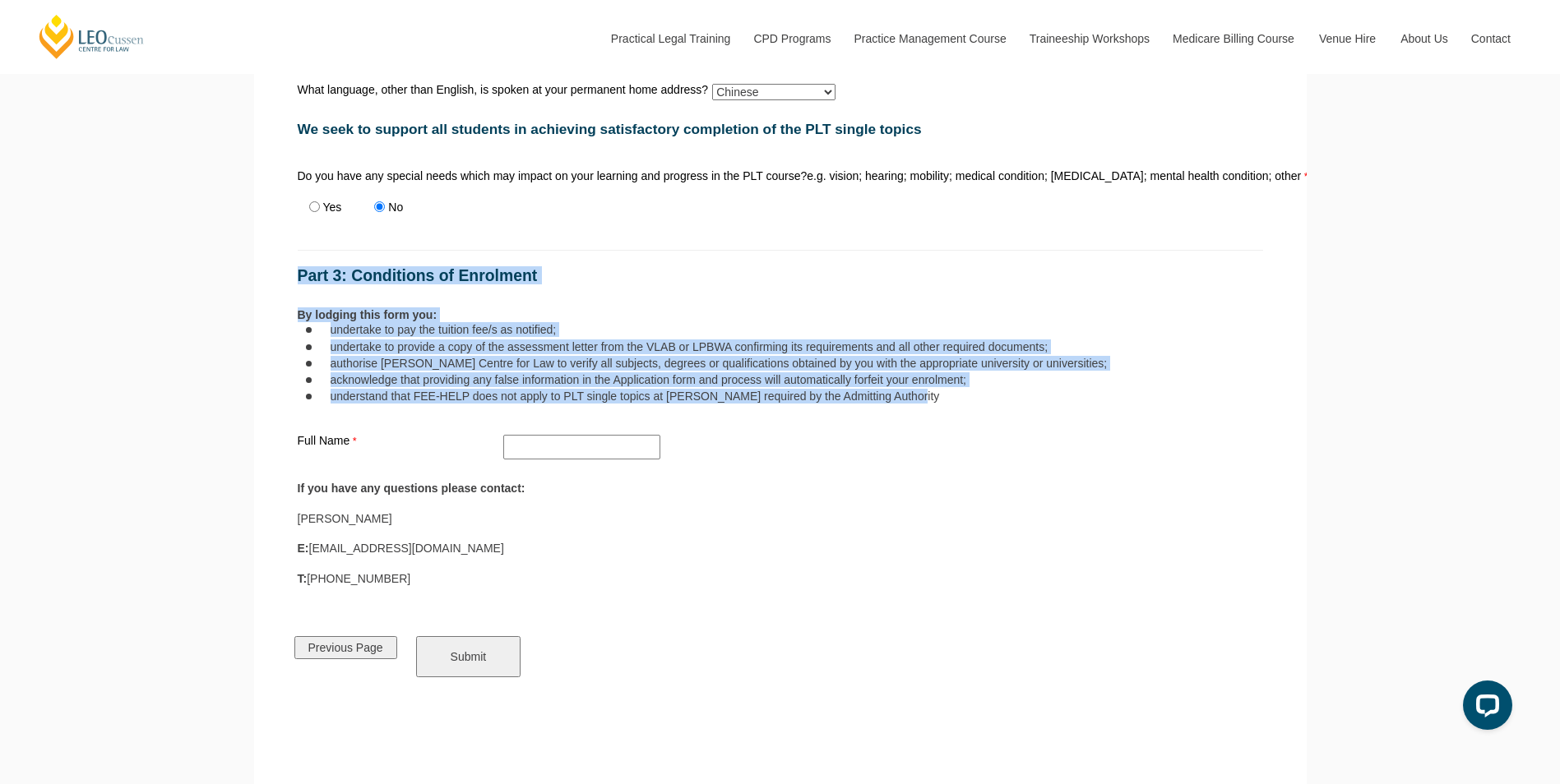
drag, startPoint x: 909, startPoint y: 403, endPoint x: 290, endPoint y: 268, distance: 633.6
click at [290, 268] on div "Overseas Qualified Lawyers or Requalifying Lawyers Who can apply? Only overseas…" at bounding box center [780, 201] width 1003 height 1171
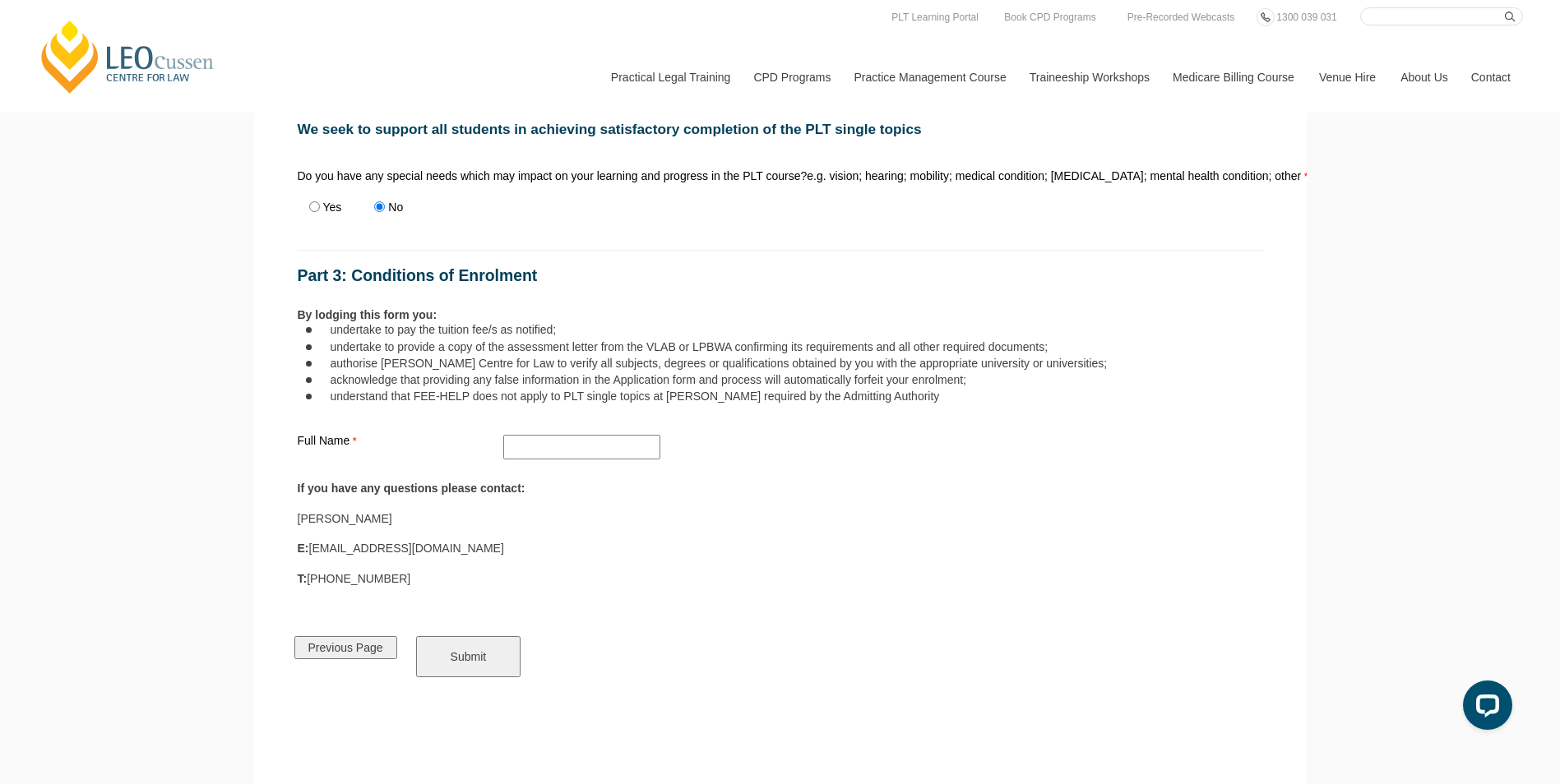
click at [831, 546] on div "E: [EMAIL_ADDRESS][DOMAIN_NAME]" at bounding box center [781, 549] width 966 height 15
click at [382, 650] on input "Previous Page" at bounding box center [346, 647] width 103 height 23
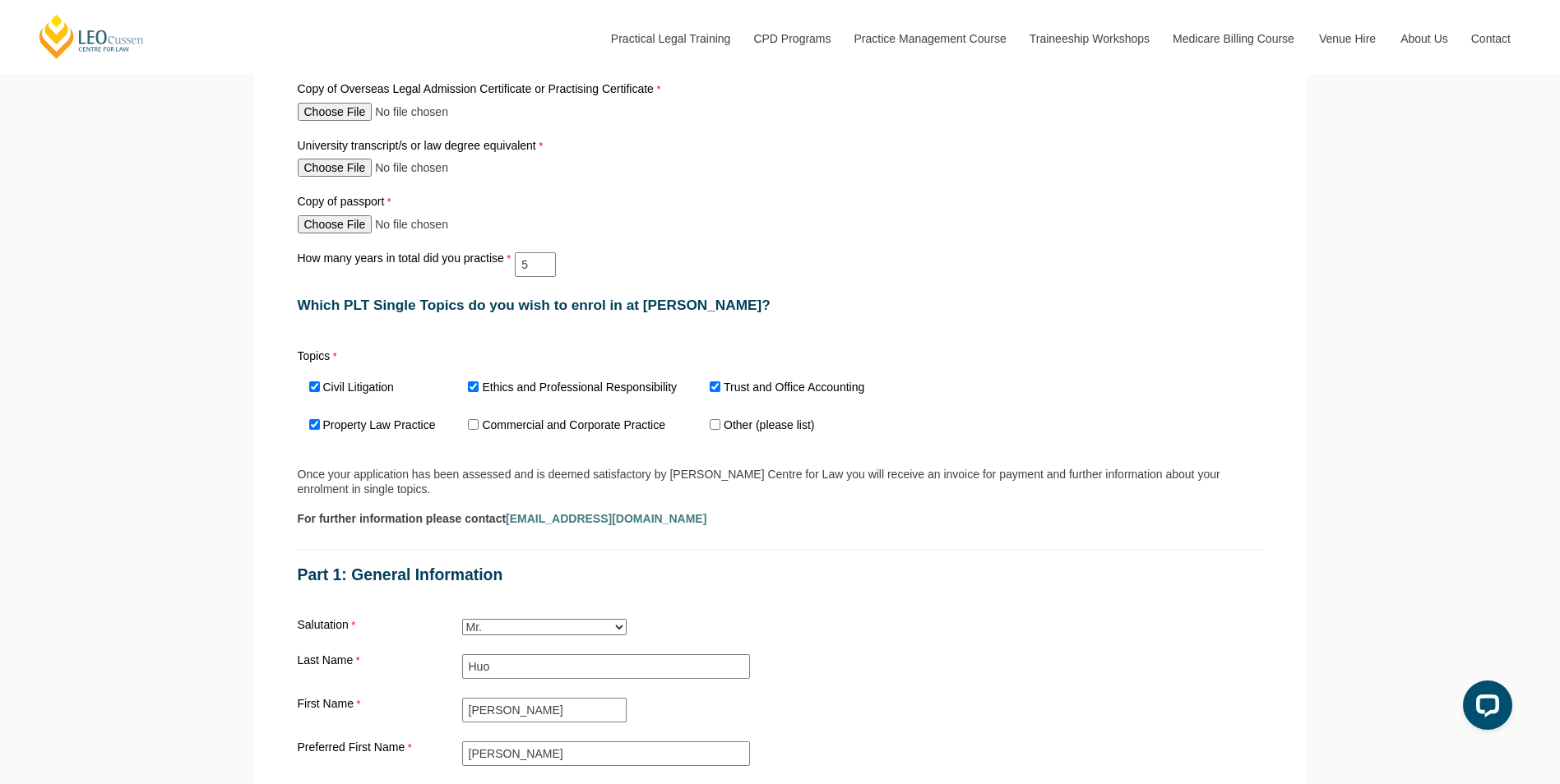
scroll to position [1151, 0]
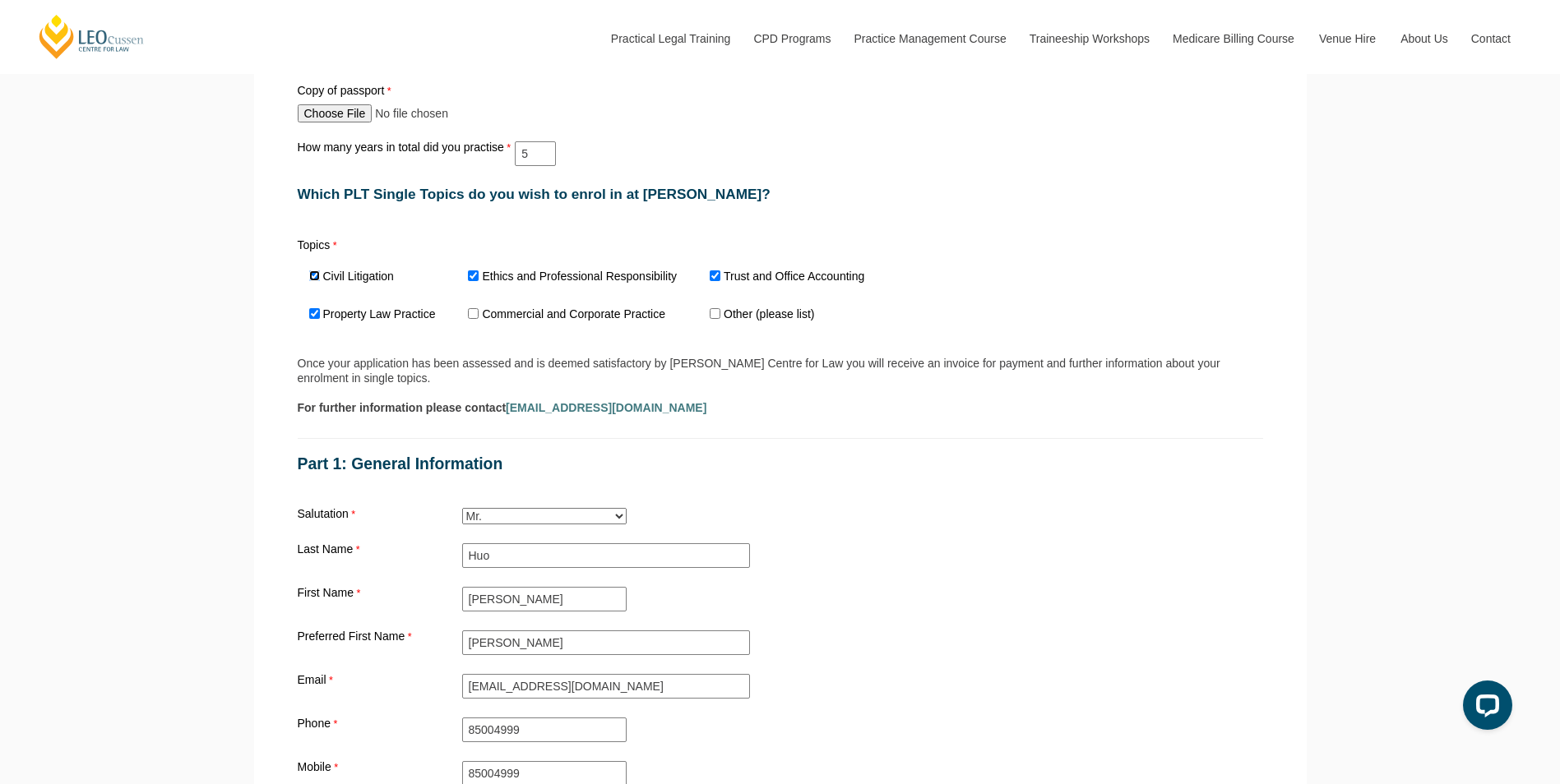
click at [319, 278] on input "Civil Litigation" at bounding box center [314, 275] width 11 height 11
checkbox input "false"
click at [317, 312] on input "Property Law Practice" at bounding box center [314, 313] width 11 height 11
checkbox input "false"
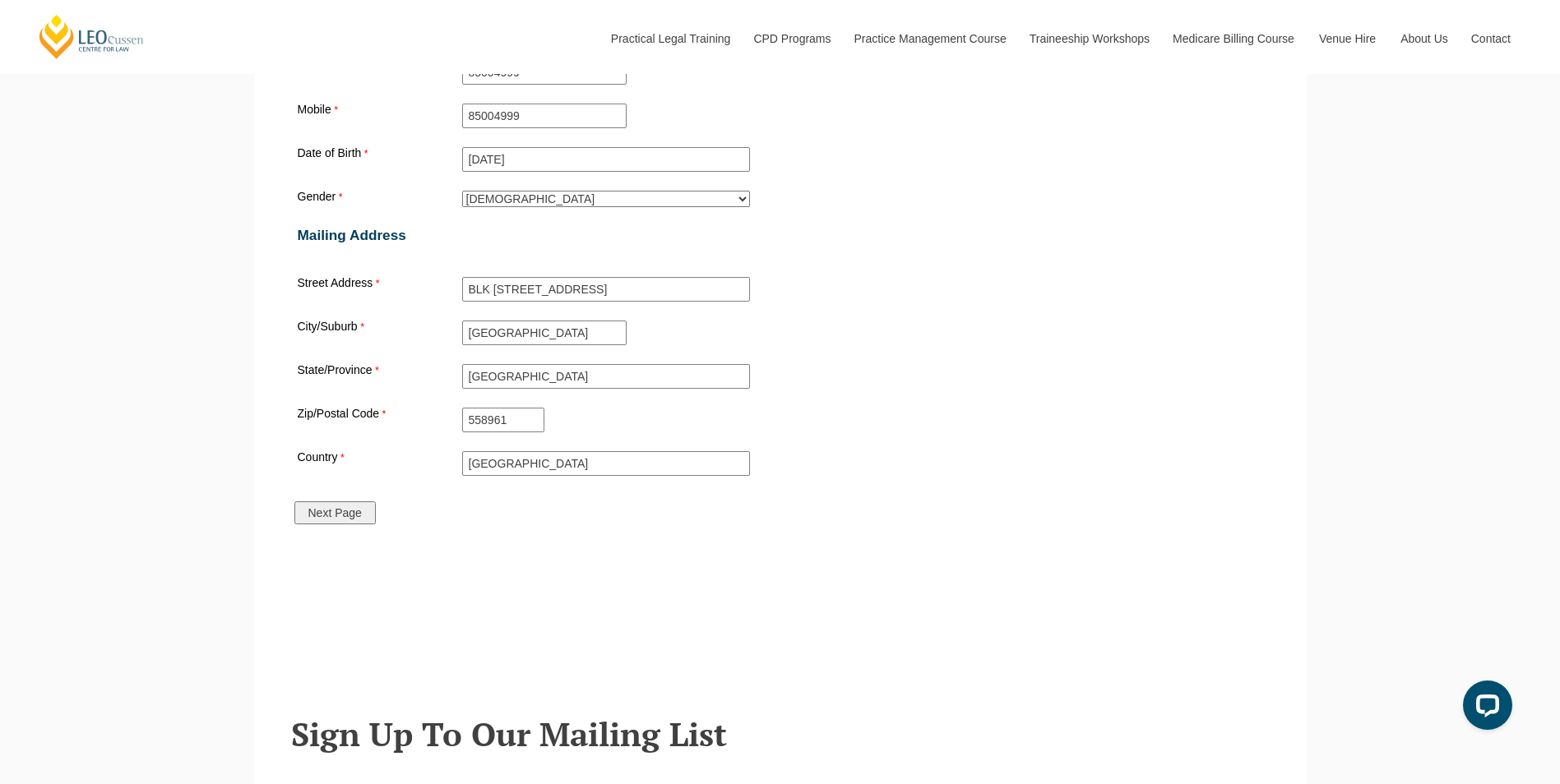
click at [352, 520] on input "Next Page" at bounding box center [335, 512] width 81 height 23
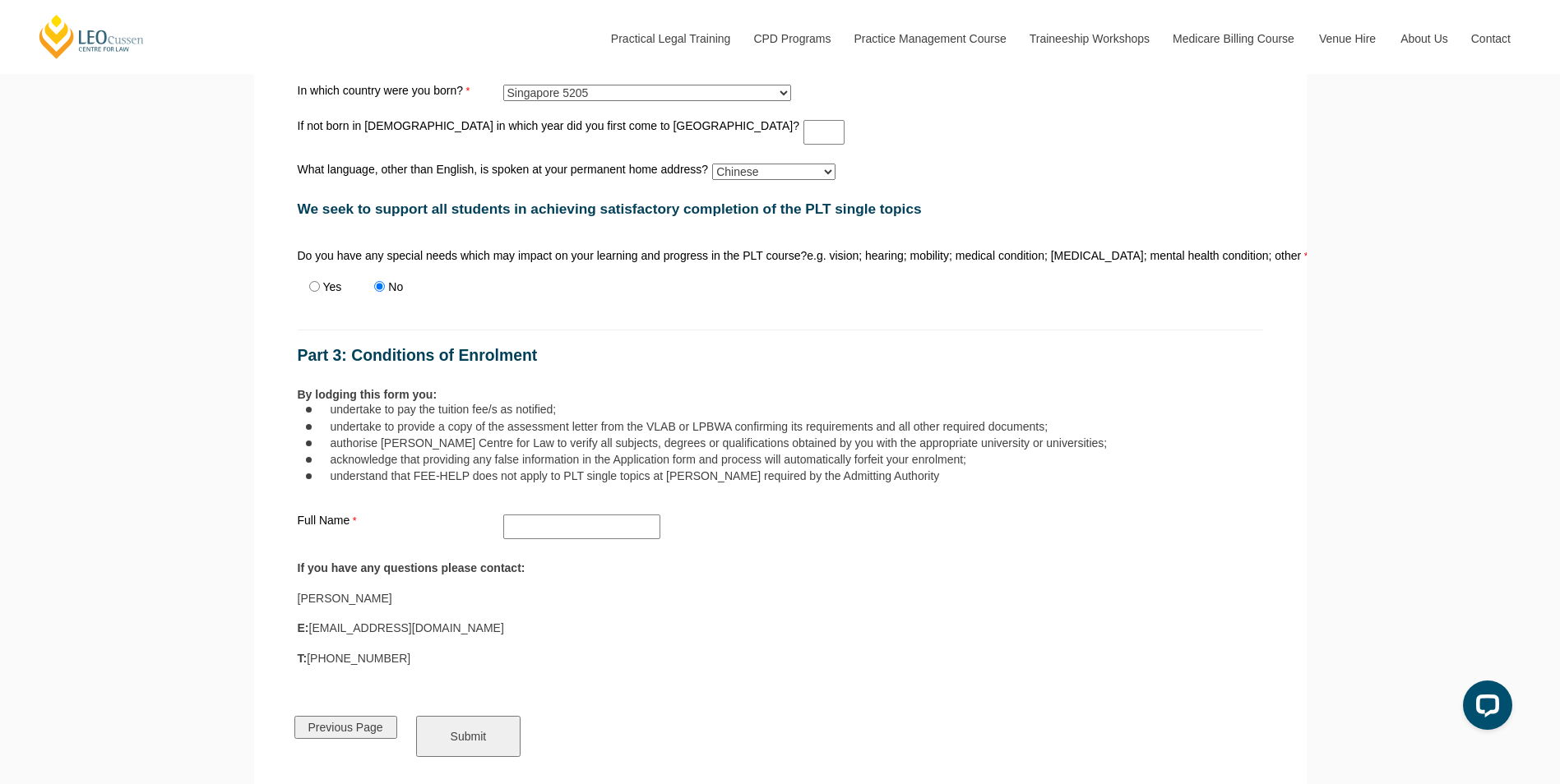
scroll to position [1025, 0]
click at [1118, 360] on h1 "Part 3: Conditions of Enrolment" at bounding box center [781, 358] width 966 height 17
